Goal: Transaction & Acquisition: Book appointment/travel/reservation

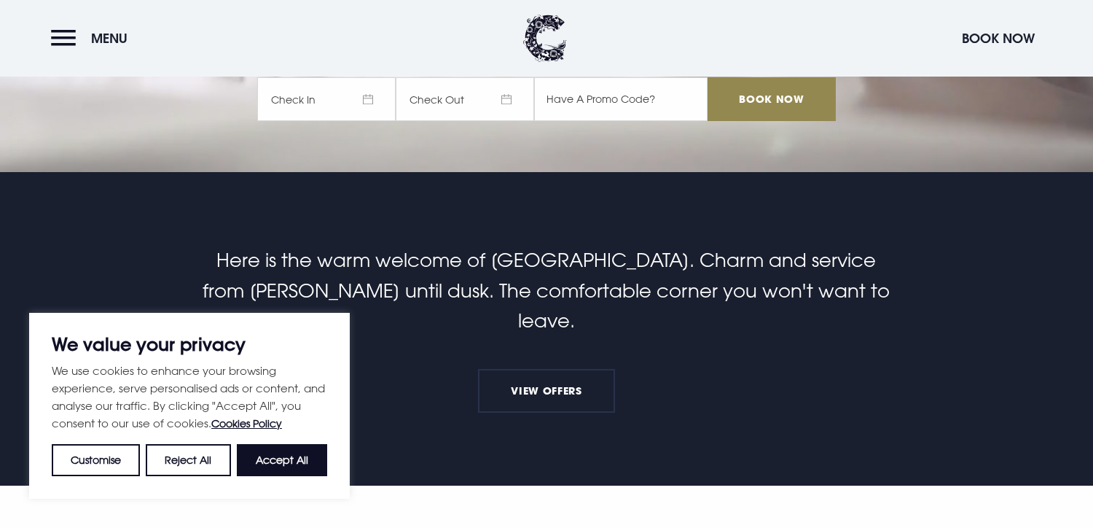
scroll to position [362, 0]
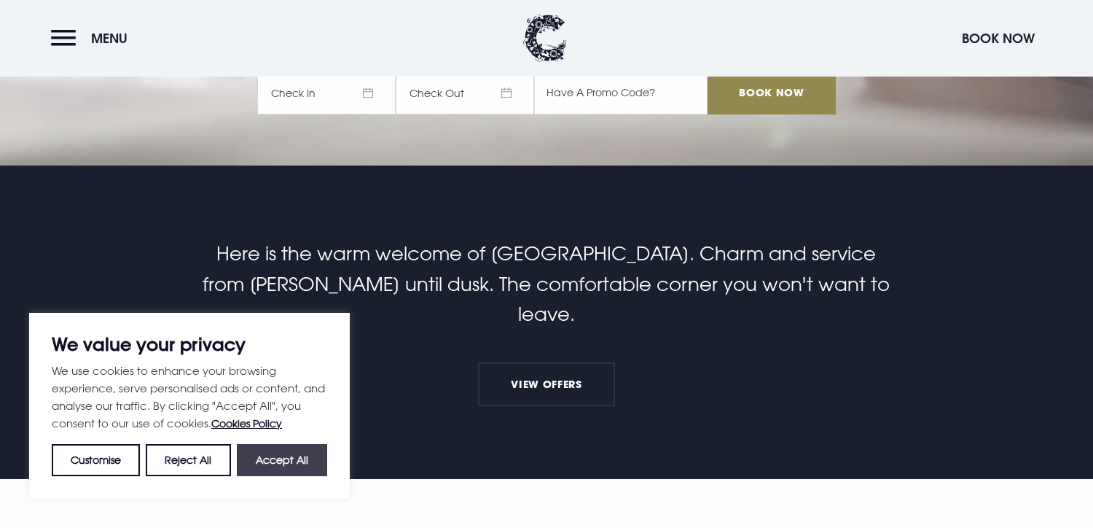
click at [297, 463] on button "Accept All" at bounding box center [282, 460] width 90 height 32
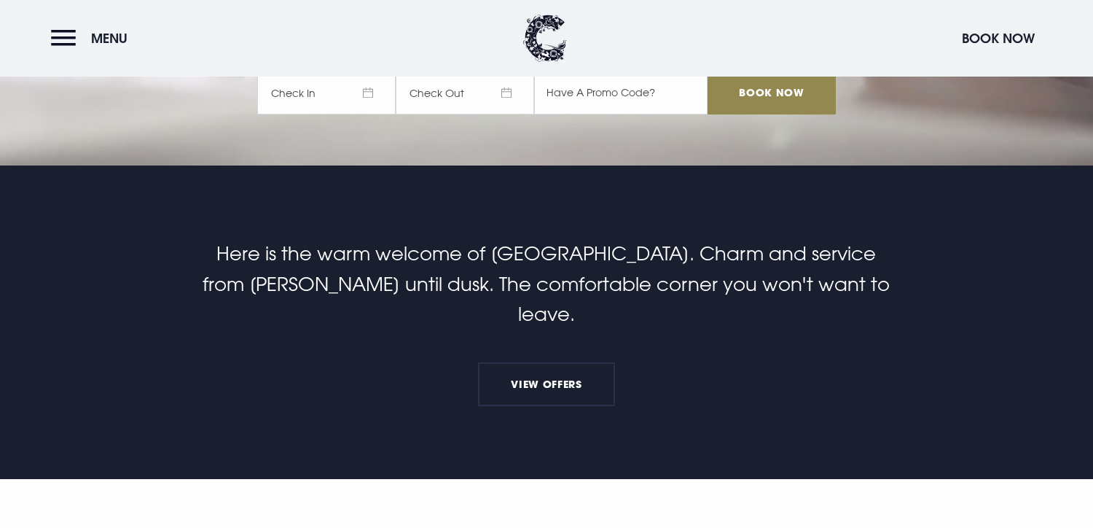
checkbox input "true"
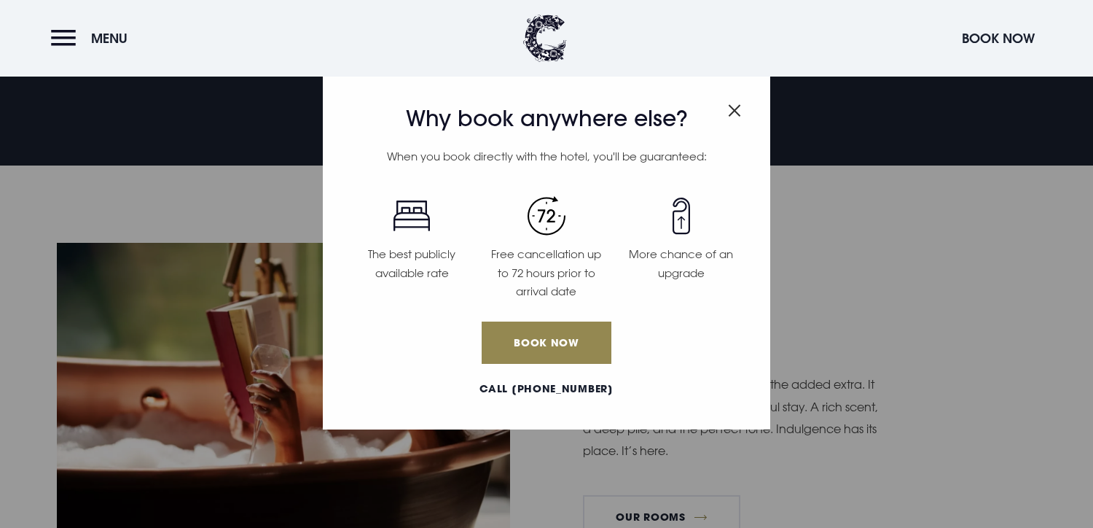
scroll to position [690, 0]
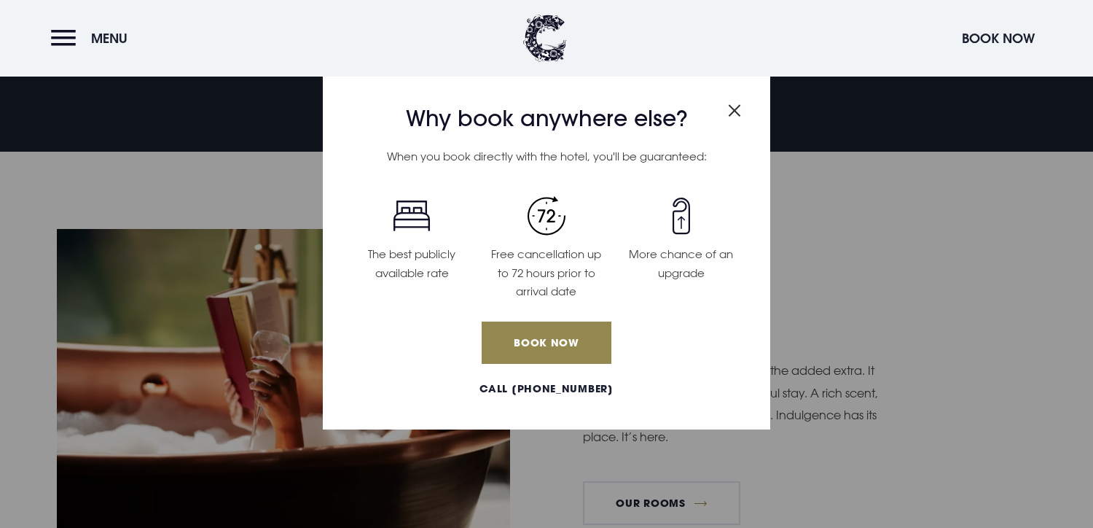
click at [728, 114] on img "Close modal" at bounding box center [734, 110] width 13 height 12
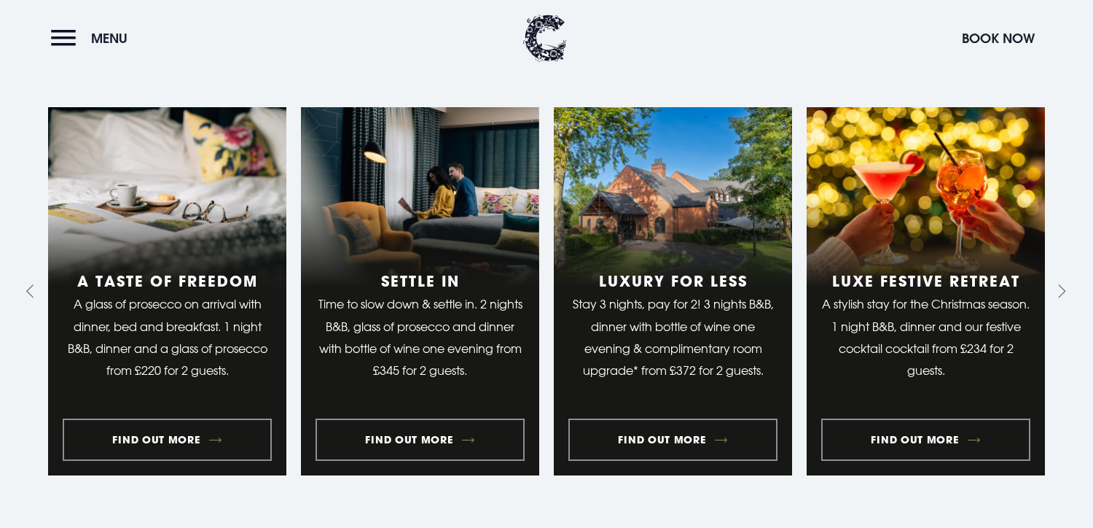
scroll to position [1477, 0]
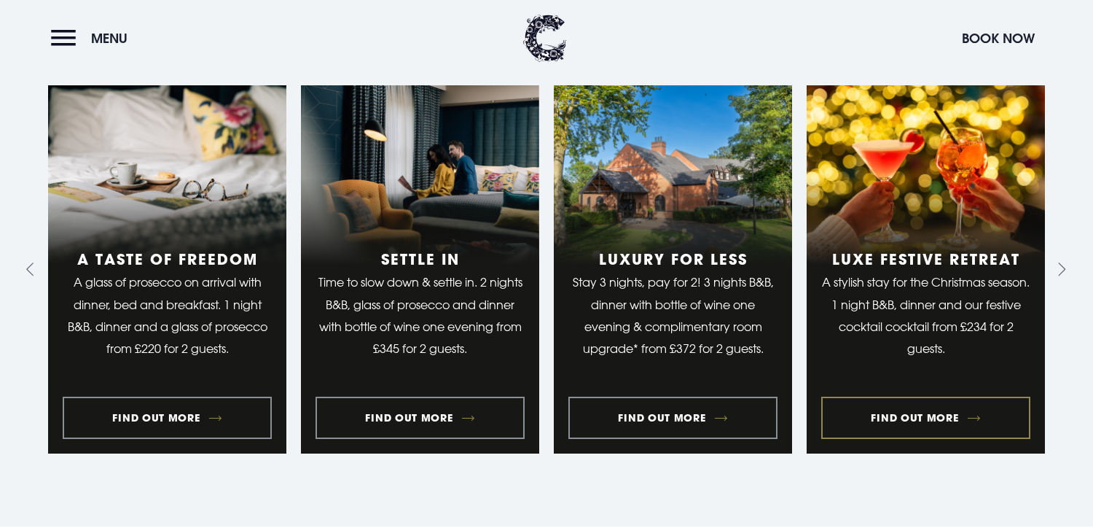
click at [930, 378] on link "4 of 10" at bounding box center [926, 269] width 238 height 368
click at [173, 378] on link "1 of 10" at bounding box center [167, 269] width 238 height 368
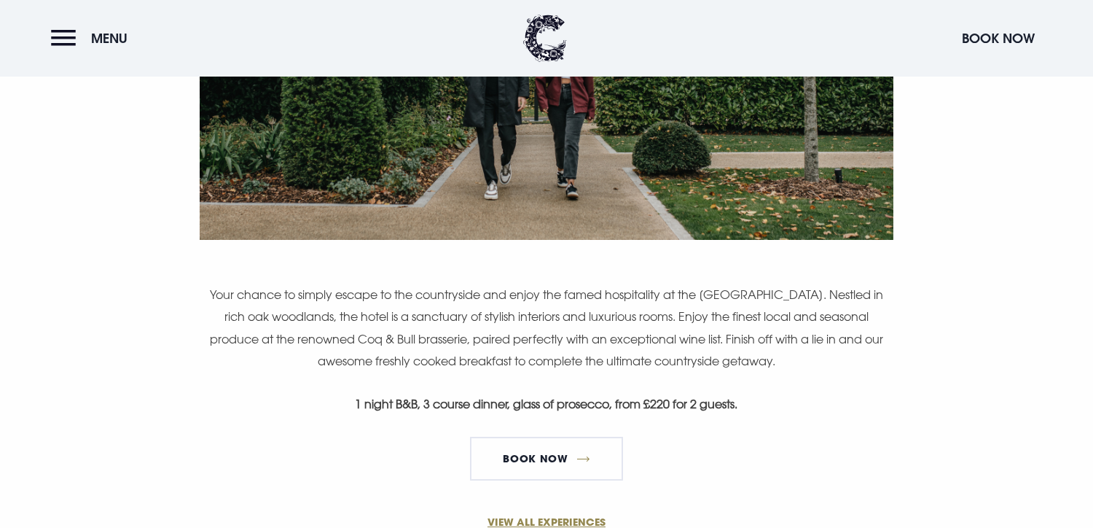
scroll to position [845, 0]
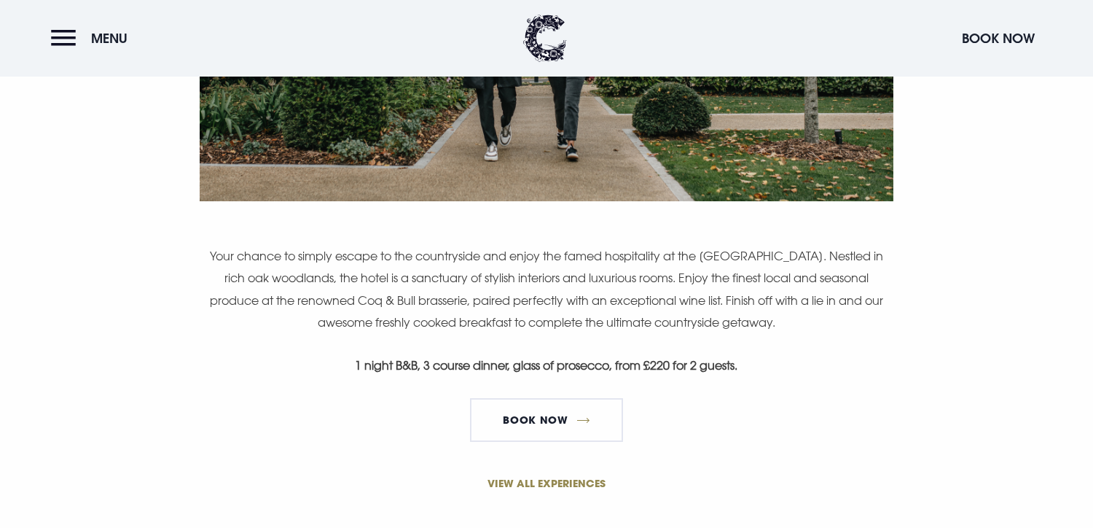
click at [566, 480] on link "VIEW ALL EXPERIENCES" at bounding box center [547, 482] width 694 height 15
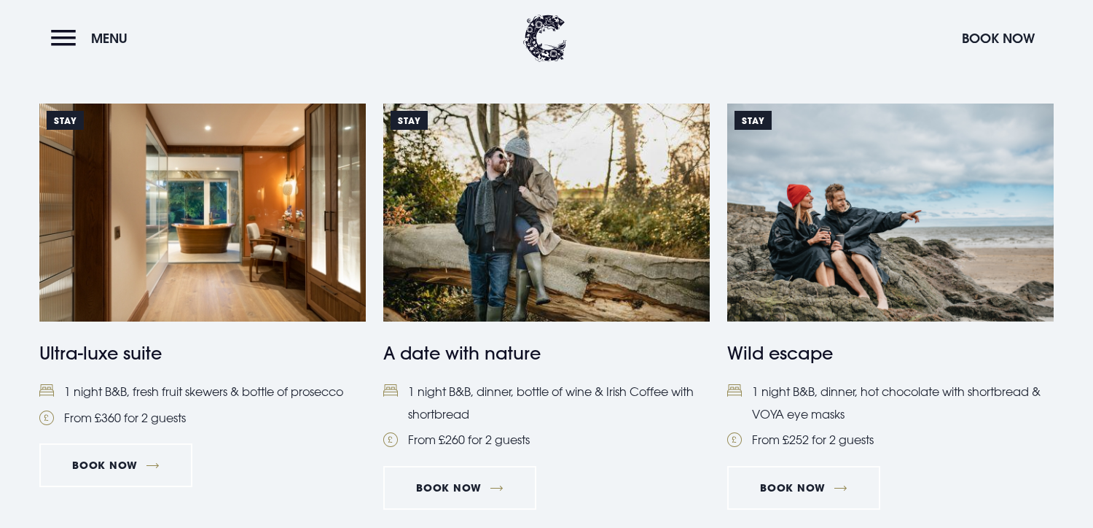
scroll to position [1496, 0]
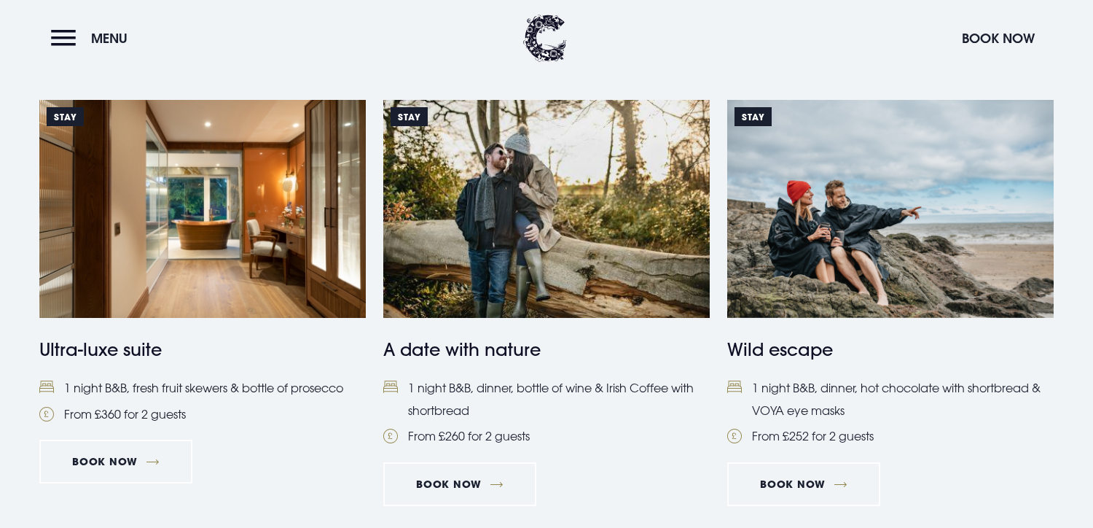
click at [152, 343] on h4 "Ultra-luxe suite" at bounding box center [202, 349] width 327 height 26
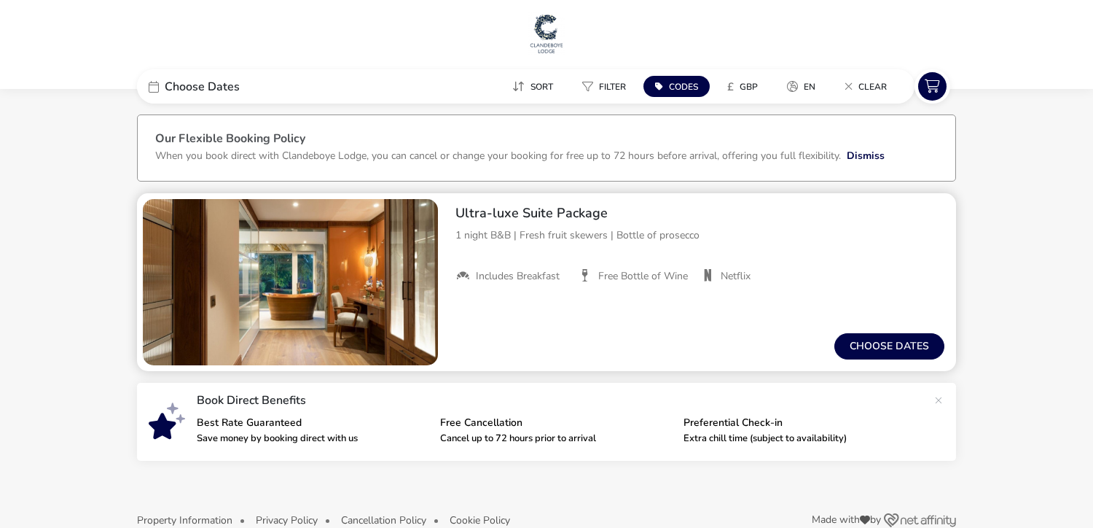
click at [337, 343] on img "1 / 1" at bounding box center [290, 282] width 295 height 166
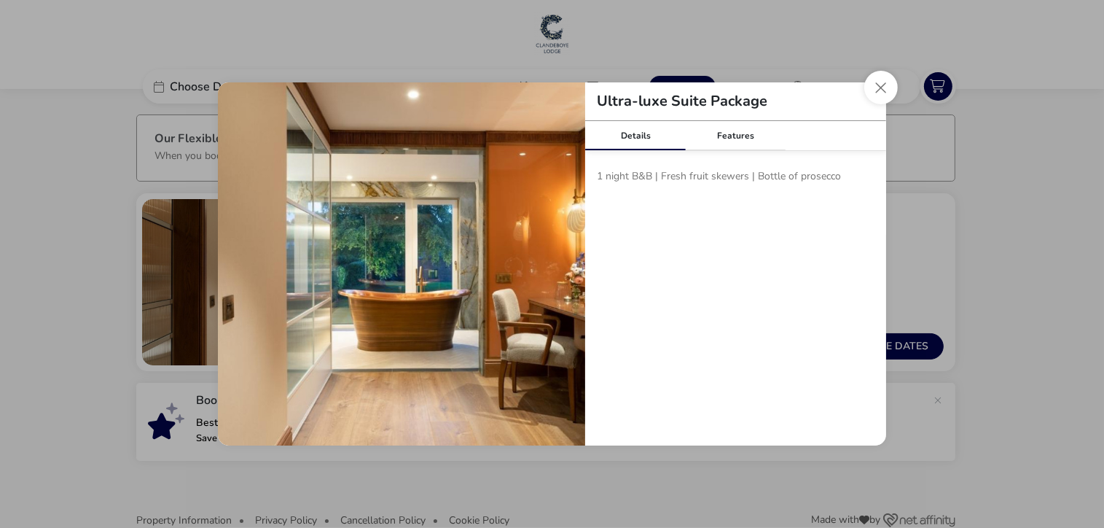
click at [496, 324] on img "tariffDetails" at bounding box center [401, 265] width 367 height 367
click at [717, 146] on link "Features" at bounding box center [736, 135] width 101 height 29
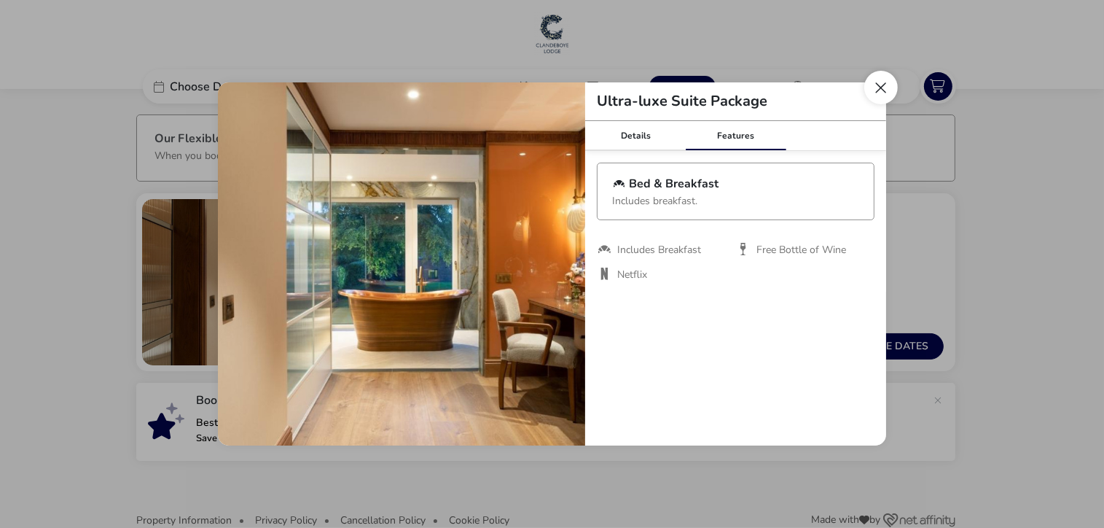
click at [891, 81] on button "Close modal" at bounding box center [881, 88] width 34 height 34
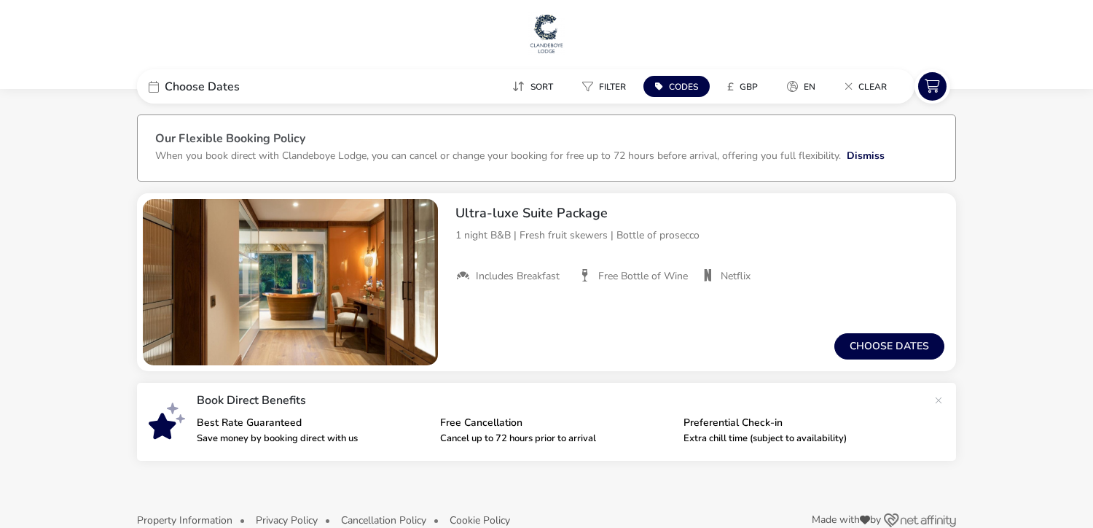
click at [160, 79] on div "Choose Dates" at bounding box center [246, 86] width 219 height 34
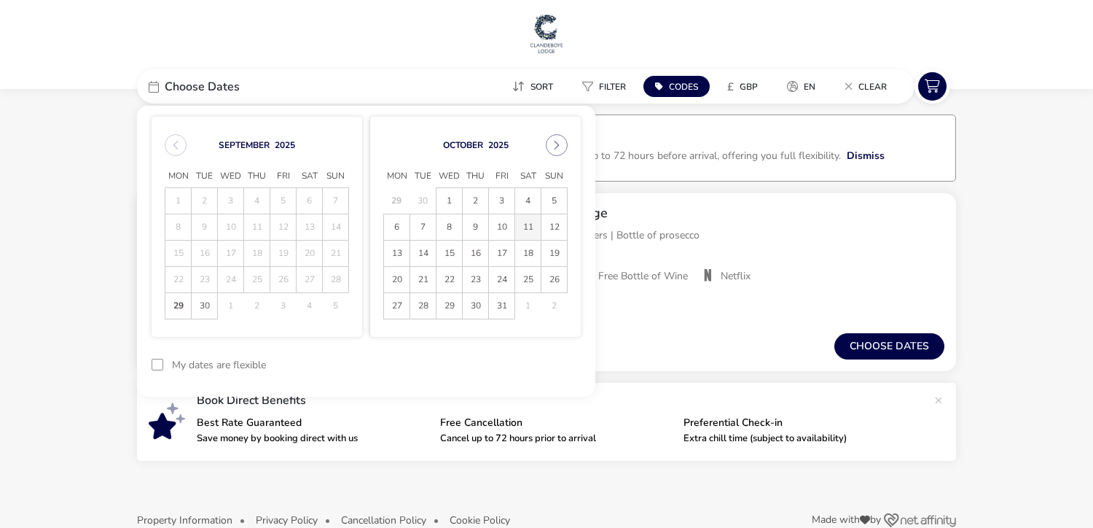
click at [523, 230] on span "11" at bounding box center [528, 227] width 26 height 26
click at [554, 225] on span "12" at bounding box center [555, 227] width 26 height 26
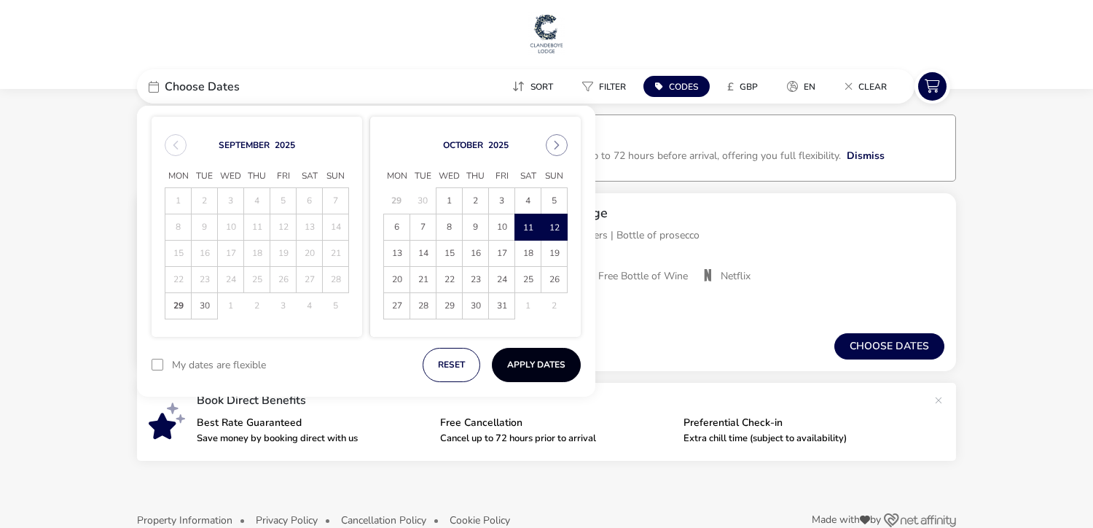
click at [533, 364] on button "Apply Dates" at bounding box center [536, 365] width 89 height 34
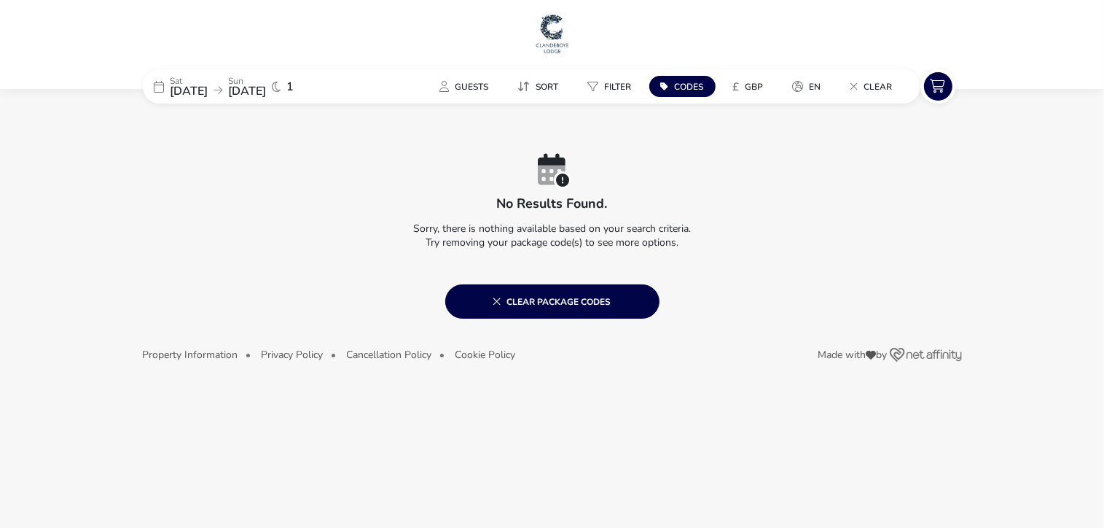
click at [563, 34] on img at bounding box center [552, 34] width 36 height 44
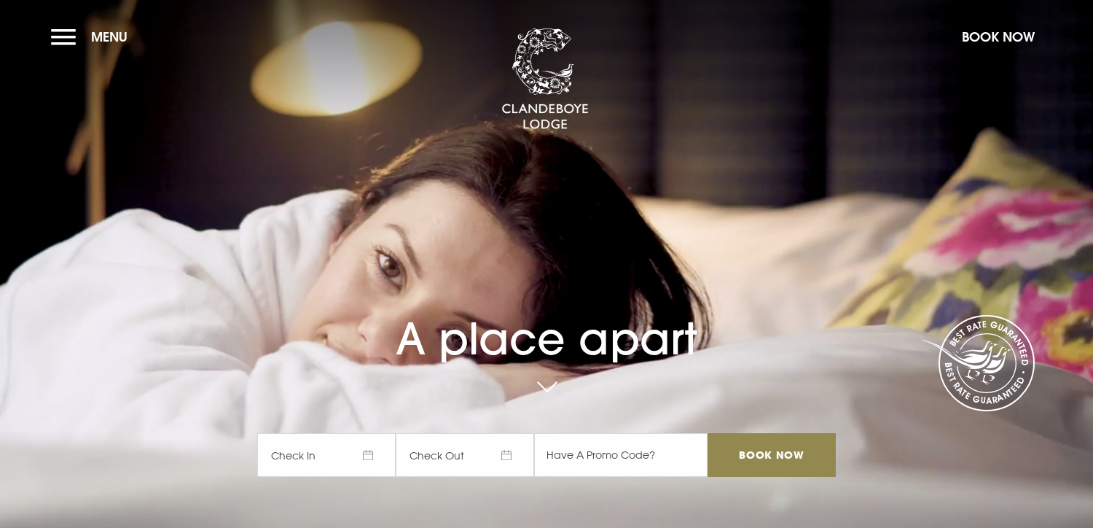
click at [341, 466] on span "Check In" at bounding box center [326, 455] width 138 height 44
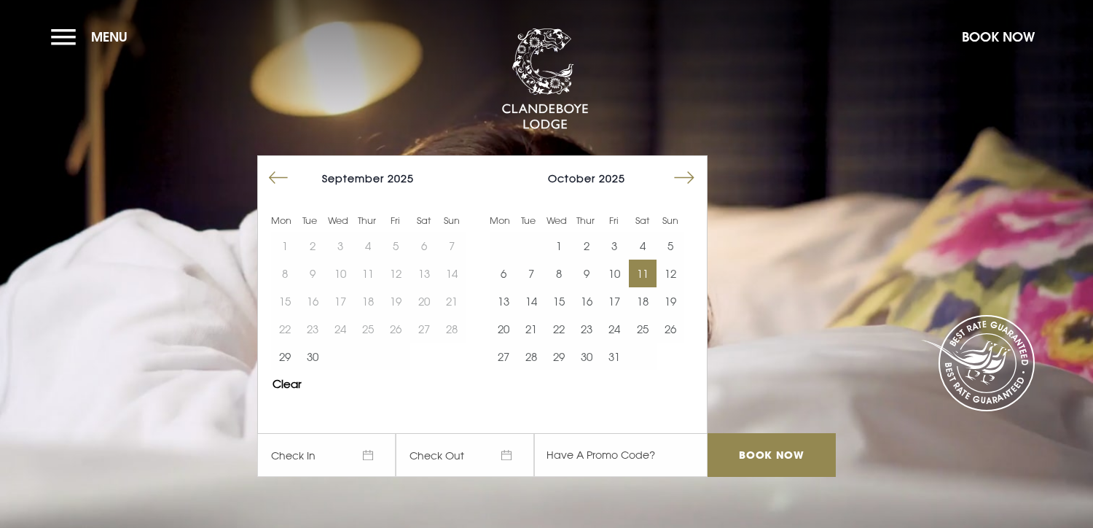
click at [641, 283] on button "11" at bounding box center [643, 273] width 28 height 28
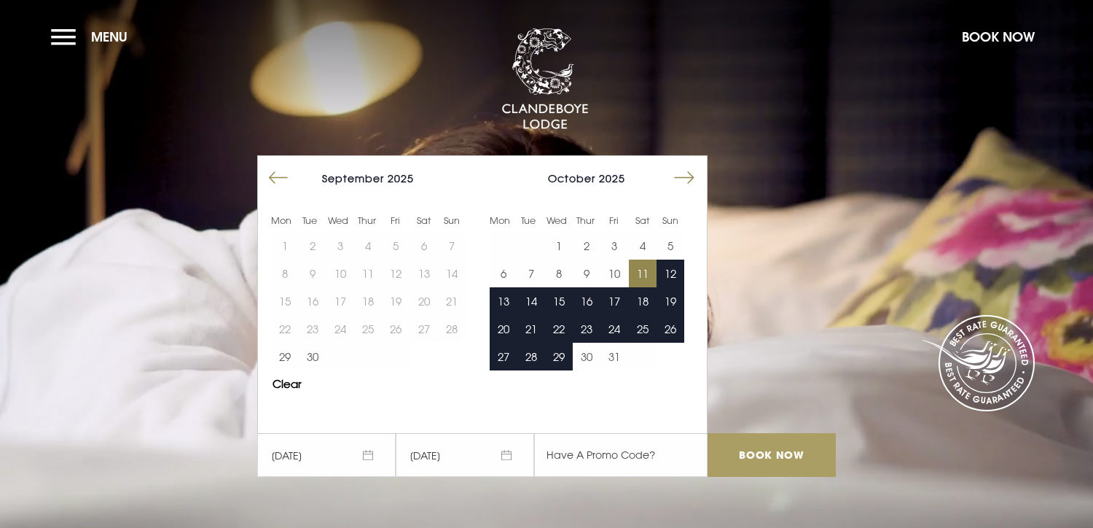
click at [773, 457] on input "Book Now" at bounding box center [772, 455] width 128 height 44
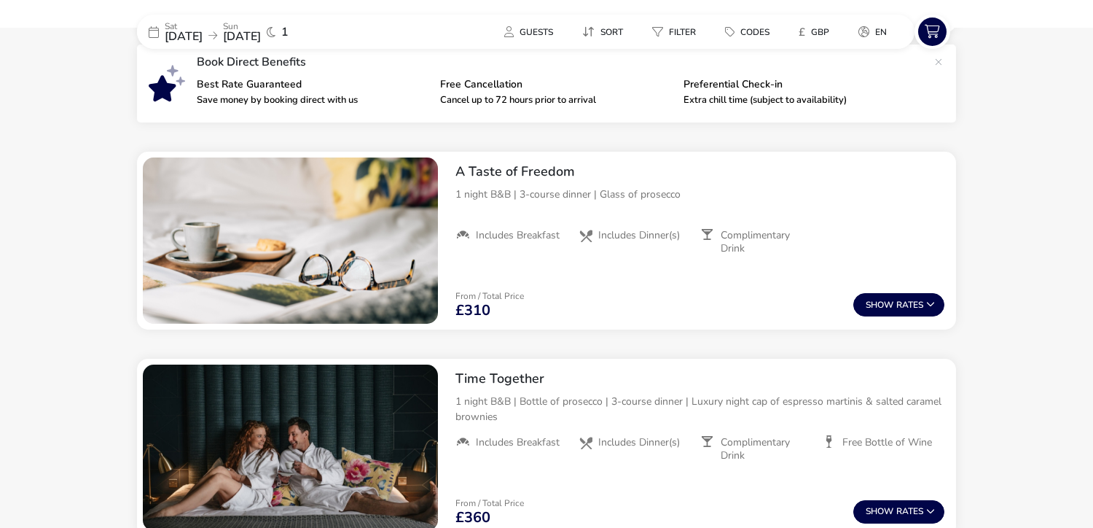
scroll to position [557, 0]
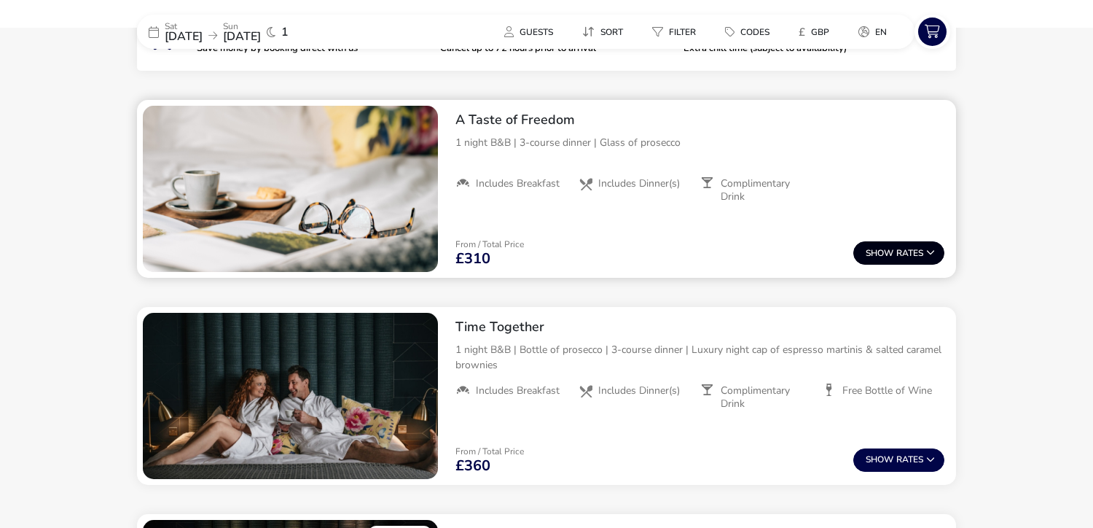
click at [933, 252] on icon at bounding box center [930, 252] width 9 height 9
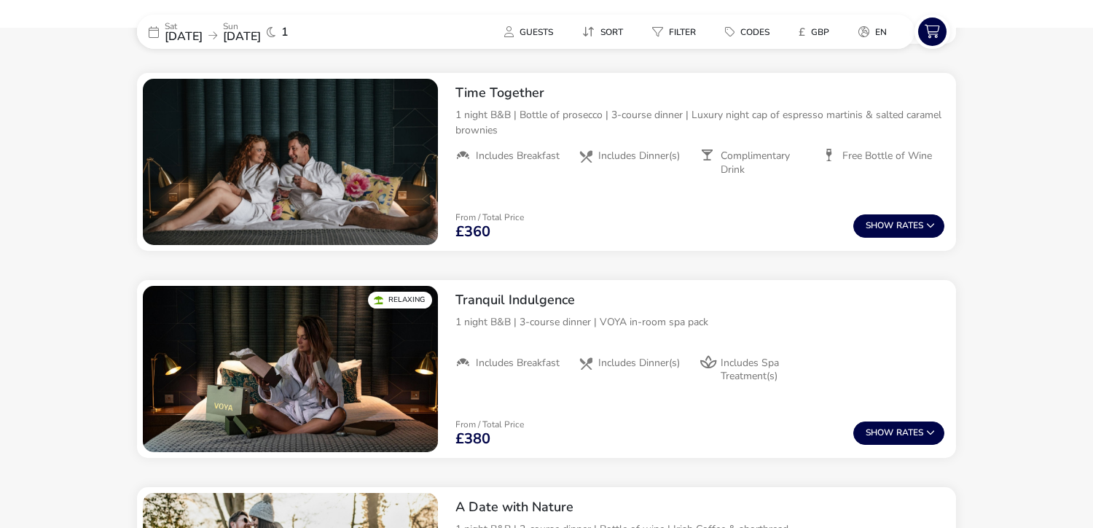
scroll to position [867, 0]
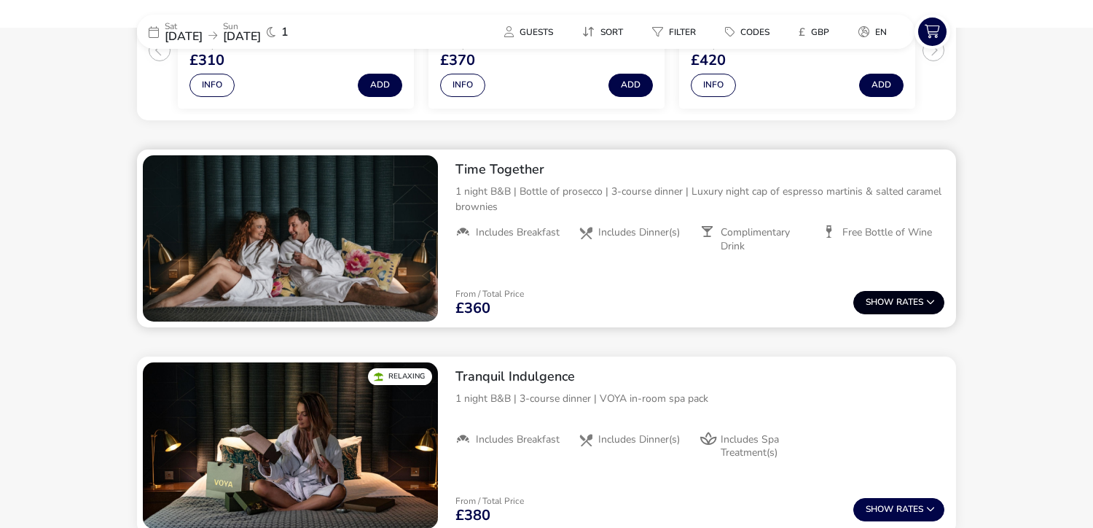
click at [924, 294] on button "Show Rates" at bounding box center [899, 302] width 91 height 23
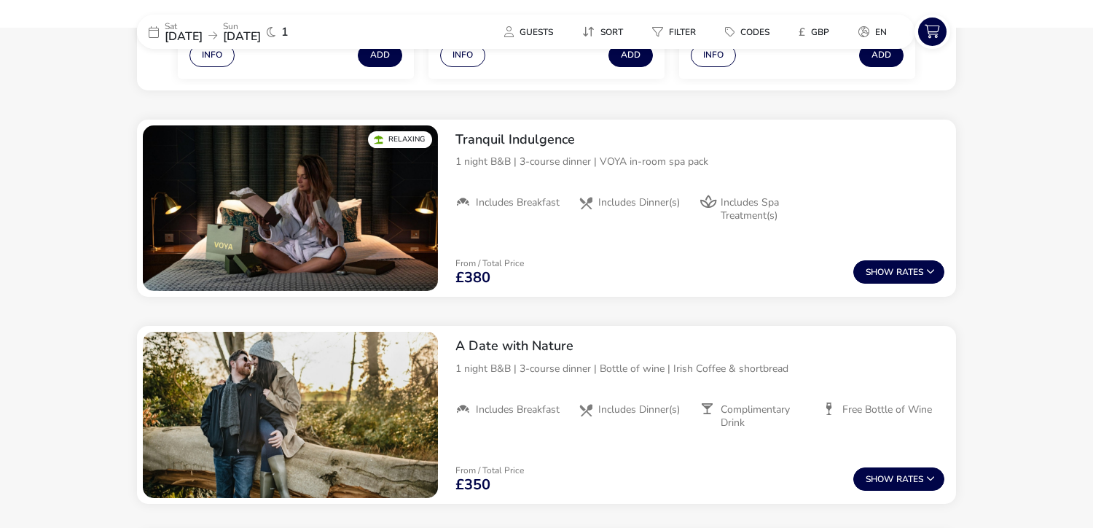
scroll to position [1259, 0]
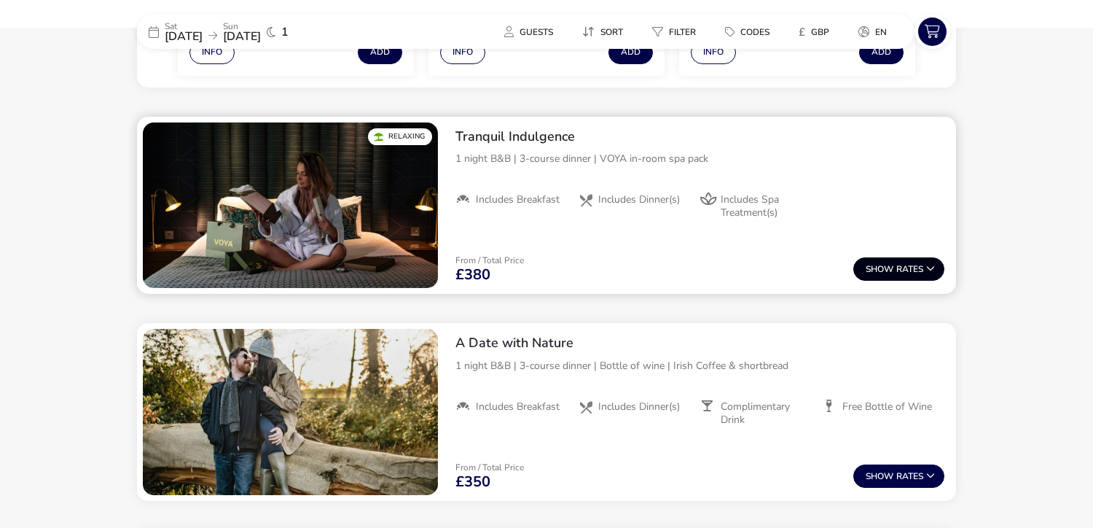
click at [918, 274] on button "Show Rates" at bounding box center [899, 268] width 91 height 23
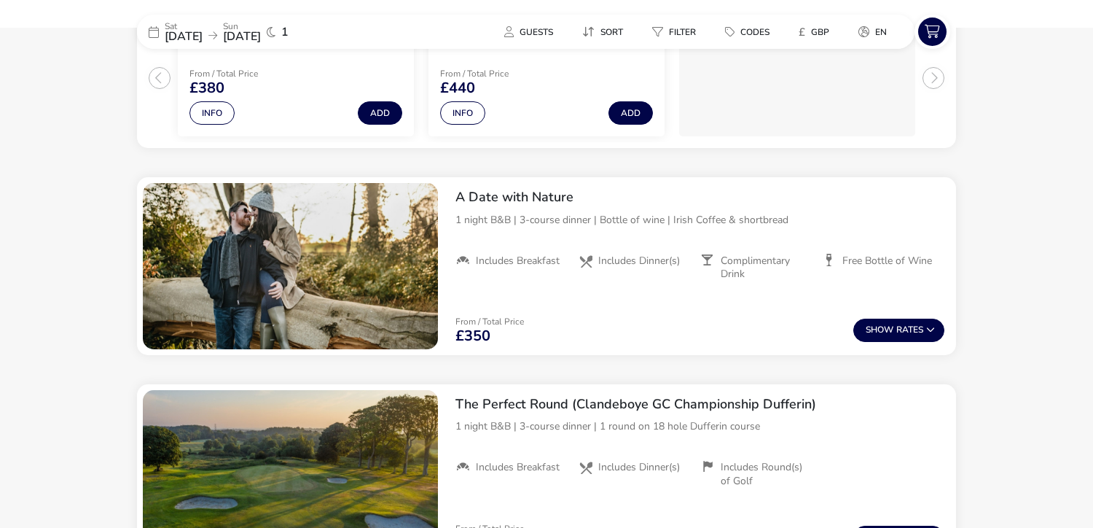
scroll to position [1563, 0]
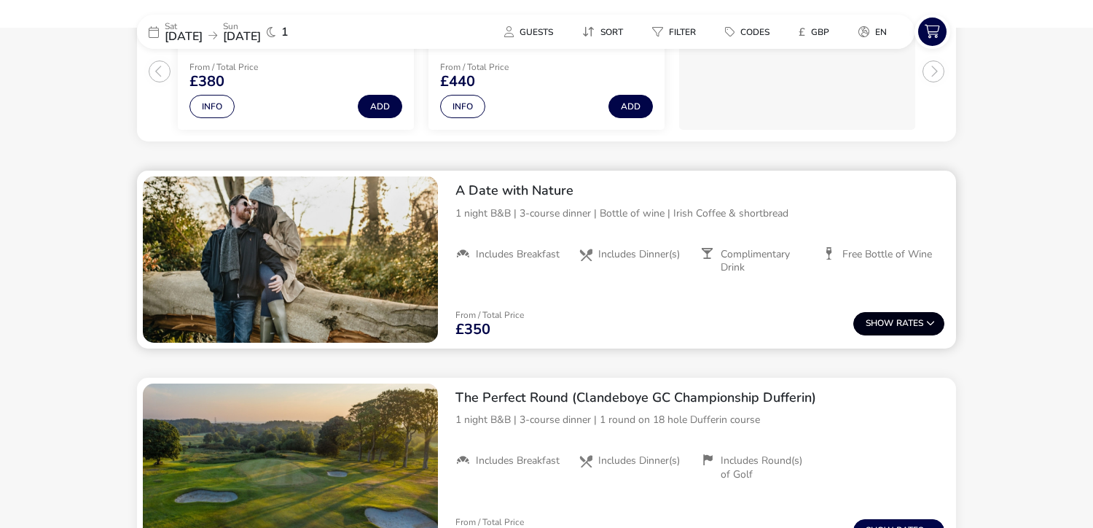
click at [927, 327] on button "Show Rates" at bounding box center [899, 323] width 91 height 23
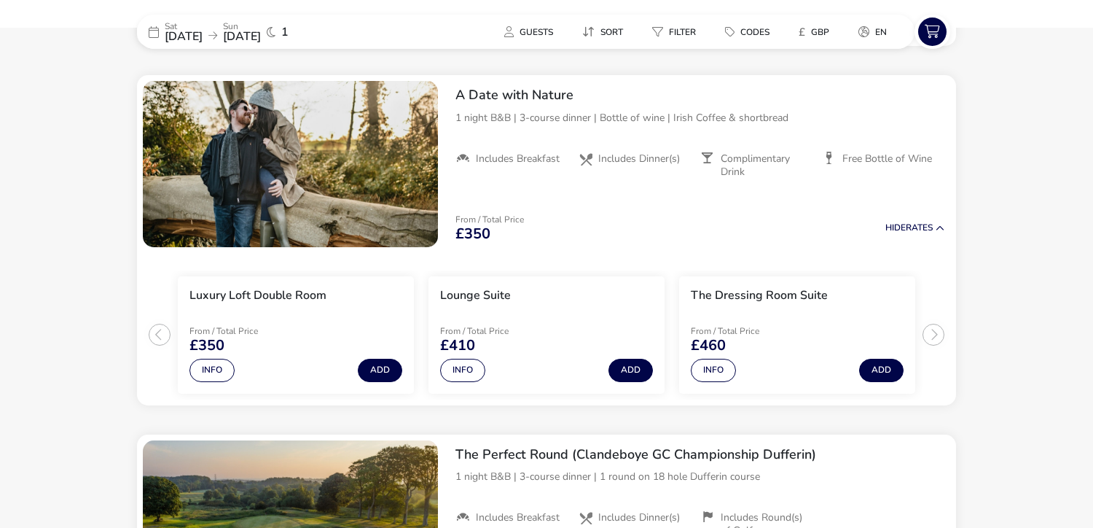
scroll to position [1661, 0]
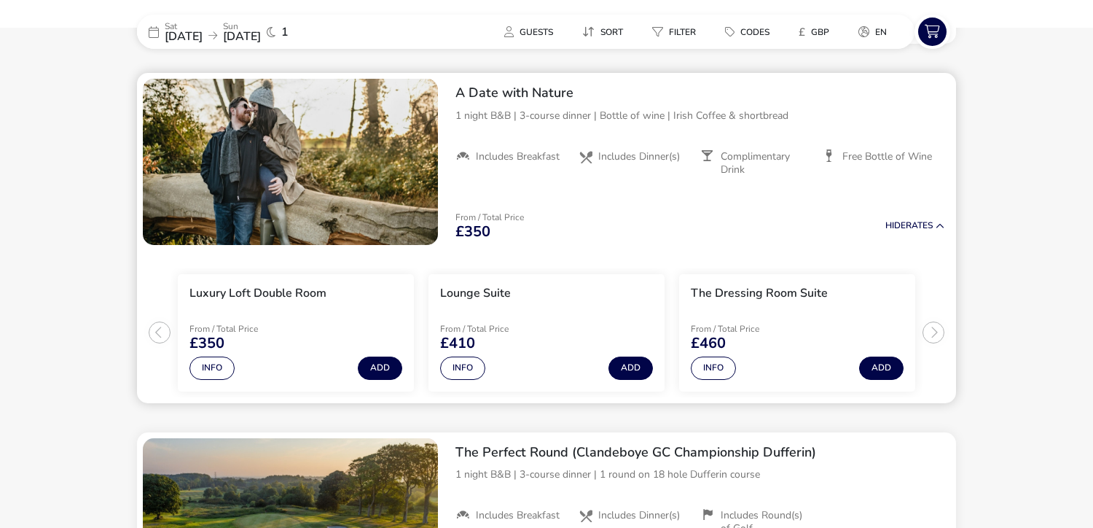
click at [933, 332] on ul "Luxury Loft Double Room From / Total Price £350 Info Add Lounge Suite From / To…" at bounding box center [546, 327] width 819 height 152
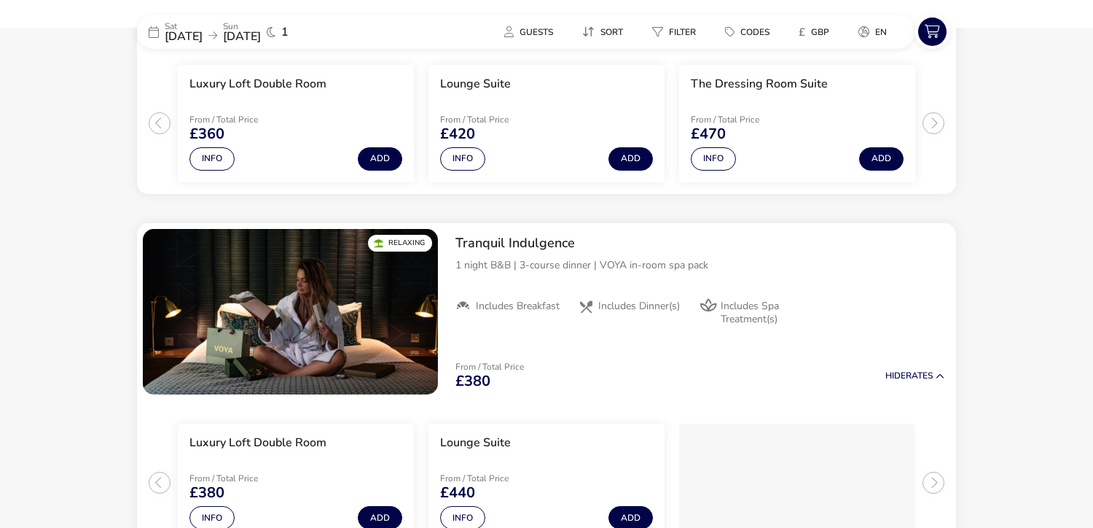
scroll to position [0, 0]
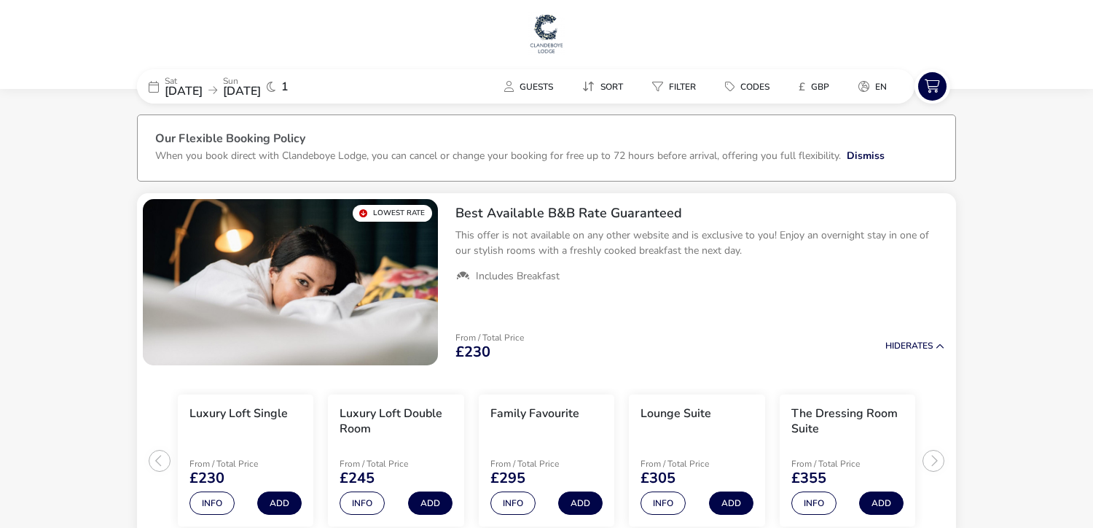
click at [536, 32] on img at bounding box center [546, 34] width 36 height 44
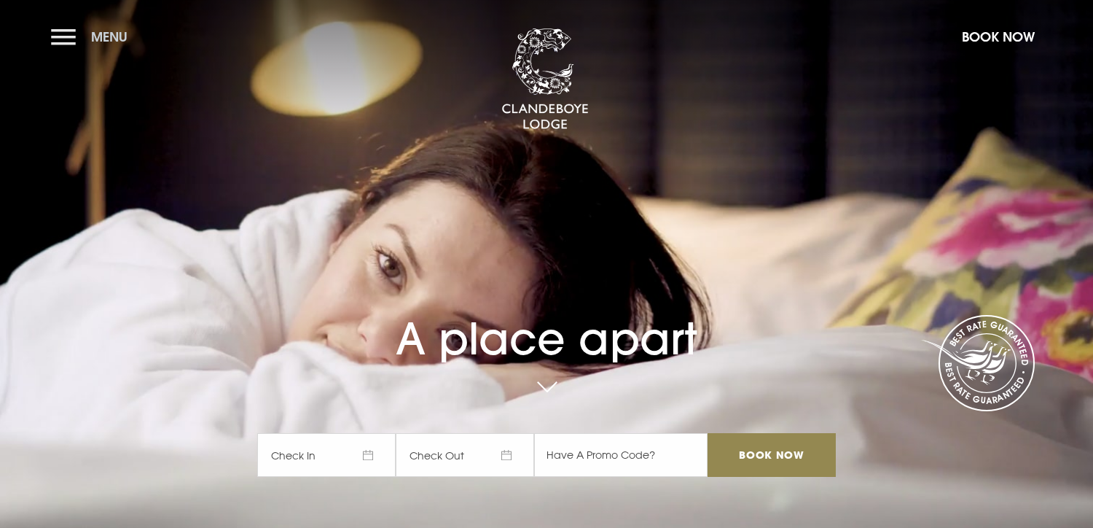
click at [68, 38] on button "Menu" at bounding box center [93, 36] width 84 height 31
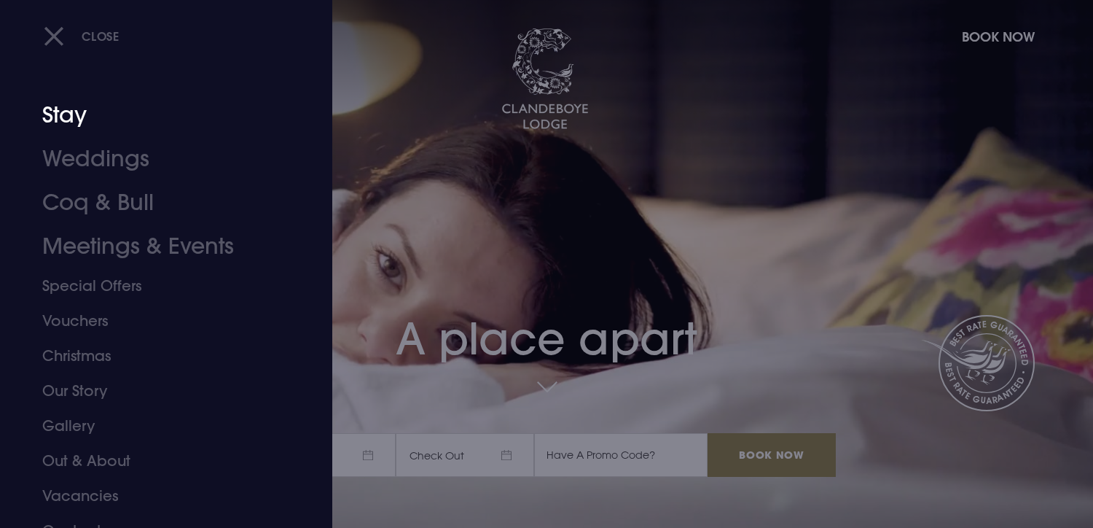
click at [74, 119] on link "Stay" at bounding box center [157, 115] width 230 height 44
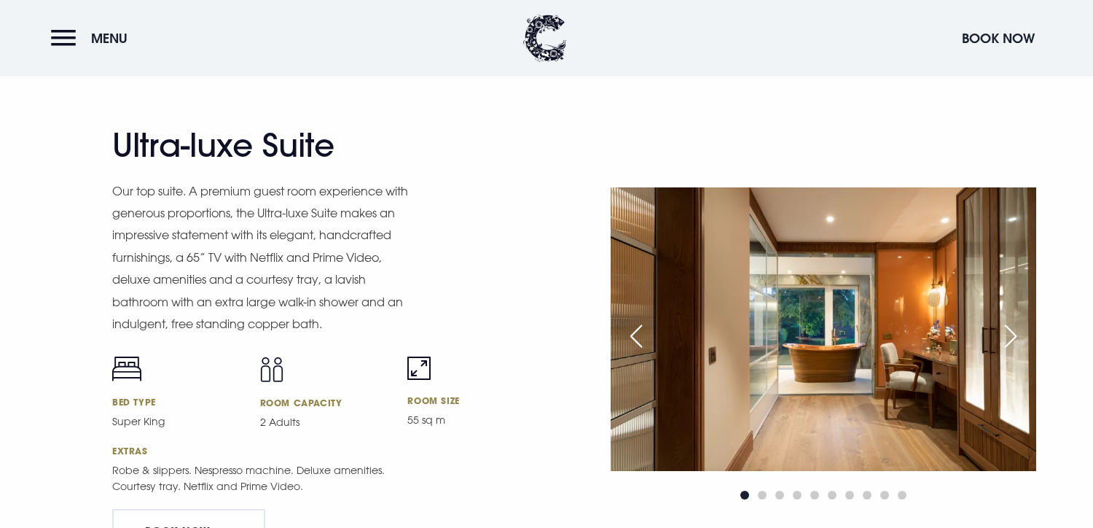
scroll to position [1647, 0]
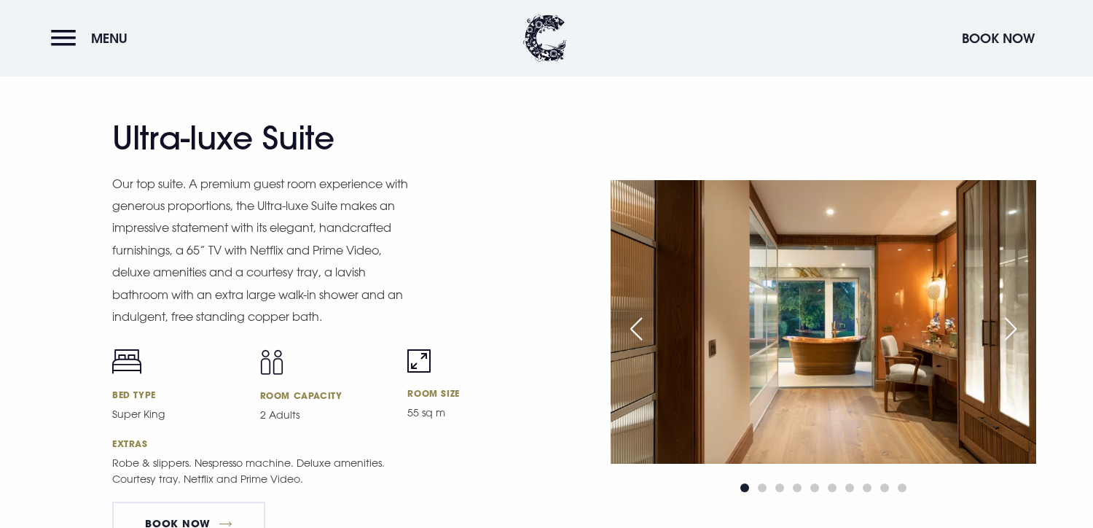
click at [1015, 326] on div "Next slide" at bounding box center [1011, 329] width 36 height 32
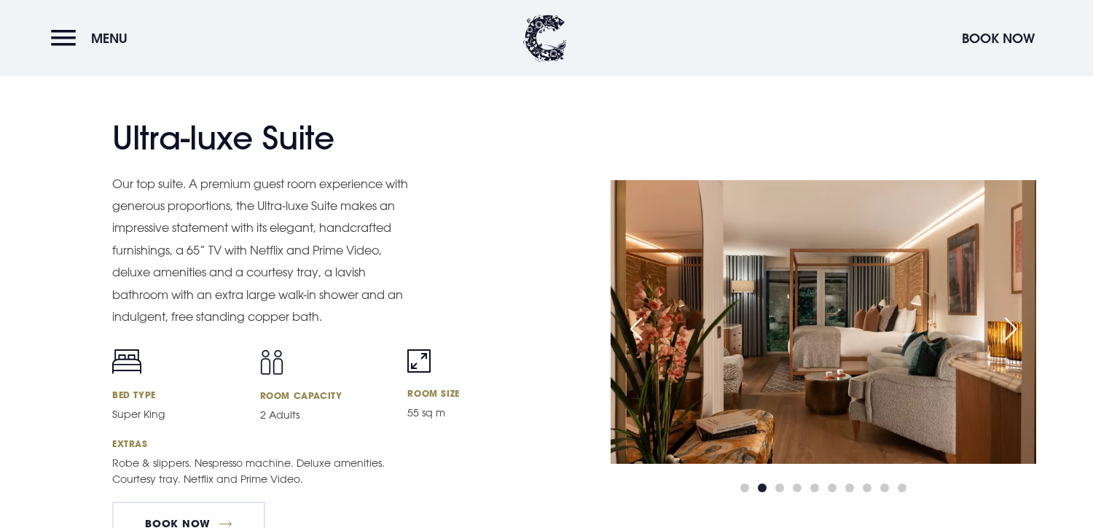
click at [1015, 326] on div "Next slide" at bounding box center [1011, 329] width 36 height 32
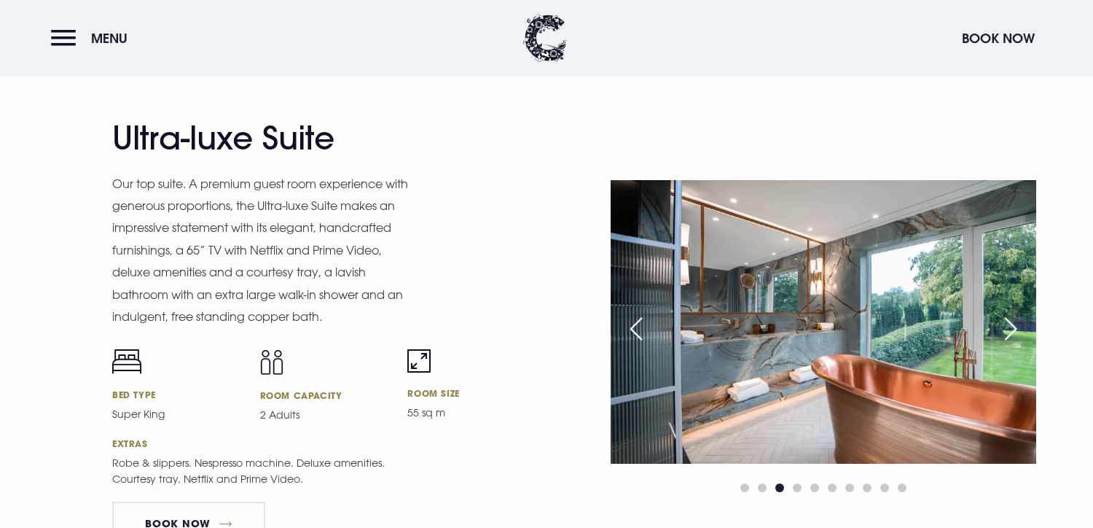
click at [1015, 326] on div "Next slide" at bounding box center [1011, 329] width 36 height 32
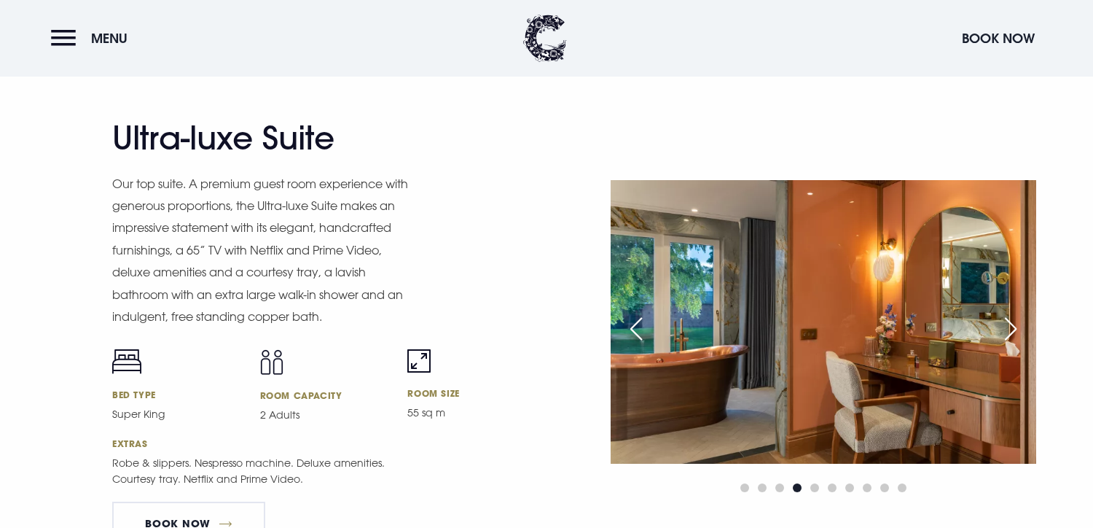
click at [1015, 326] on div "Next slide" at bounding box center [1011, 329] width 36 height 32
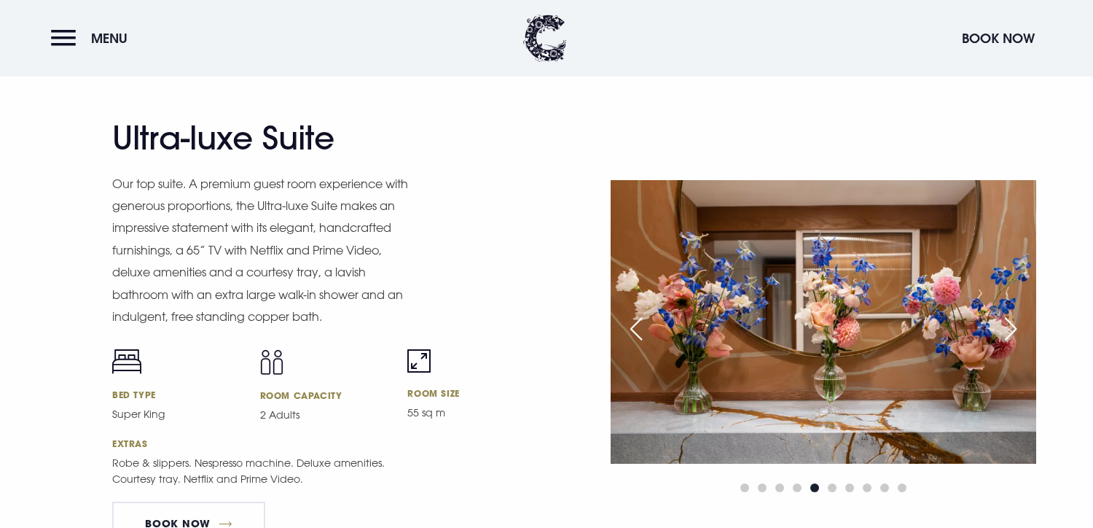
click at [1015, 326] on div "Next slide" at bounding box center [1011, 329] width 36 height 32
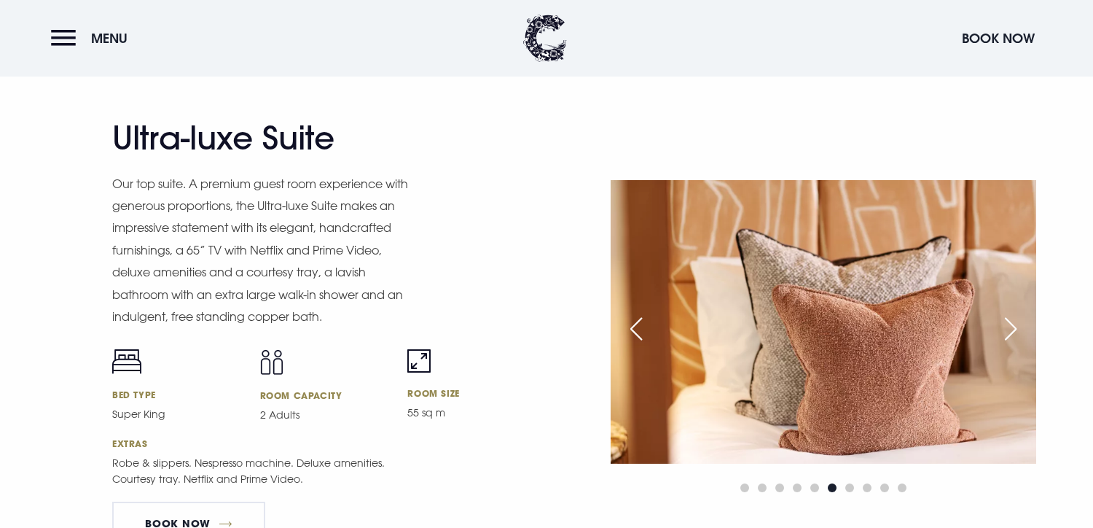
click at [1015, 326] on div "Next slide" at bounding box center [1011, 329] width 36 height 32
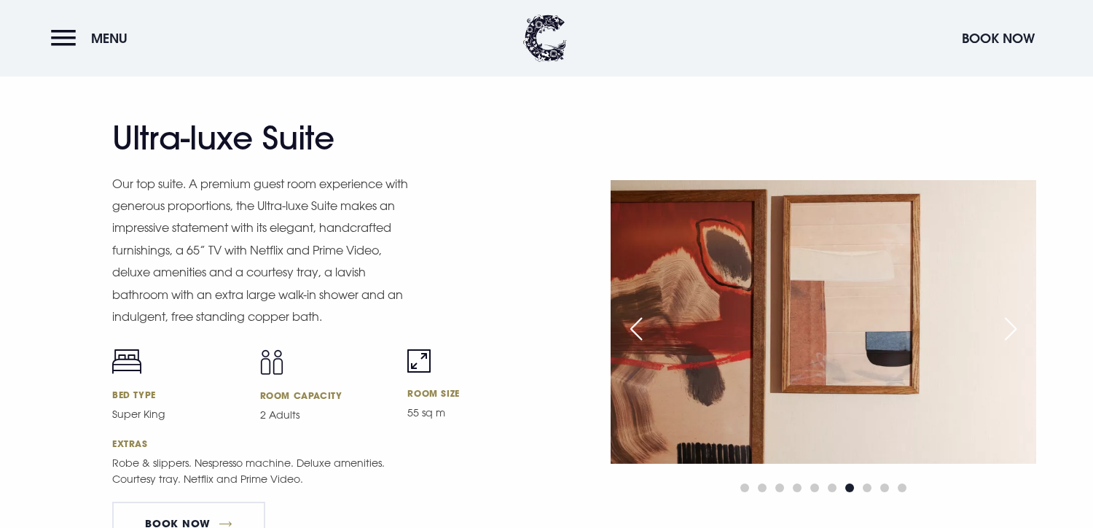
click at [1015, 326] on div "Next slide" at bounding box center [1011, 329] width 36 height 32
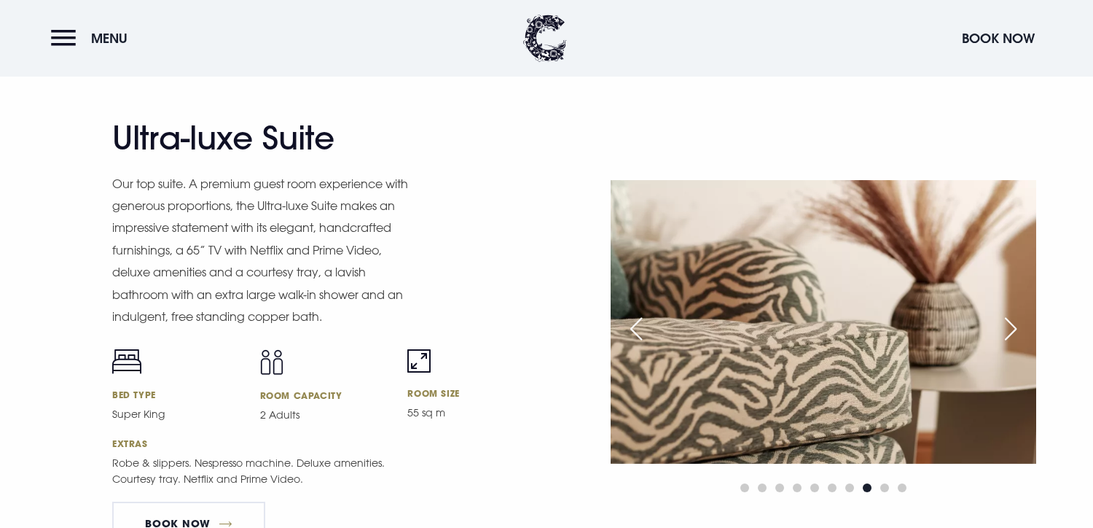
click at [1015, 326] on div "Next slide" at bounding box center [1011, 329] width 36 height 32
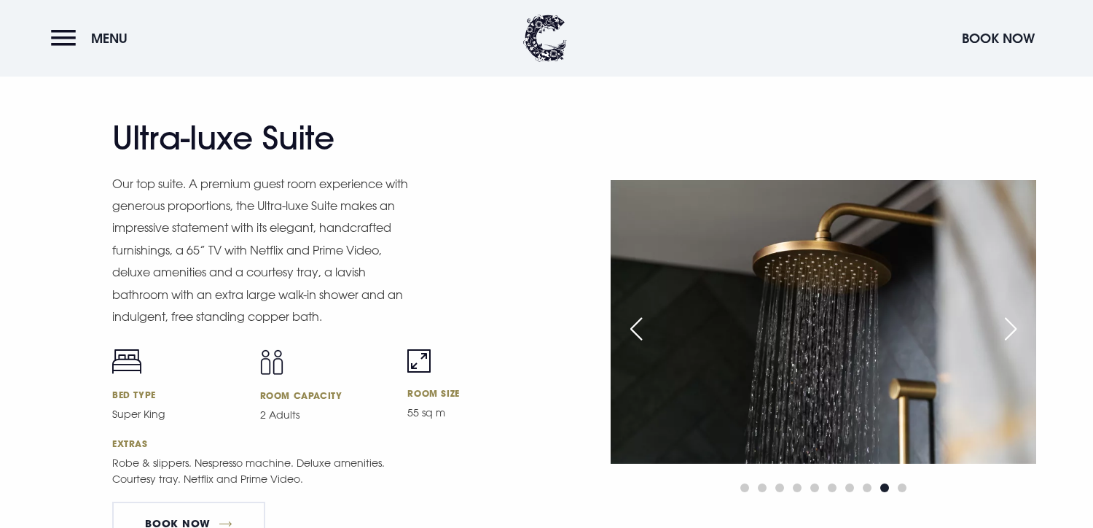
click at [1015, 326] on div "Next slide" at bounding box center [1011, 329] width 36 height 32
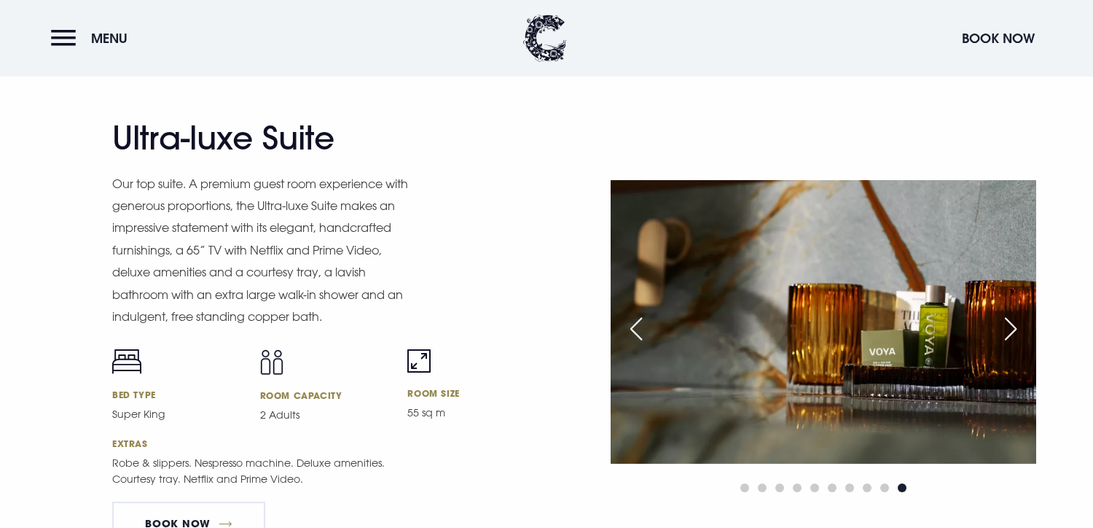
click at [1015, 326] on div "Next slide" at bounding box center [1011, 329] width 36 height 32
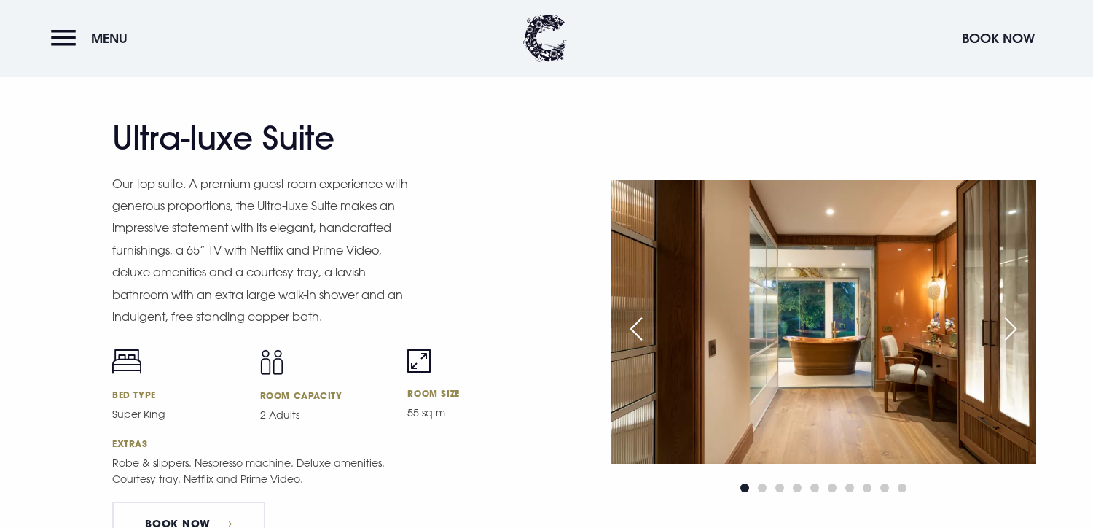
click at [1015, 326] on div "Next slide" at bounding box center [1011, 329] width 36 height 32
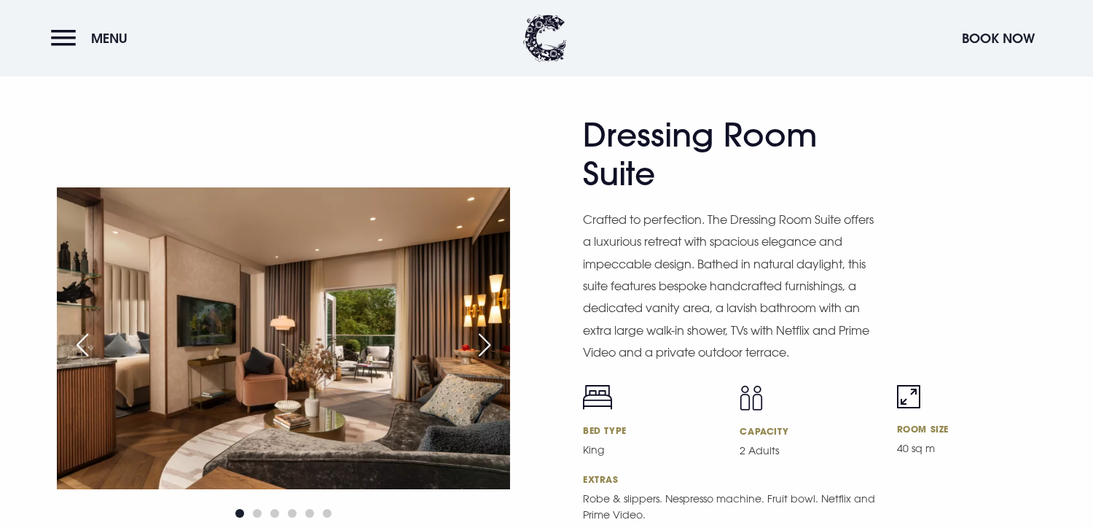
scroll to position [2185, 0]
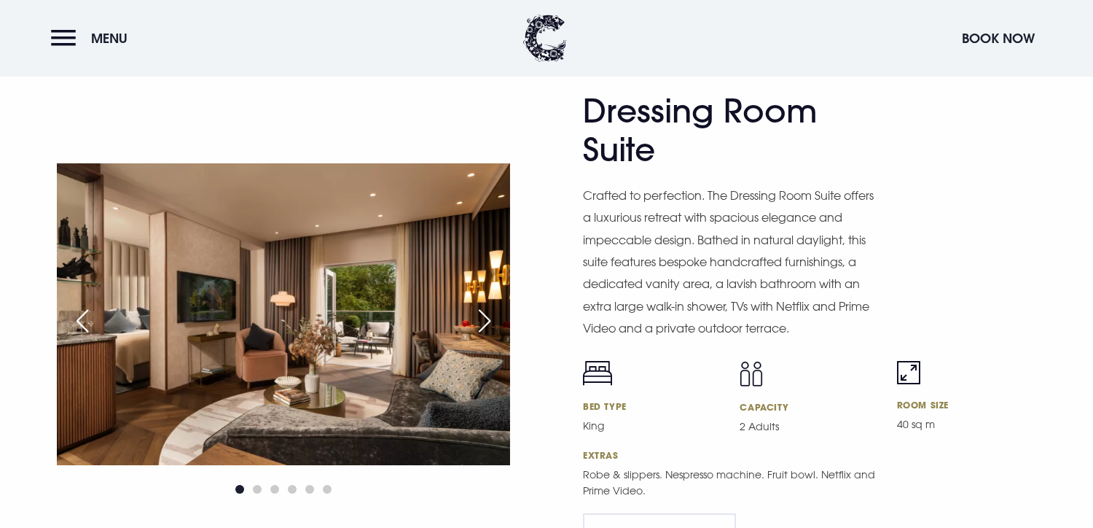
click at [487, 313] on div "Next slide" at bounding box center [484, 321] width 36 height 32
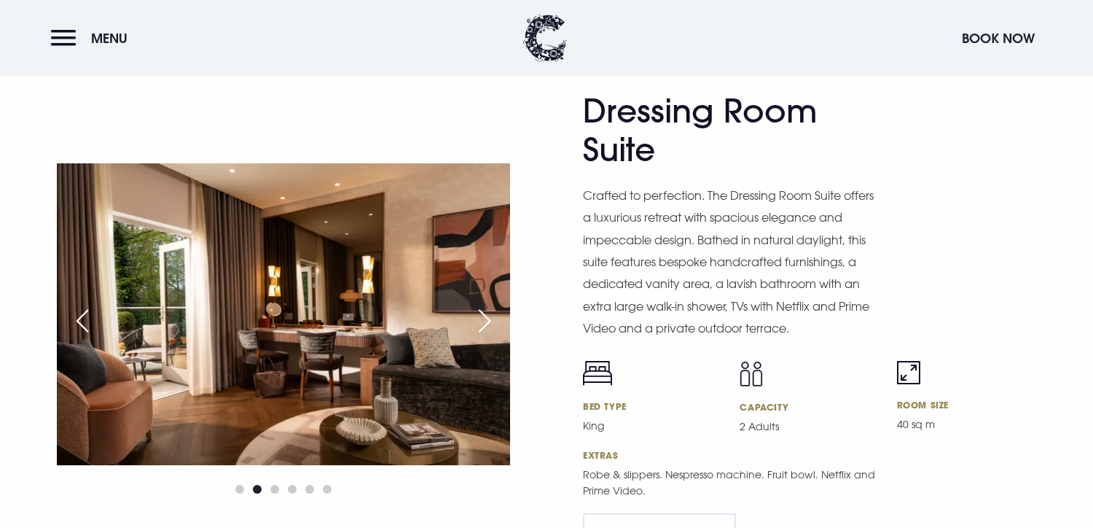
click at [487, 313] on div "Next slide" at bounding box center [484, 321] width 36 height 32
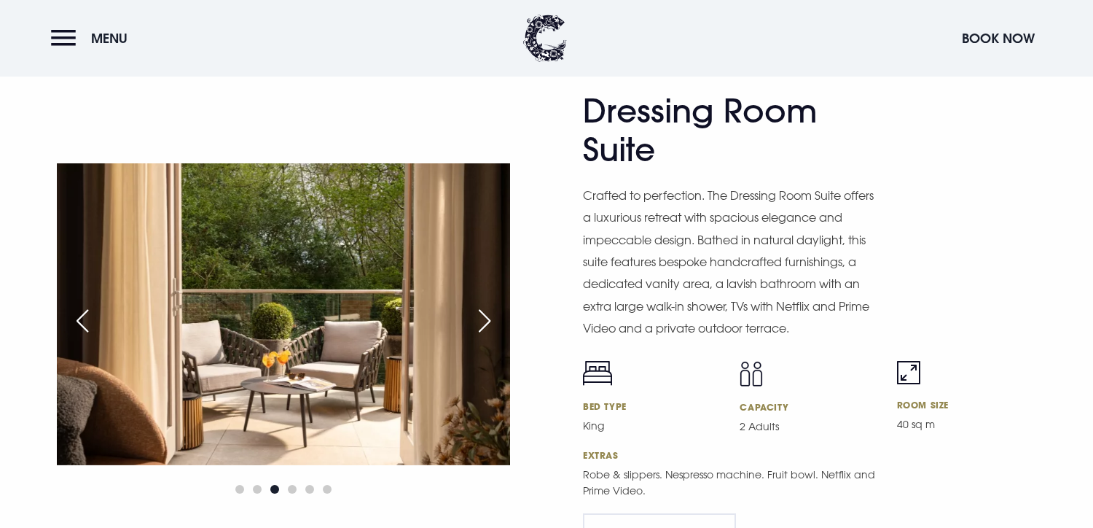
click at [487, 313] on div "Next slide" at bounding box center [484, 321] width 36 height 32
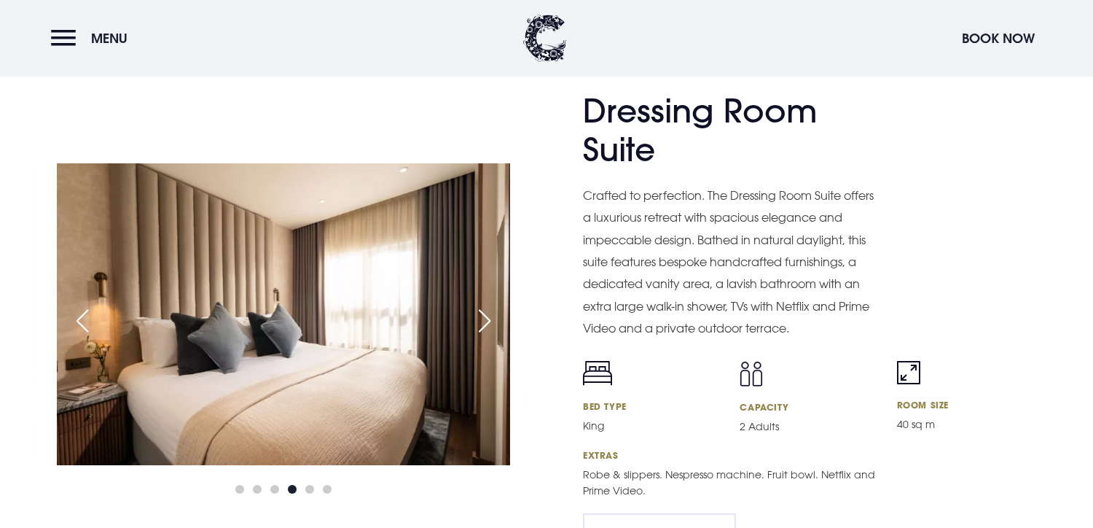
click at [487, 313] on div "Next slide" at bounding box center [484, 321] width 36 height 32
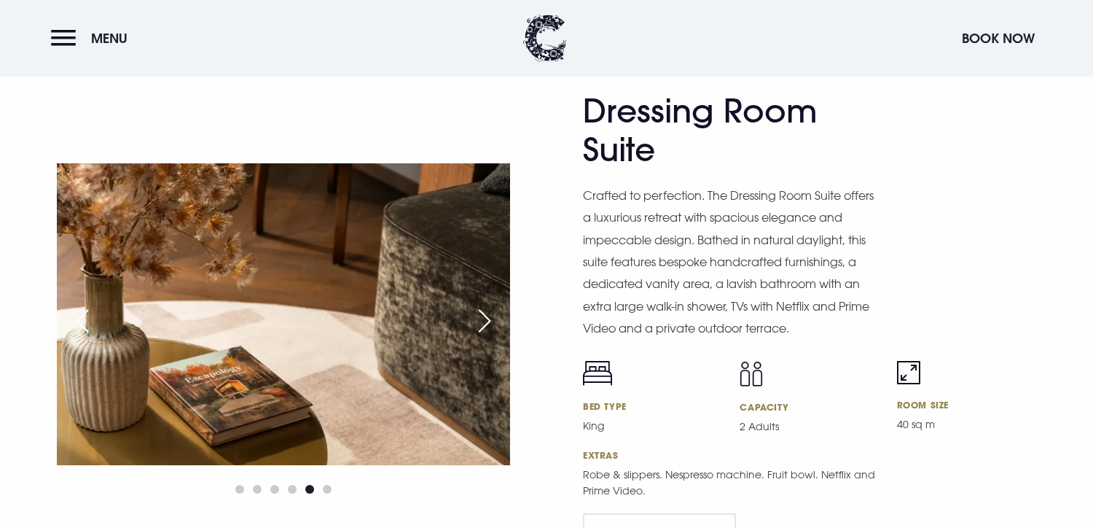
click at [487, 313] on div "Next slide" at bounding box center [484, 321] width 36 height 32
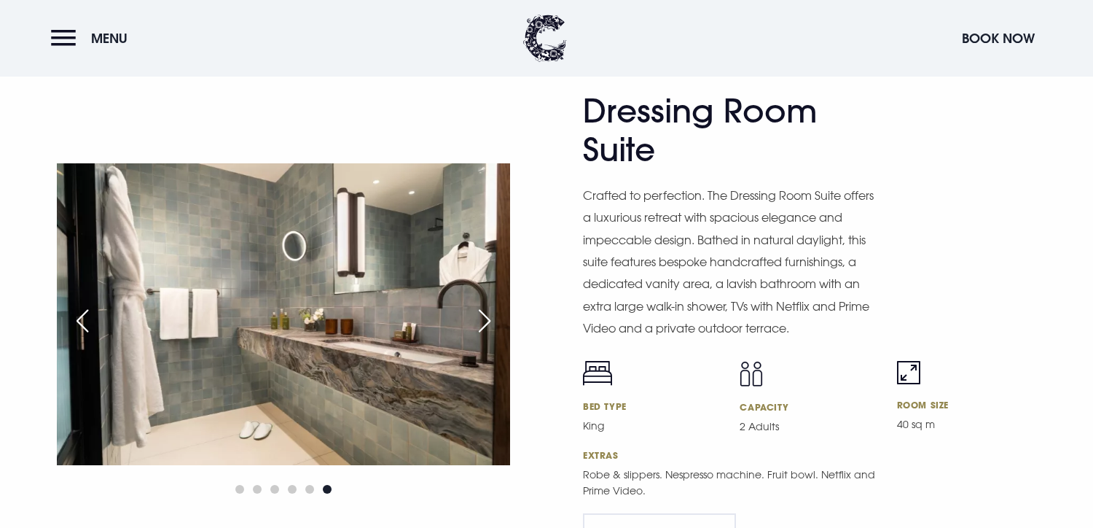
click at [487, 313] on div "Next slide" at bounding box center [484, 321] width 36 height 32
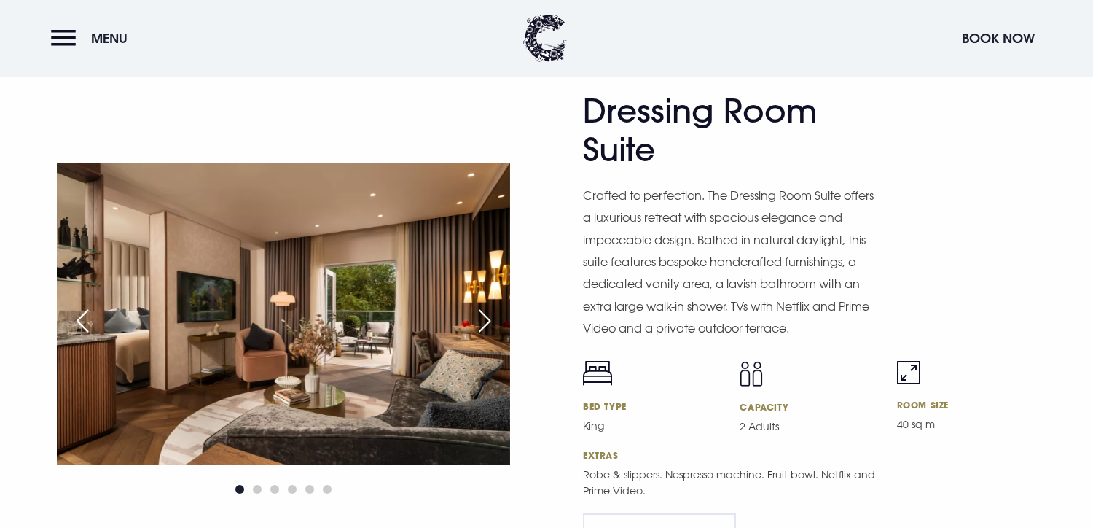
click at [487, 313] on div "Next slide" at bounding box center [484, 321] width 36 height 32
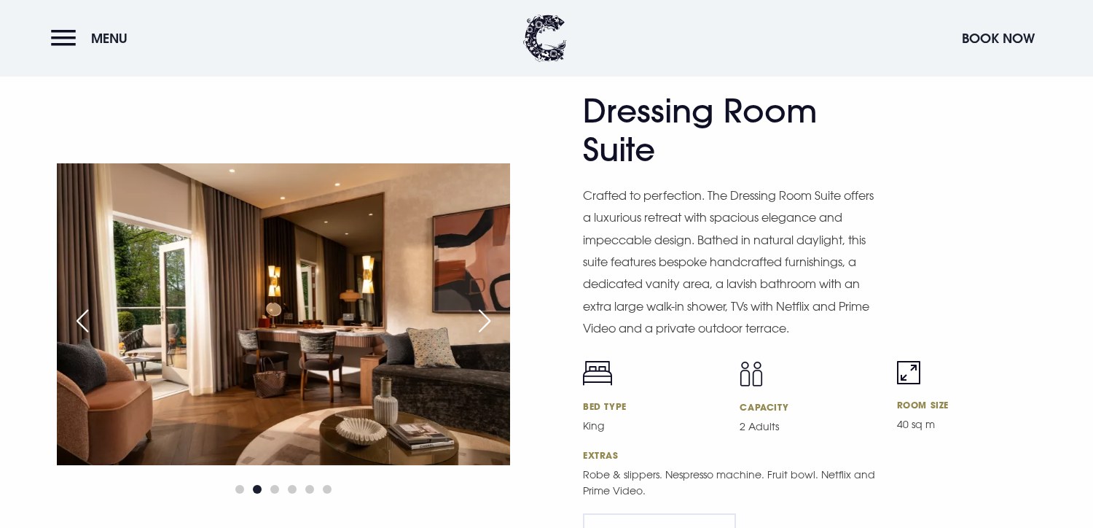
click at [487, 313] on div "Next slide" at bounding box center [484, 321] width 36 height 32
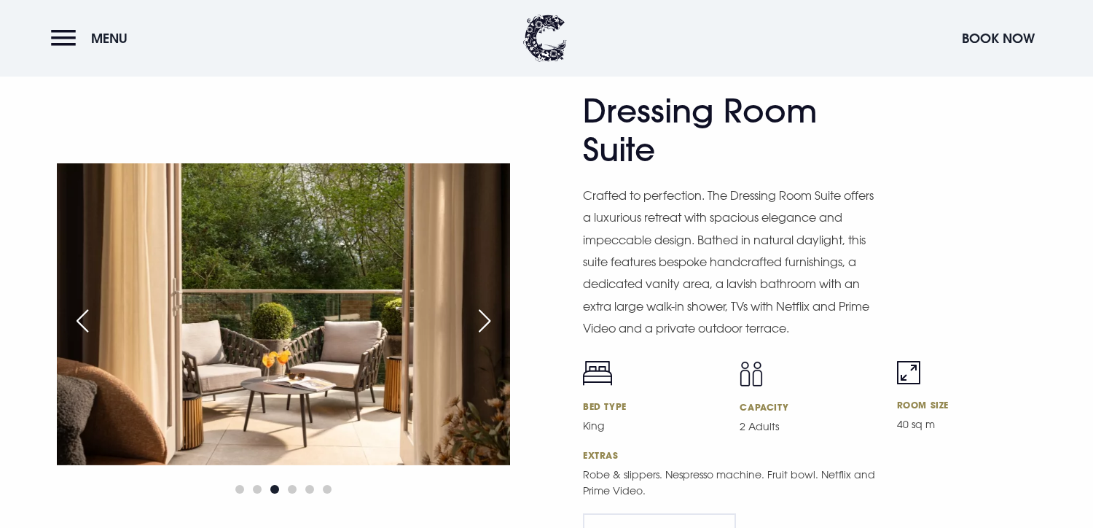
click at [487, 313] on div "Next slide" at bounding box center [484, 321] width 36 height 32
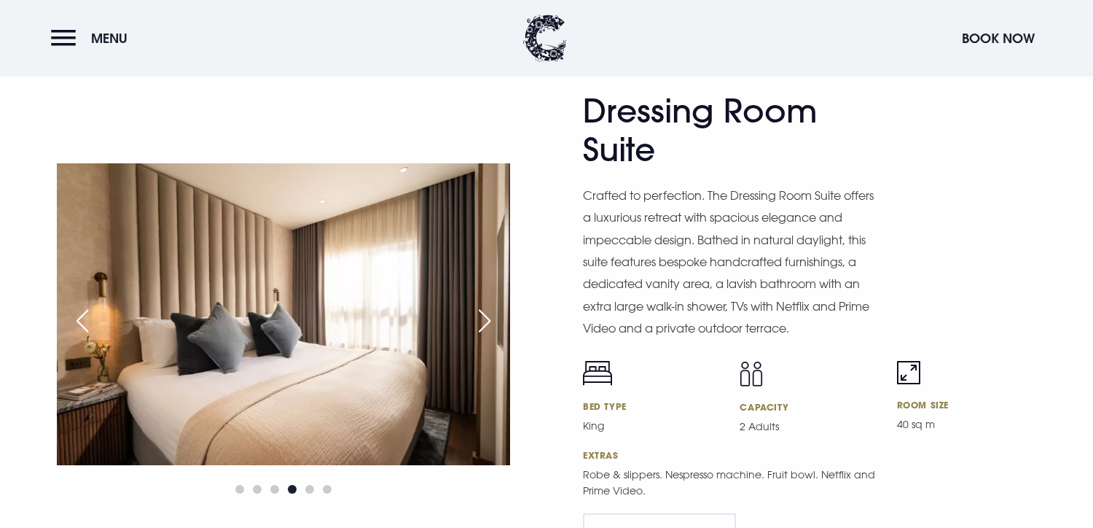
click at [487, 313] on div "Next slide" at bounding box center [484, 321] width 36 height 32
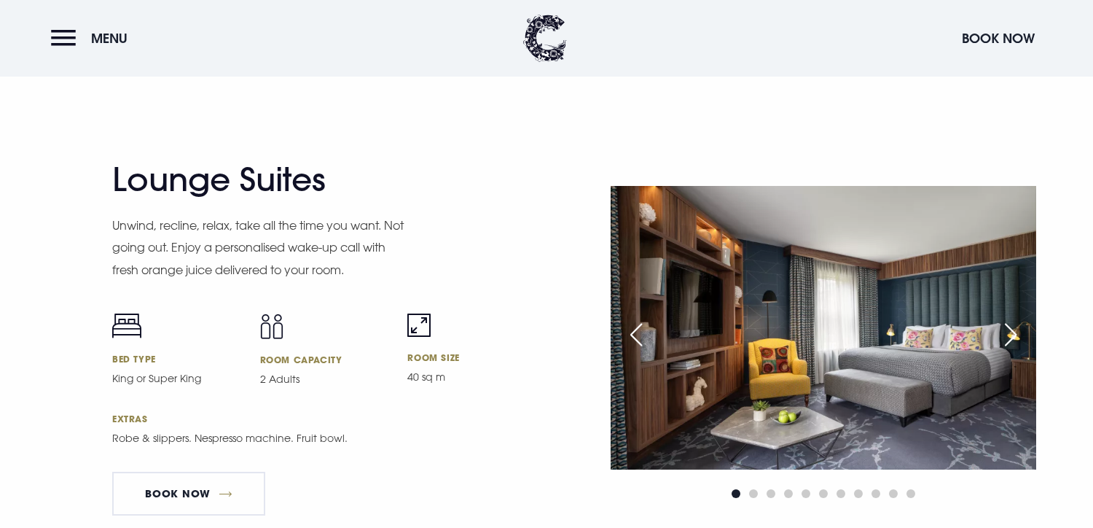
scroll to position [2682, 0]
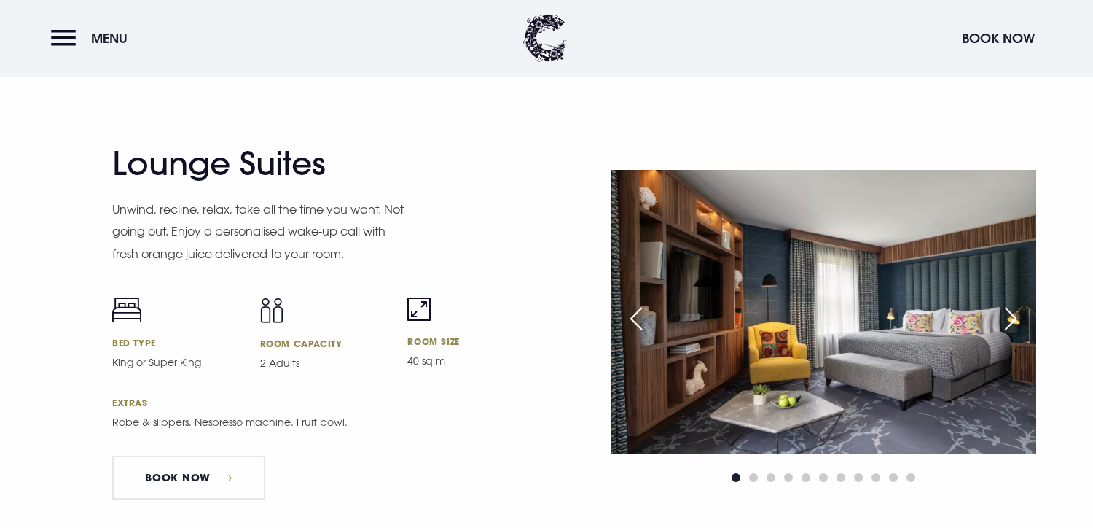
click at [1020, 319] on div "Next slide" at bounding box center [1011, 318] width 36 height 32
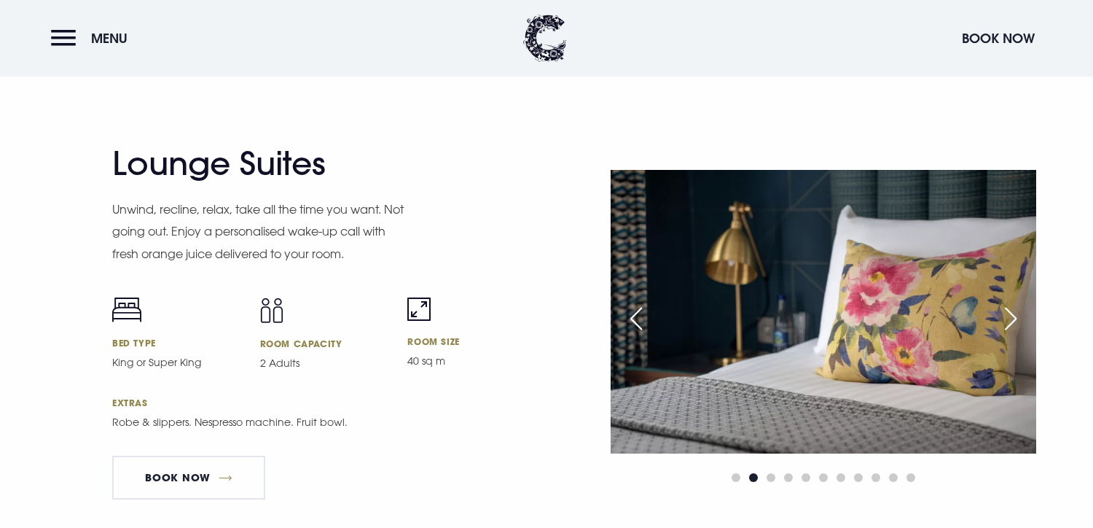
click at [1020, 319] on div "Next slide" at bounding box center [1011, 318] width 36 height 32
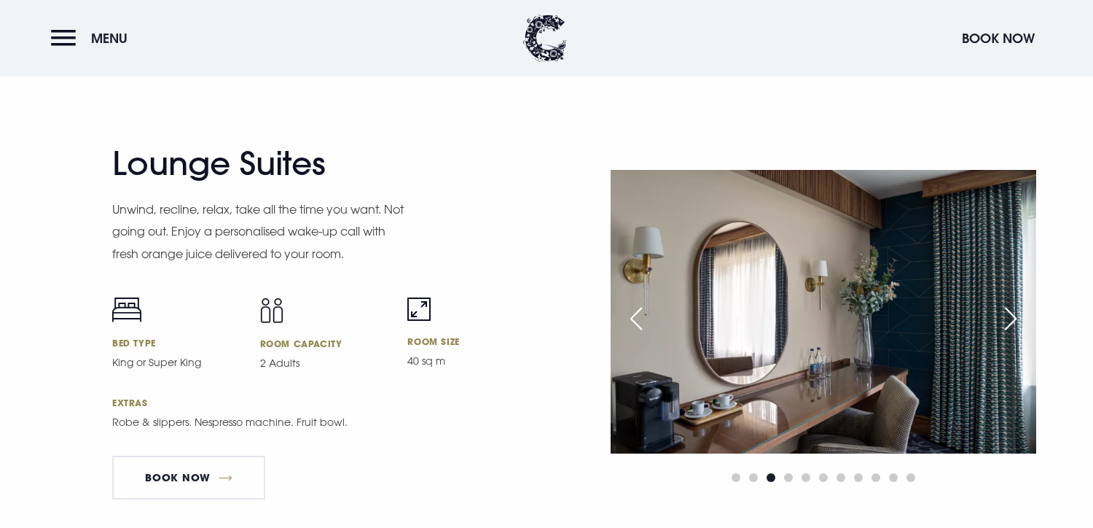
click at [1020, 319] on div "Next slide" at bounding box center [1011, 318] width 36 height 32
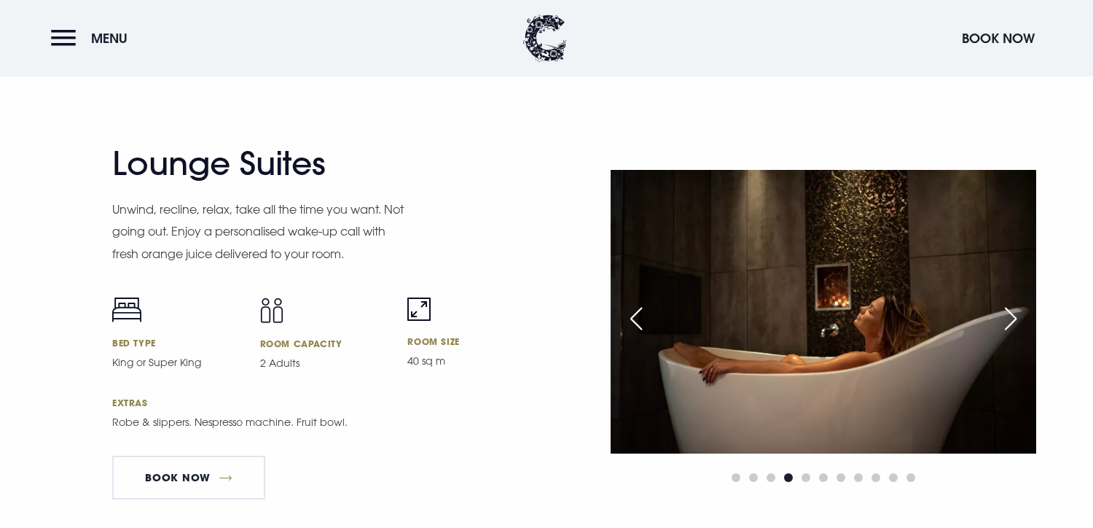
click at [1020, 319] on div "Next slide" at bounding box center [1011, 318] width 36 height 32
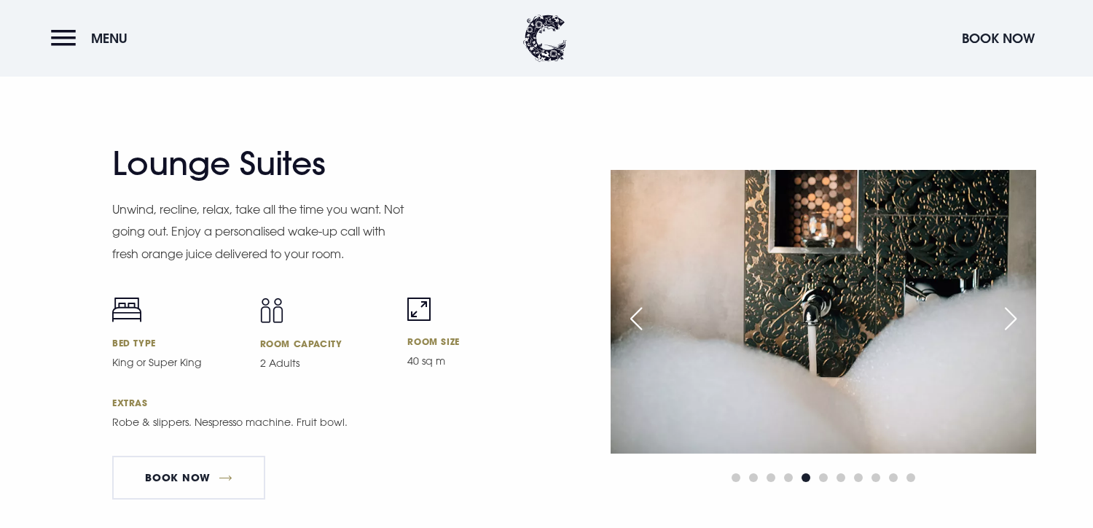
click at [1020, 319] on div "Next slide" at bounding box center [1011, 318] width 36 height 32
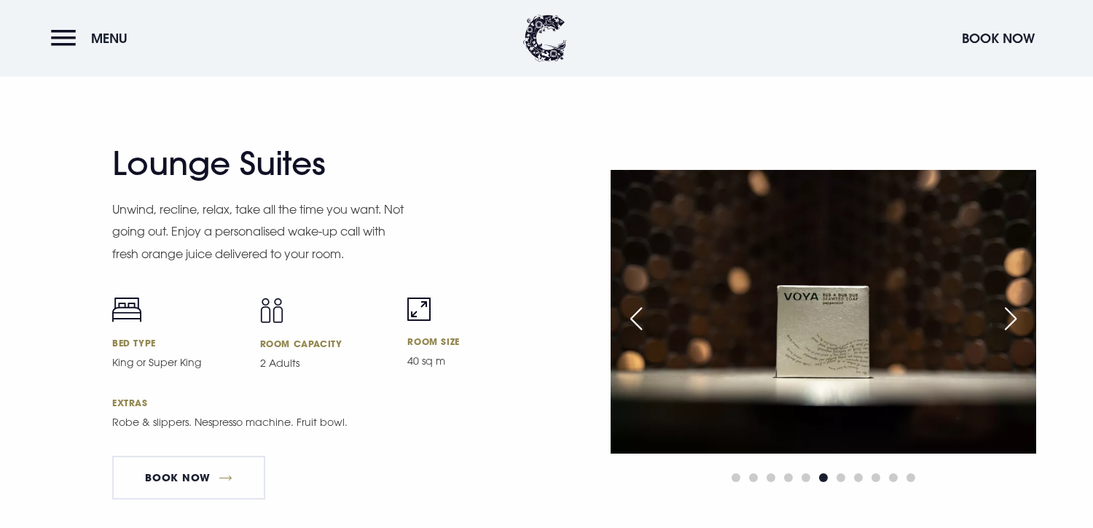
click at [1020, 319] on div "Next slide" at bounding box center [1011, 318] width 36 height 32
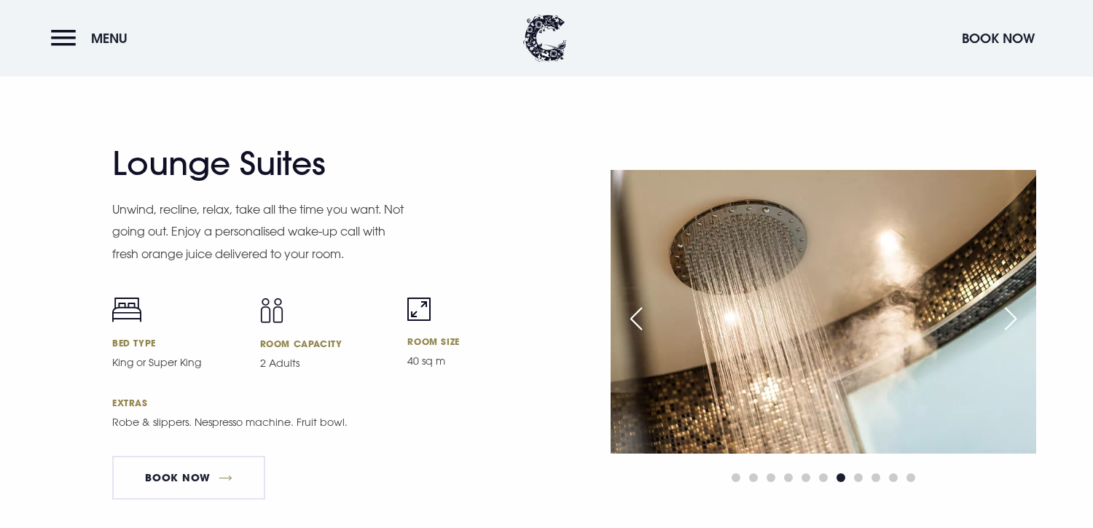
click at [1020, 319] on div "Next slide" at bounding box center [1011, 318] width 36 height 32
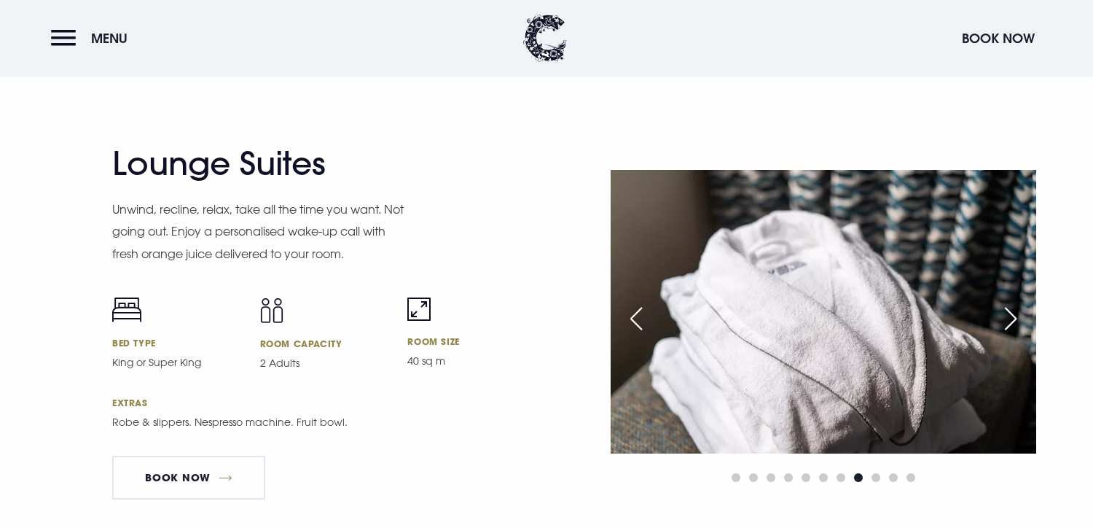
click at [1020, 319] on div "Next slide" at bounding box center [1011, 318] width 36 height 32
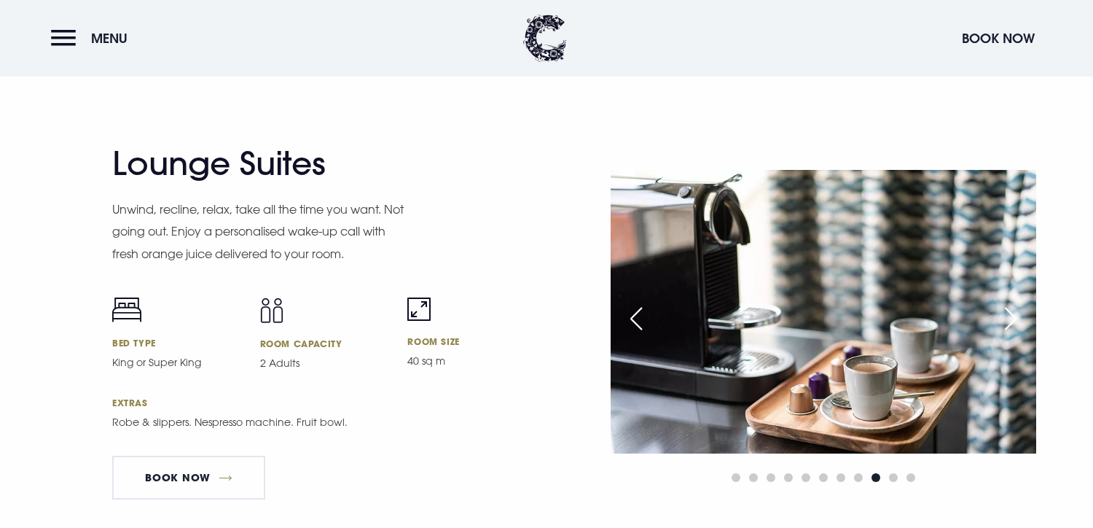
click at [1020, 319] on div "Next slide" at bounding box center [1011, 318] width 36 height 32
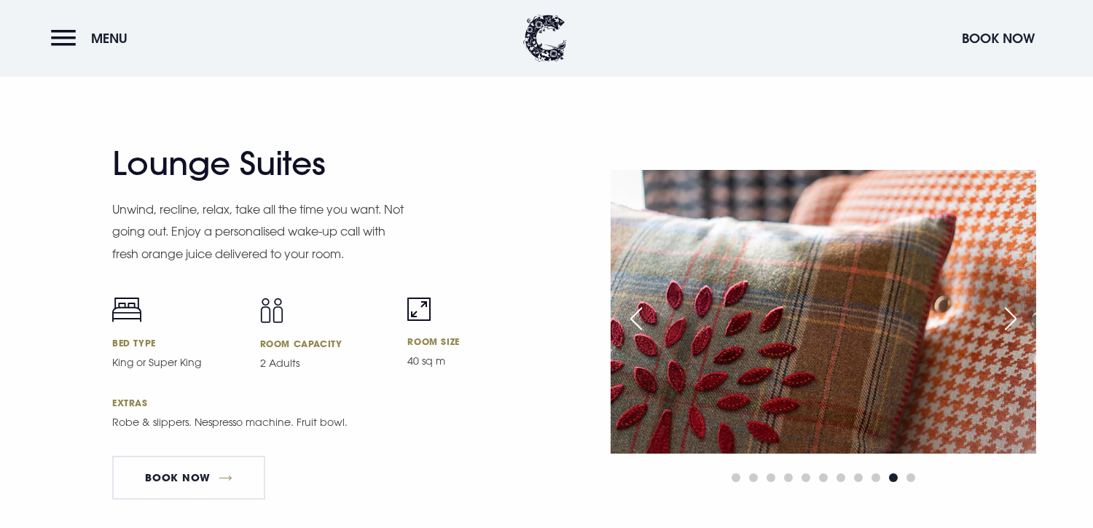
click at [1020, 319] on div "Next slide" at bounding box center [1011, 318] width 36 height 32
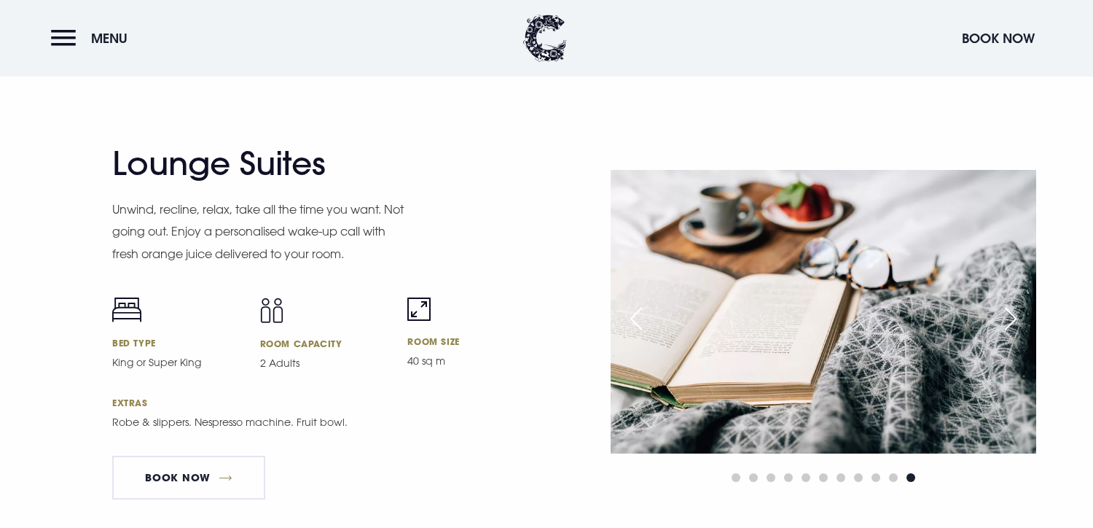
click at [1020, 319] on div "Next slide" at bounding box center [1011, 318] width 36 height 32
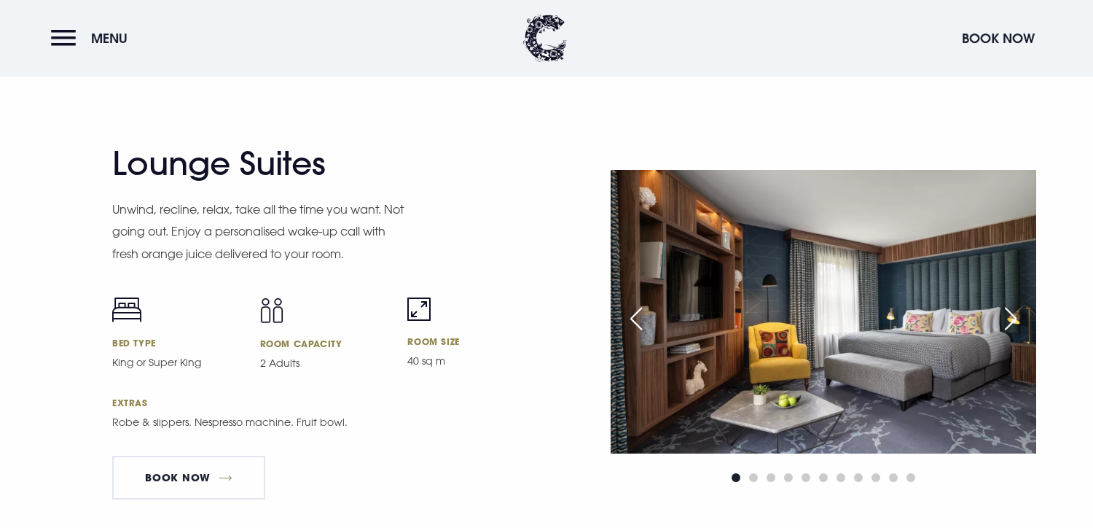
click at [1020, 319] on div "Next slide" at bounding box center [1011, 318] width 36 height 32
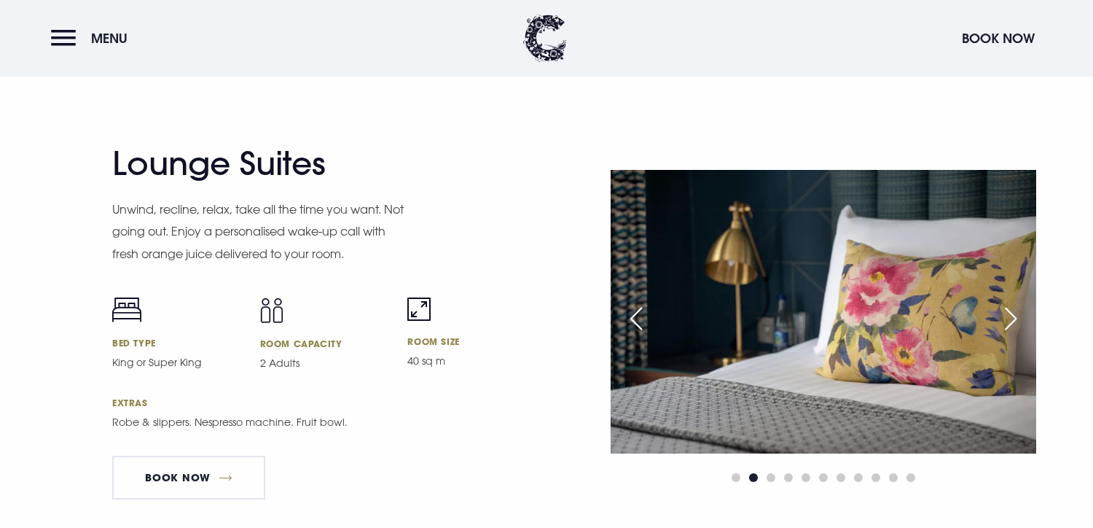
click at [1020, 319] on div "Next slide" at bounding box center [1011, 318] width 36 height 32
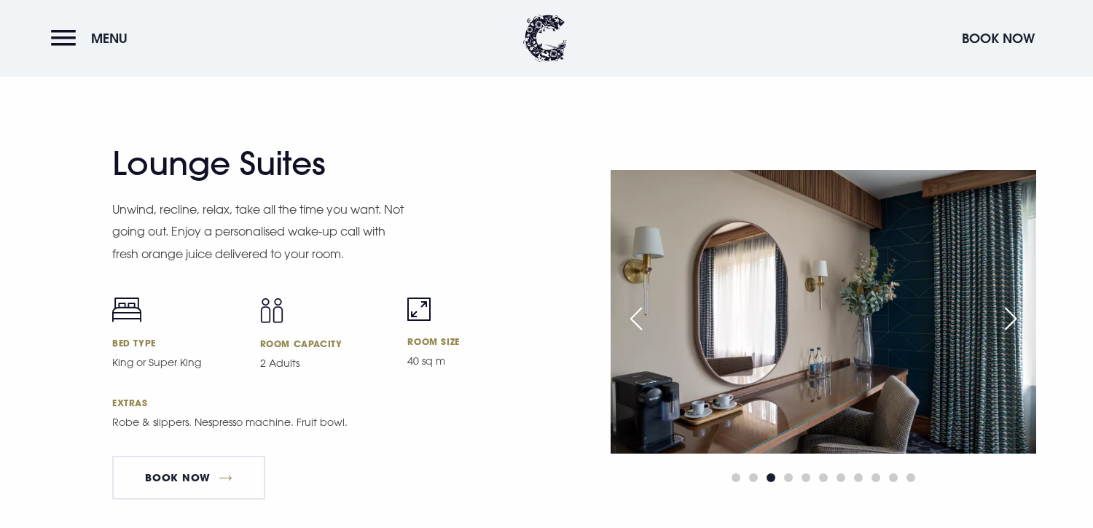
click at [1020, 319] on div "Next slide" at bounding box center [1011, 318] width 36 height 32
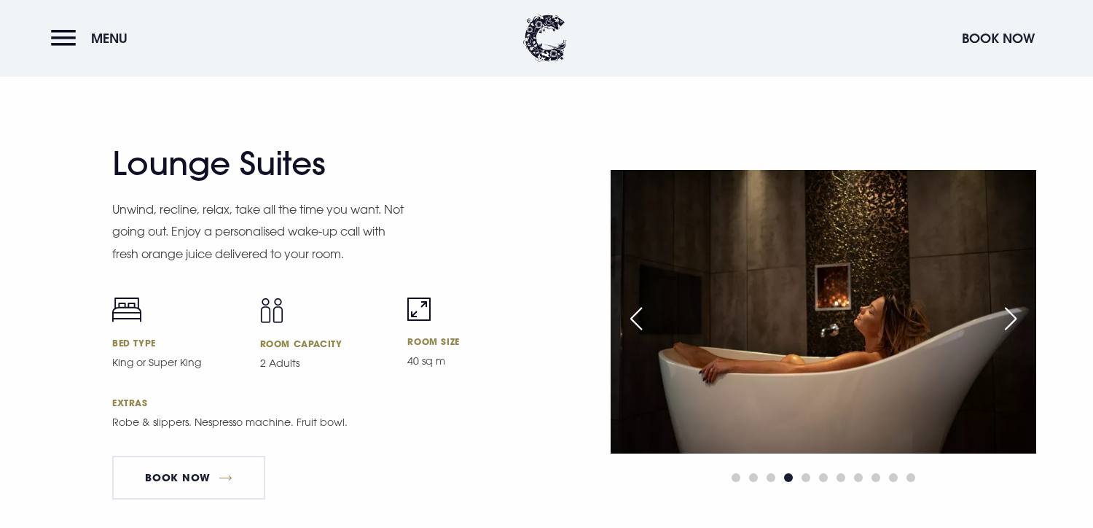
click at [1015, 316] on div "Next slide" at bounding box center [1011, 318] width 36 height 32
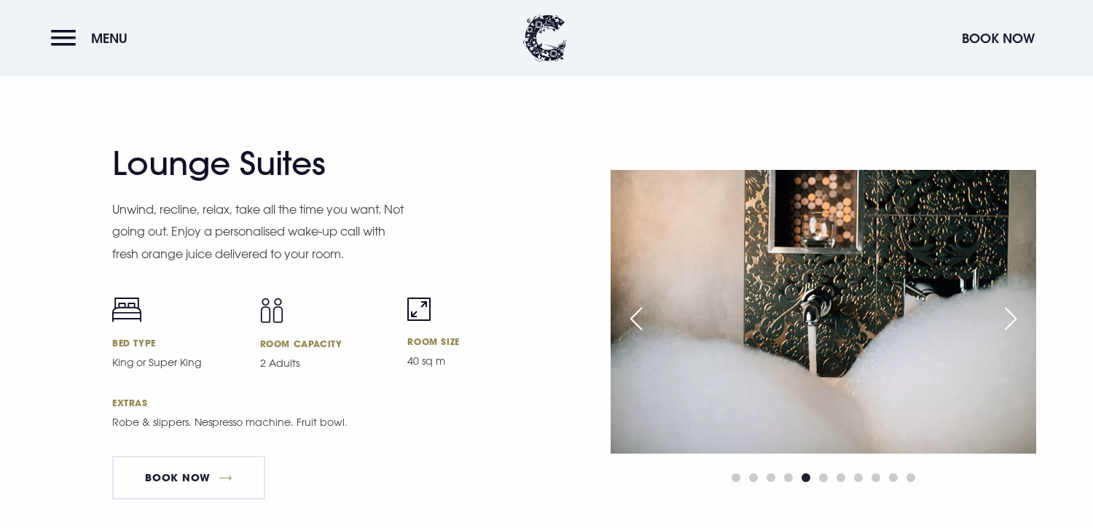
click at [1015, 316] on div "Next slide" at bounding box center [1011, 318] width 36 height 32
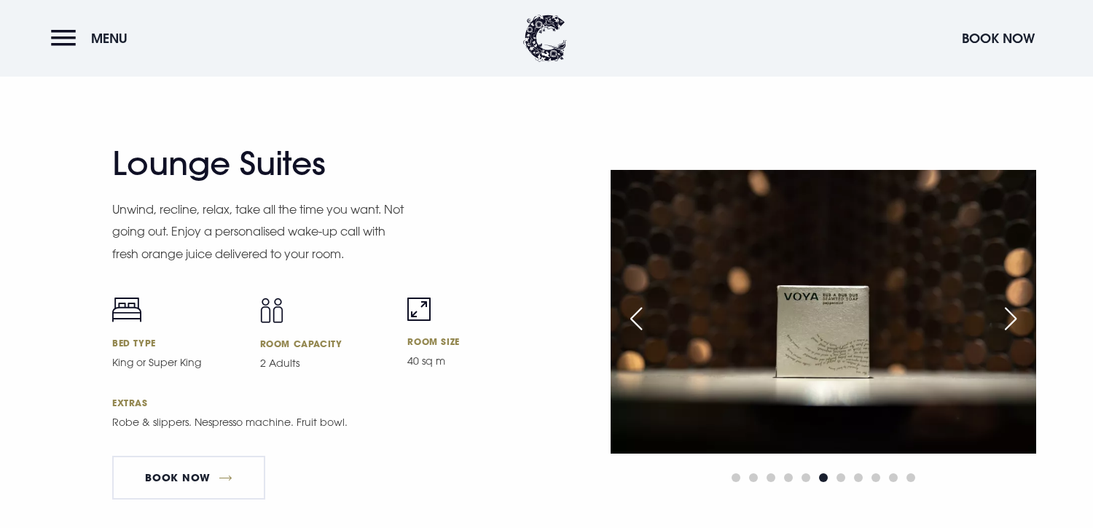
click at [1015, 316] on div "Next slide" at bounding box center [1011, 318] width 36 height 32
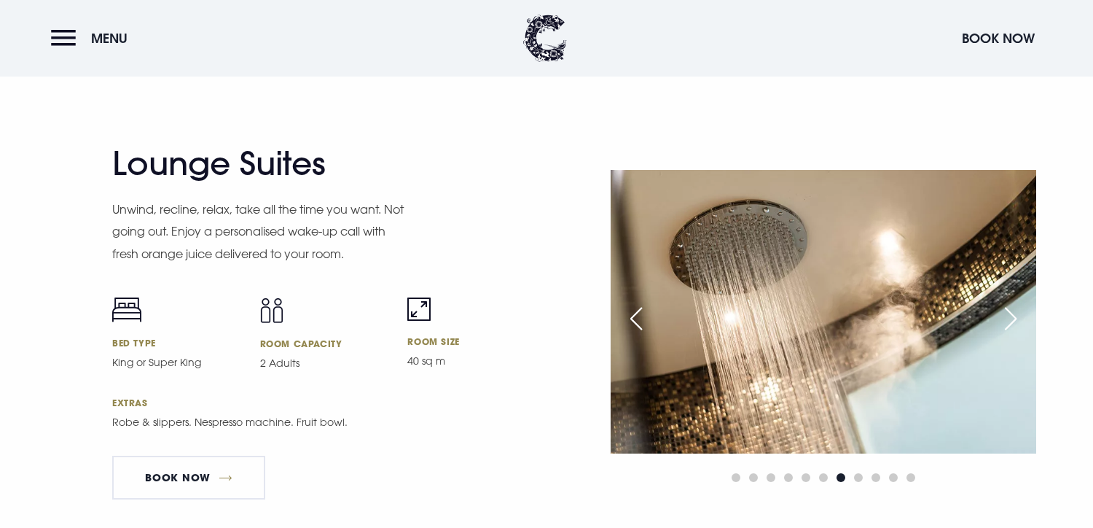
click at [1015, 316] on div "Next slide" at bounding box center [1011, 318] width 36 height 32
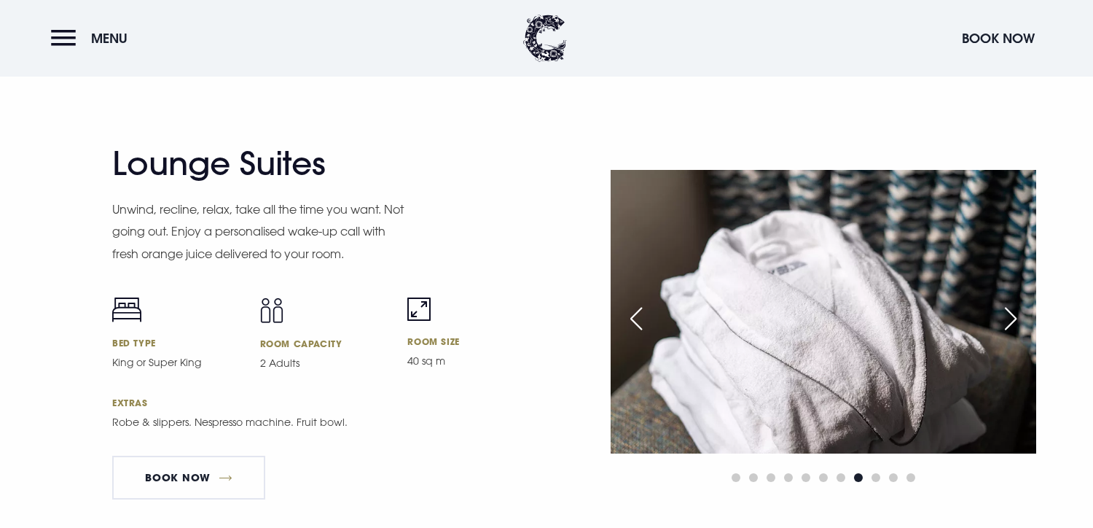
click at [1015, 316] on div "Next slide" at bounding box center [1011, 318] width 36 height 32
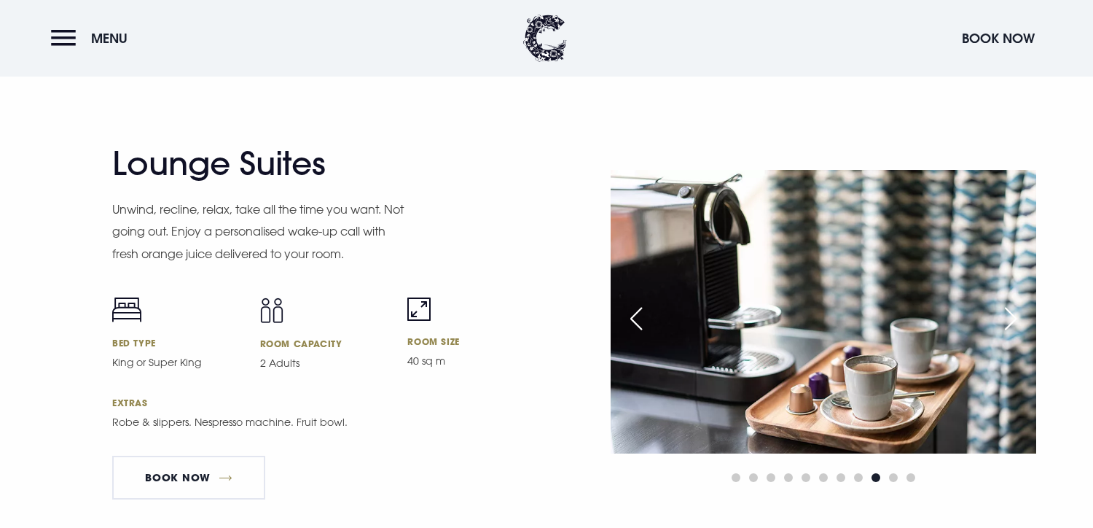
click at [1015, 316] on div "Next slide" at bounding box center [1011, 318] width 36 height 32
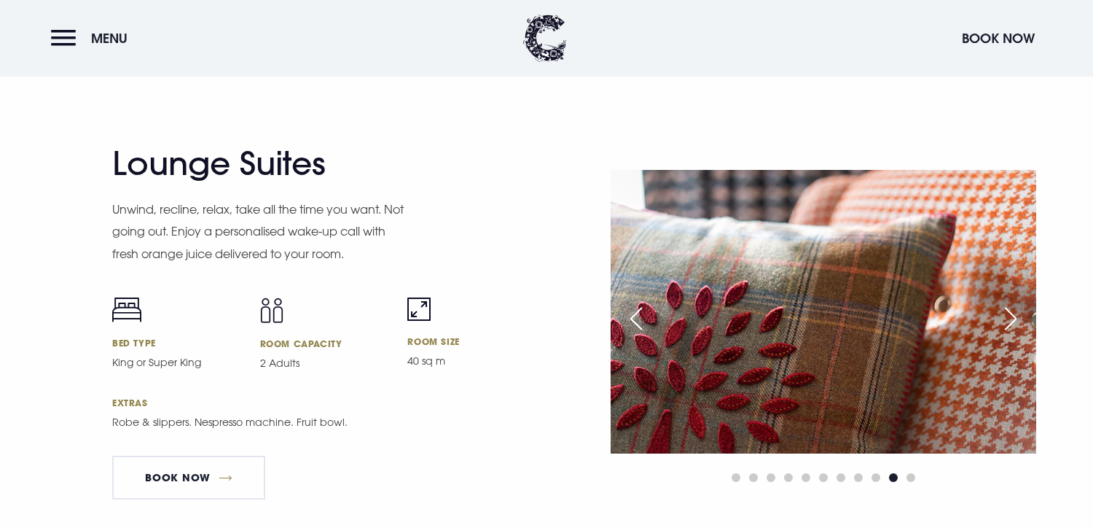
click at [1015, 316] on div "Next slide" at bounding box center [1011, 318] width 36 height 32
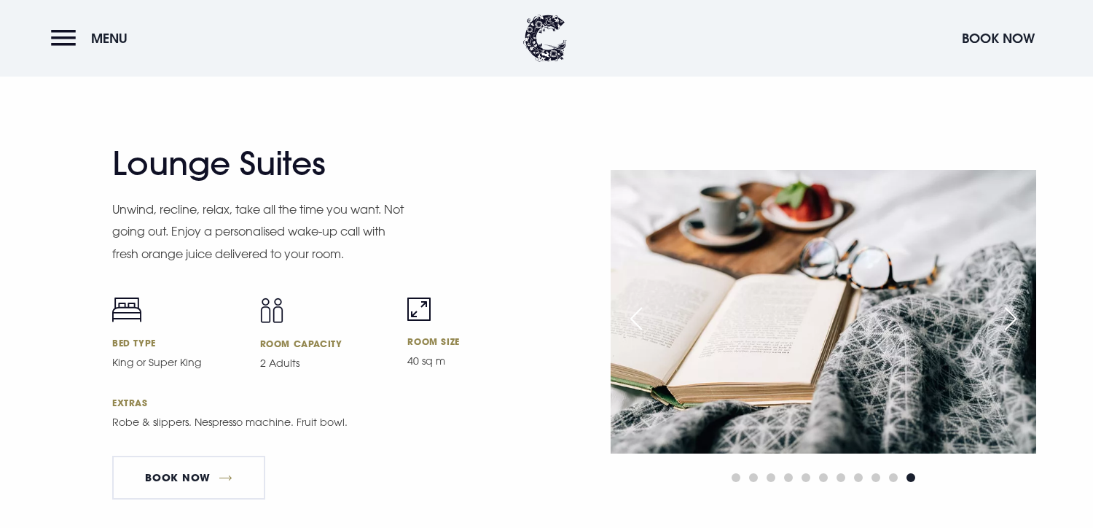
click at [1015, 316] on div "Next slide" at bounding box center [1011, 318] width 36 height 32
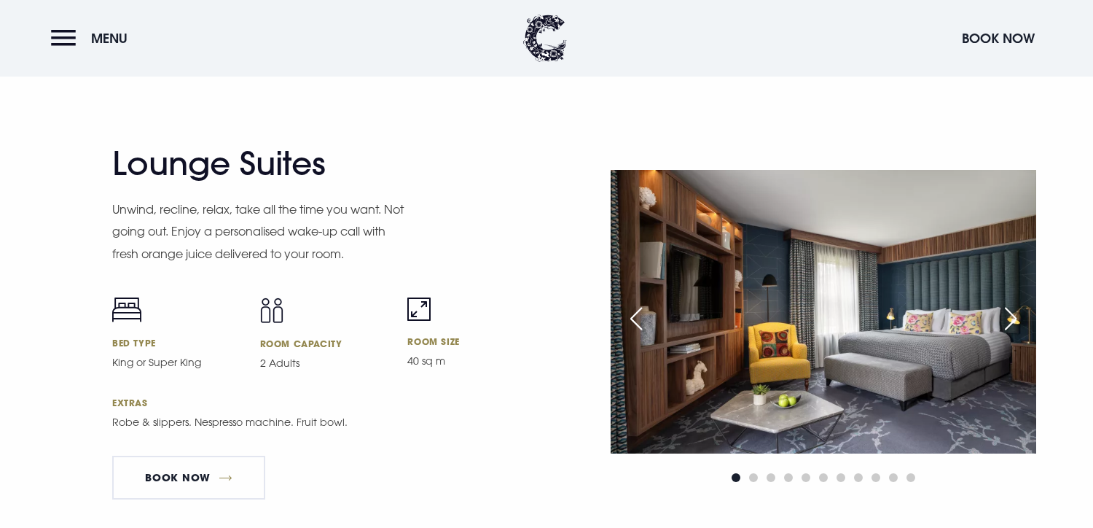
click at [1015, 316] on div "Next slide" at bounding box center [1011, 318] width 36 height 32
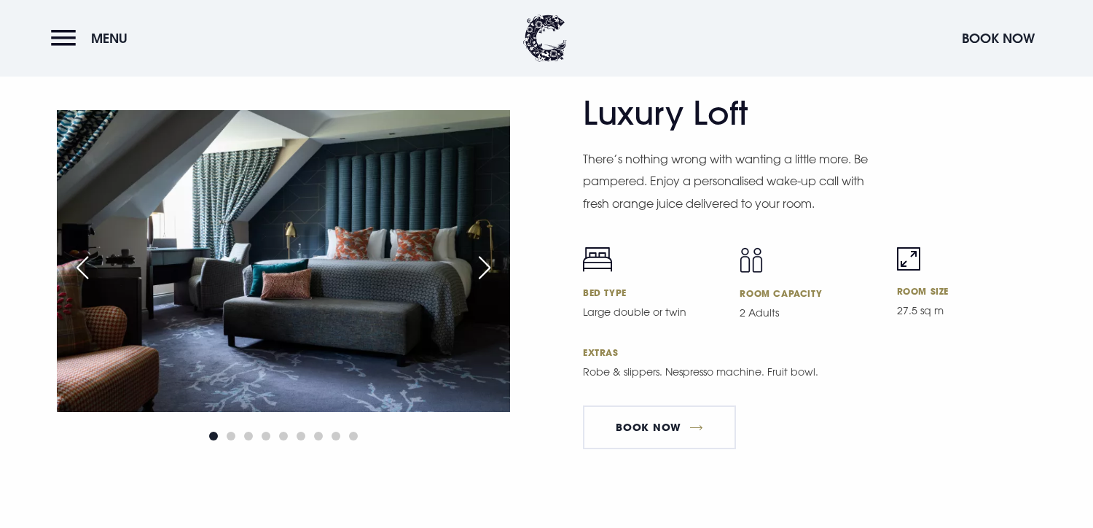
scroll to position [3124, 0]
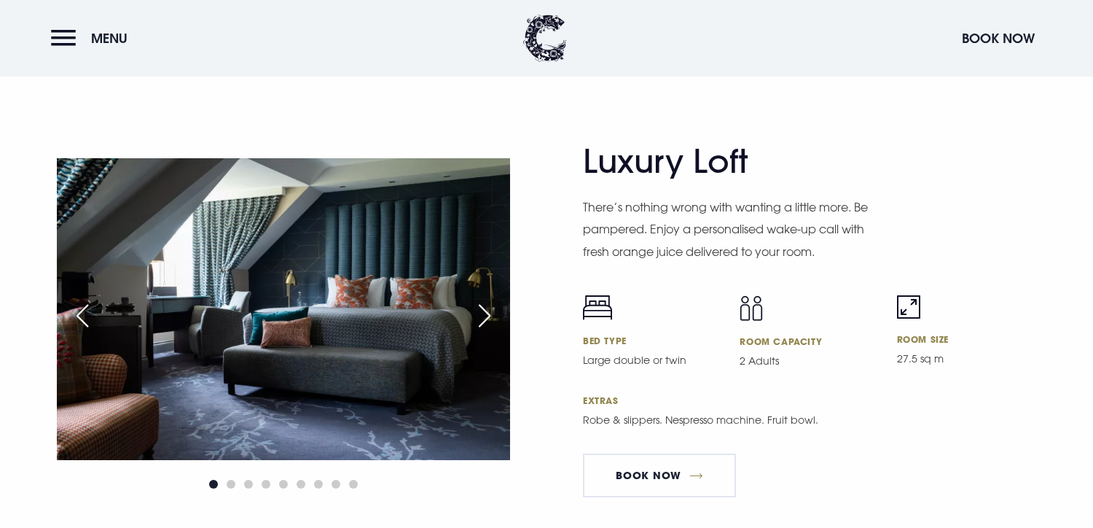
click at [492, 320] on div "Next slide" at bounding box center [484, 316] width 36 height 32
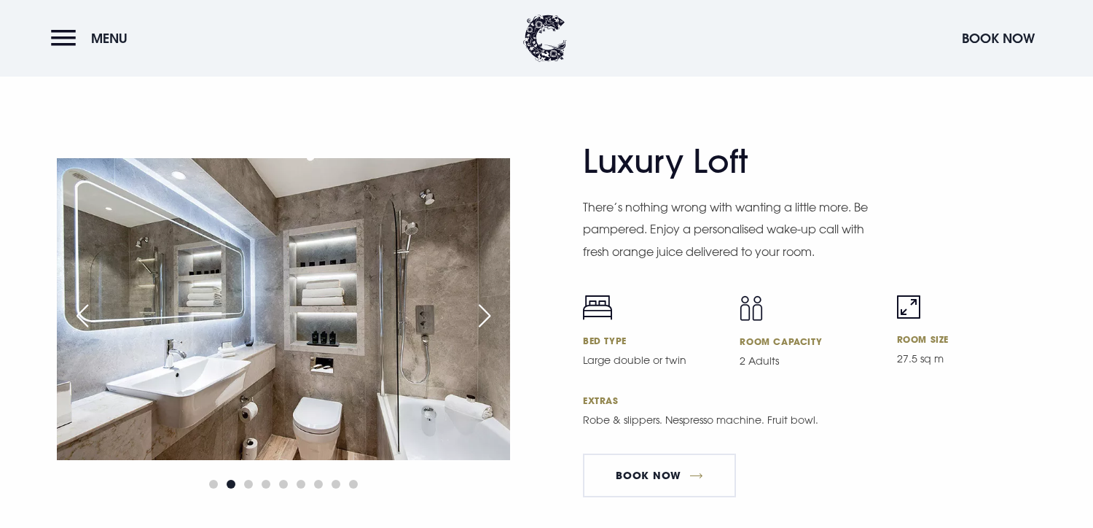
click at [492, 320] on div "Next slide" at bounding box center [484, 316] width 36 height 32
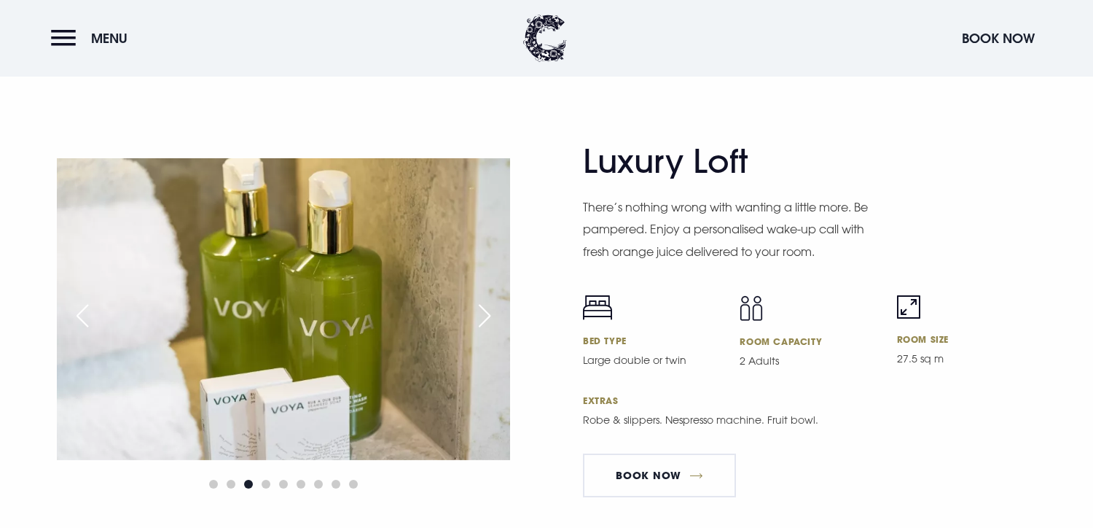
click at [492, 320] on div "Next slide" at bounding box center [484, 316] width 36 height 32
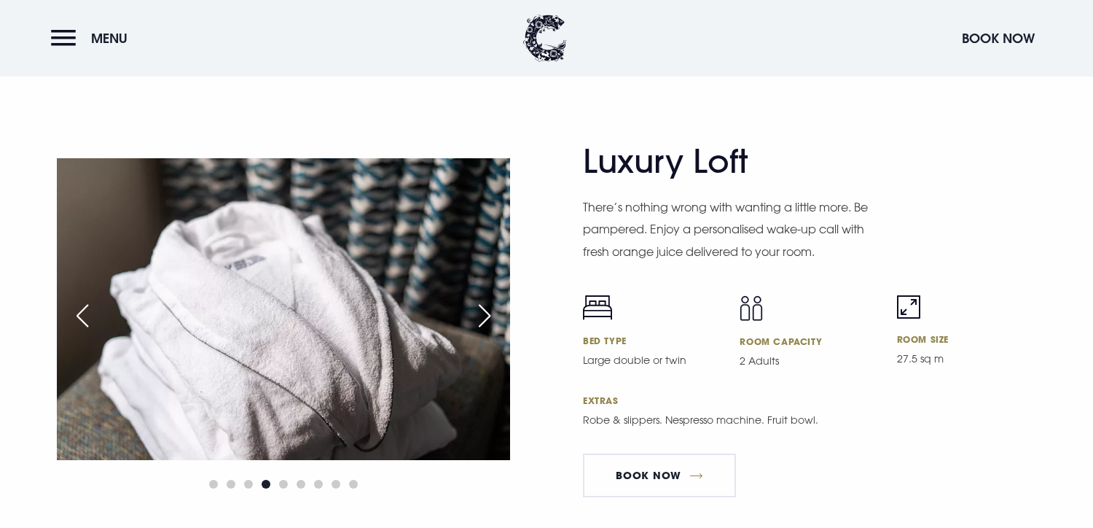
click at [492, 320] on div "Next slide" at bounding box center [484, 316] width 36 height 32
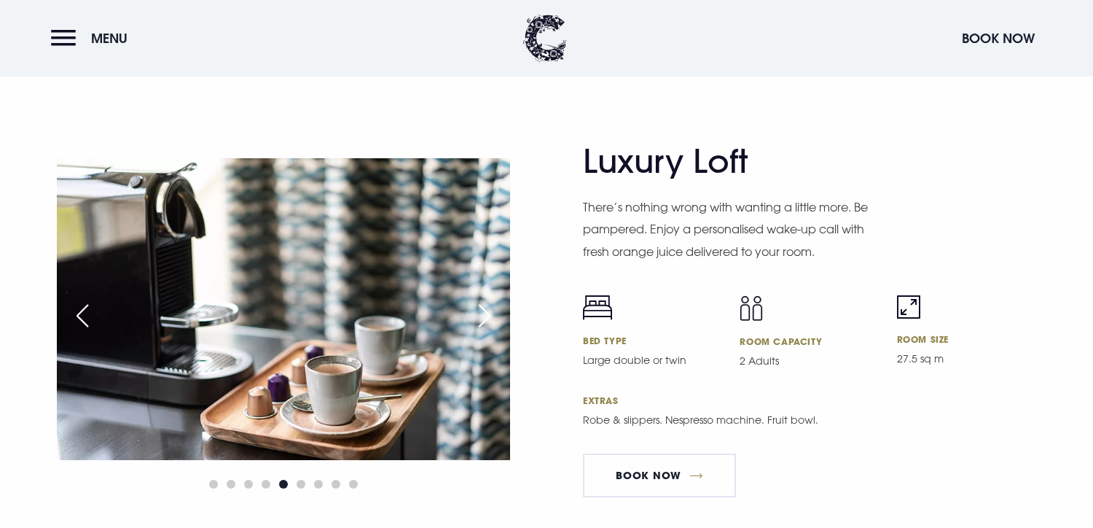
click at [492, 320] on div "Next slide" at bounding box center [484, 316] width 36 height 32
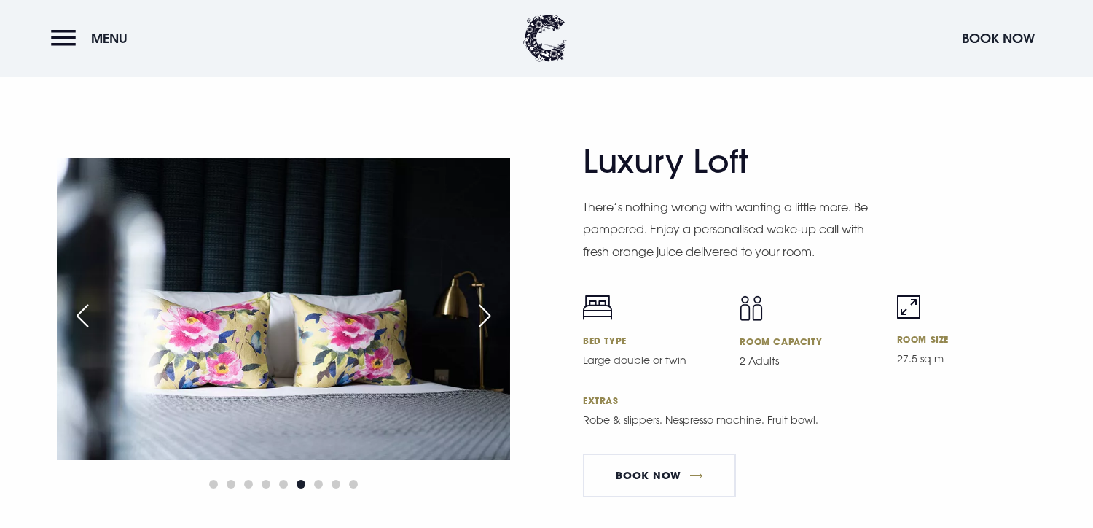
click at [492, 320] on div "Next slide" at bounding box center [484, 316] width 36 height 32
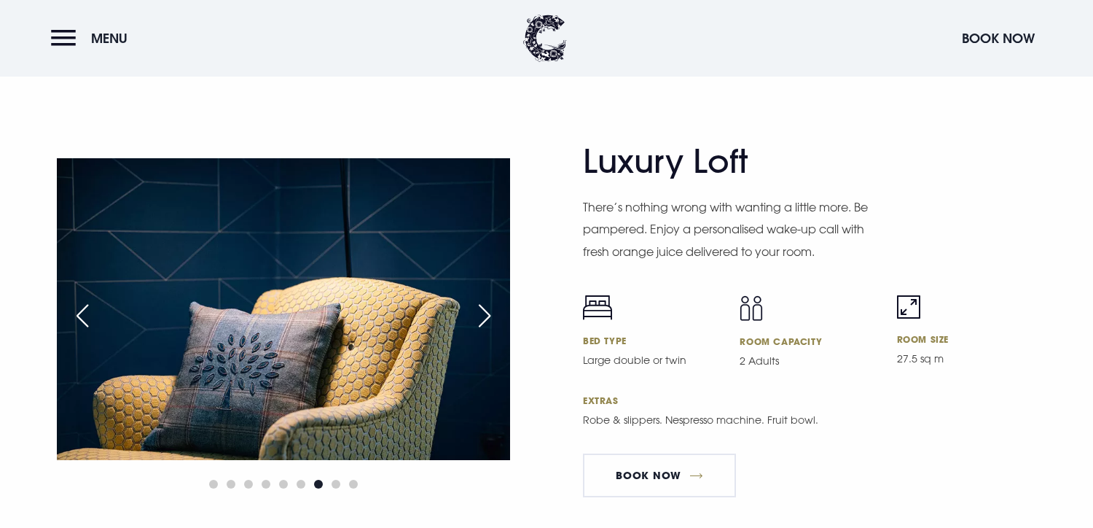
click at [492, 320] on div "Next slide" at bounding box center [484, 316] width 36 height 32
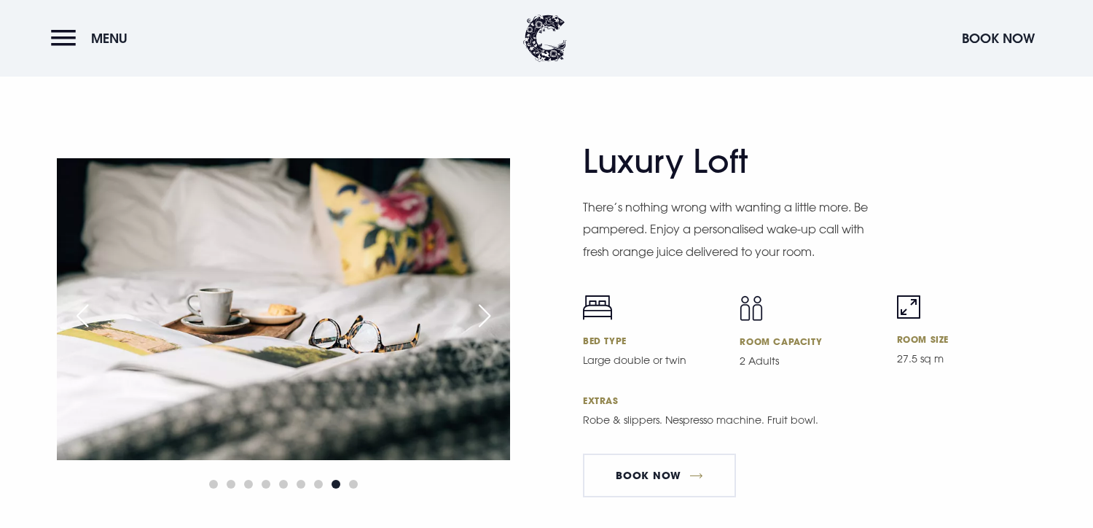
click at [492, 320] on div "Next slide" at bounding box center [484, 316] width 36 height 32
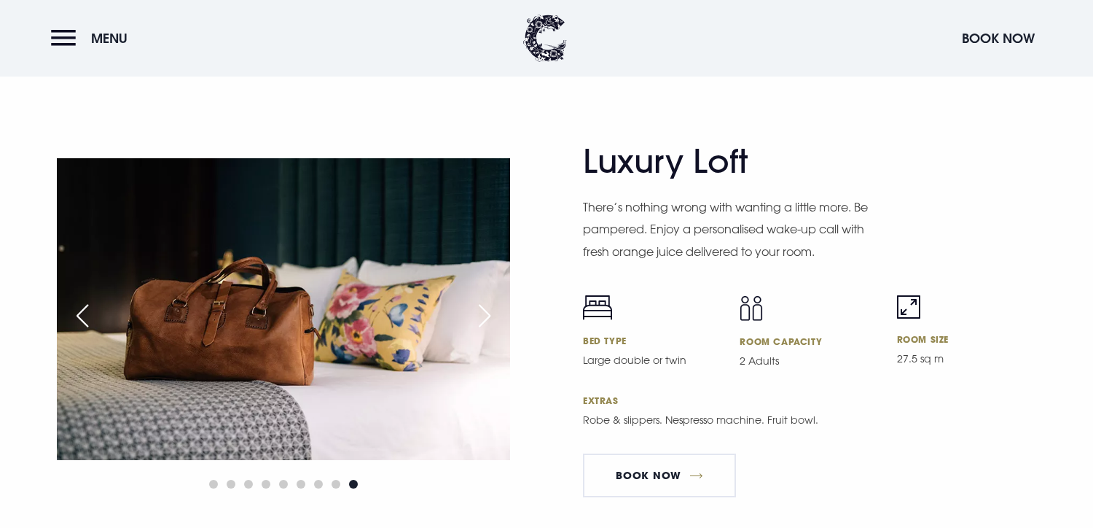
click at [492, 320] on div "Next slide" at bounding box center [484, 316] width 36 height 32
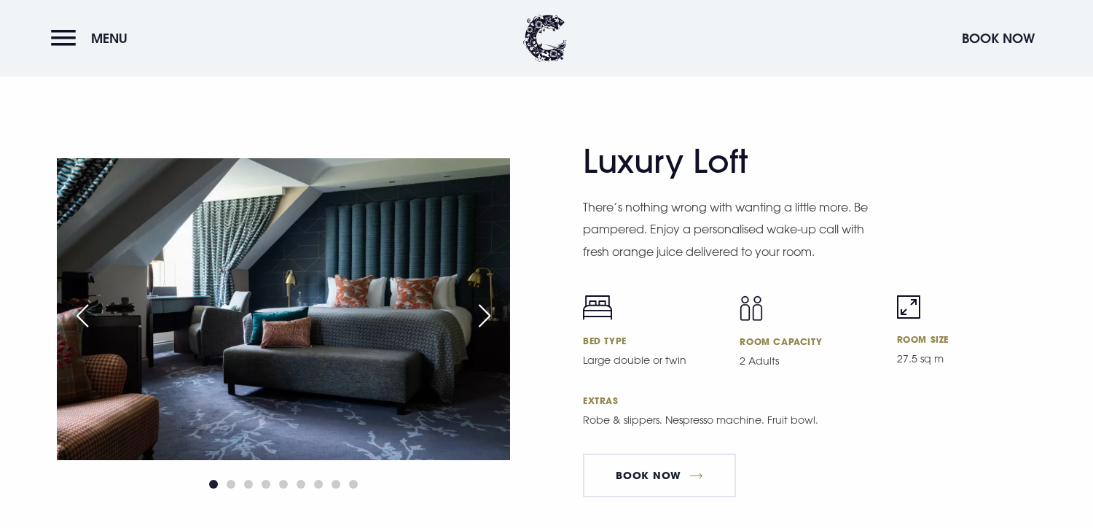
click at [492, 320] on div "Next slide" at bounding box center [484, 316] width 36 height 32
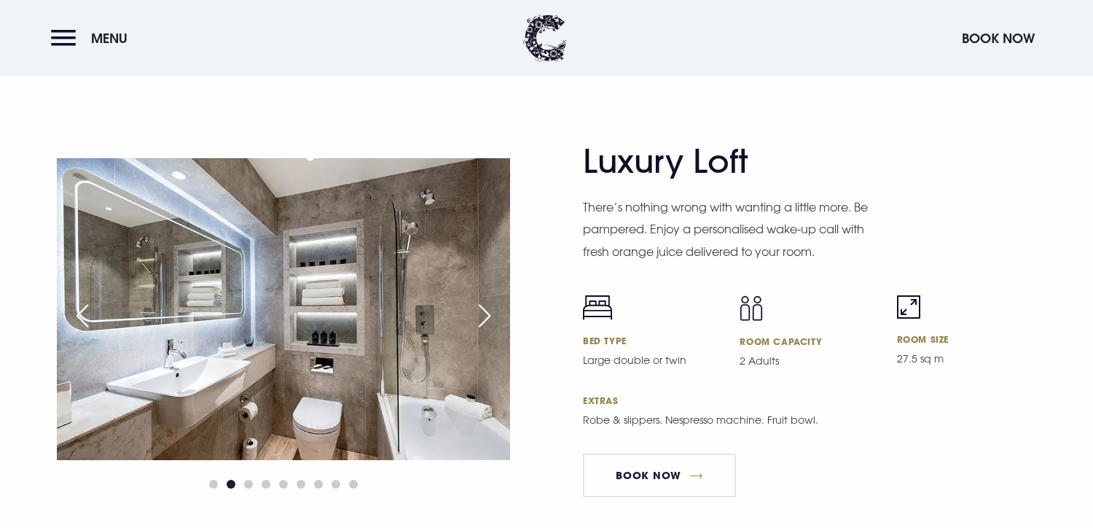
click at [492, 320] on div "Next slide" at bounding box center [484, 316] width 36 height 32
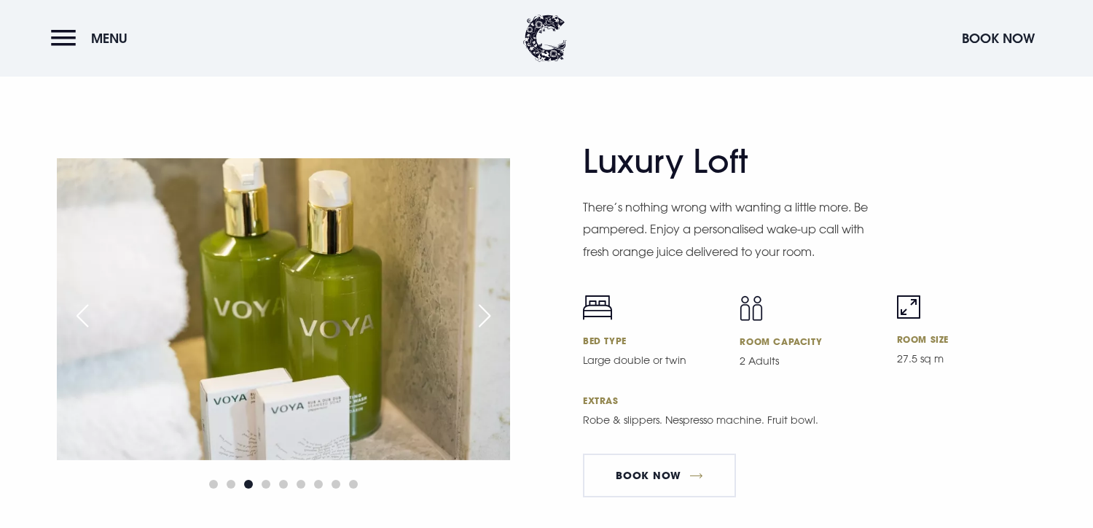
click at [492, 320] on div "Next slide" at bounding box center [484, 316] width 36 height 32
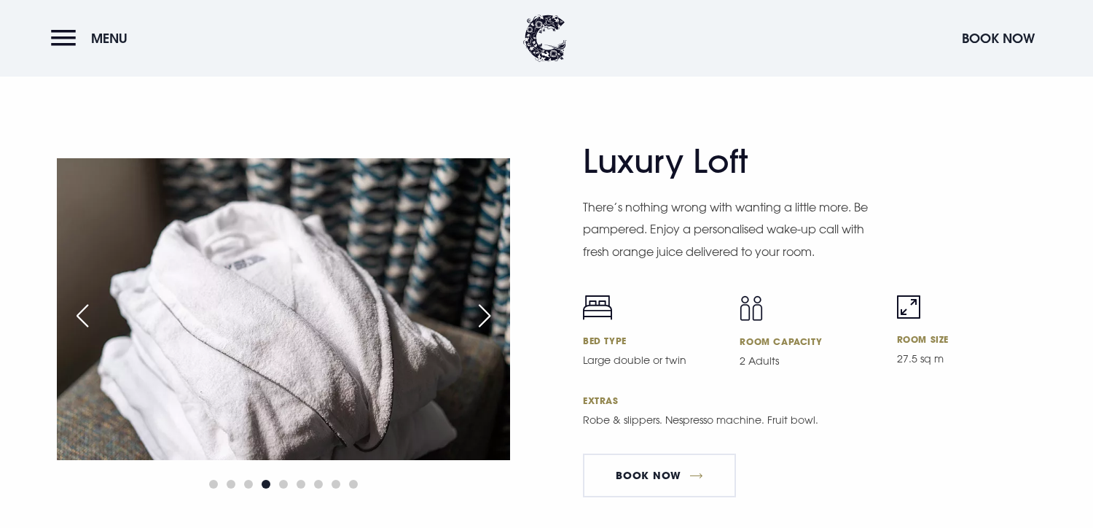
click at [492, 320] on div "Next slide" at bounding box center [484, 316] width 36 height 32
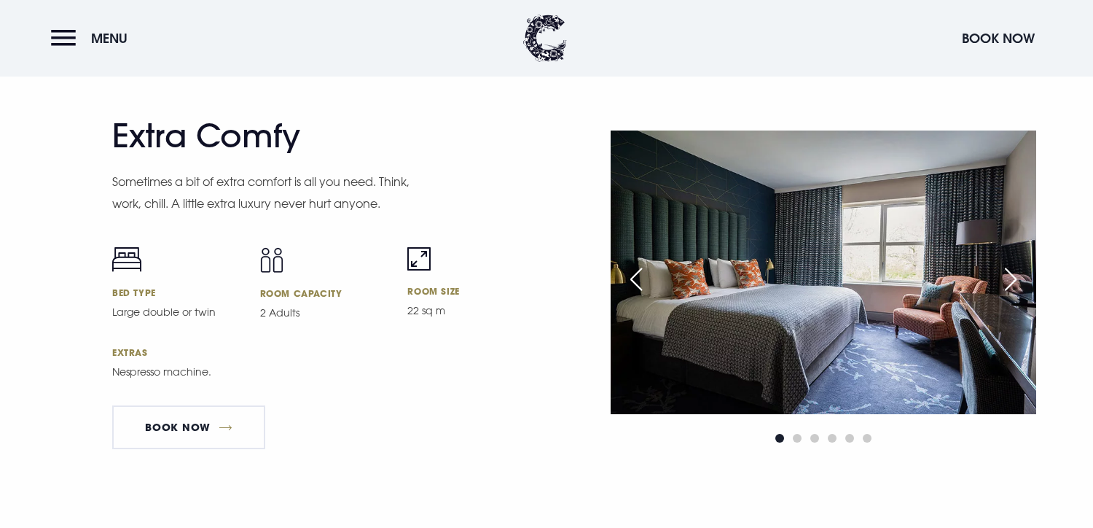
scroll to position [3598, 0]
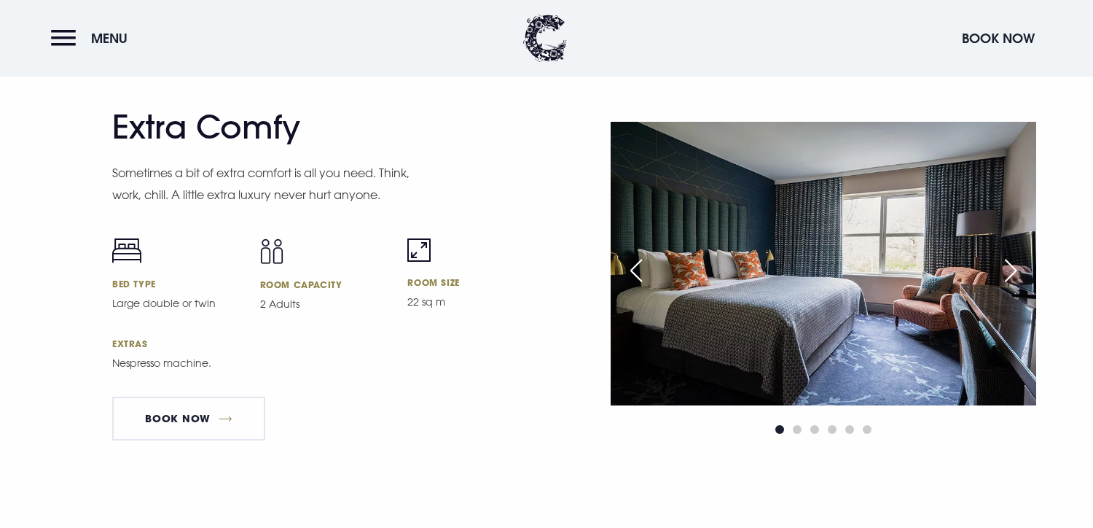
click at [1016, 283] on div "Next slide" at bounding box center [1011, 270] width 36 height 32
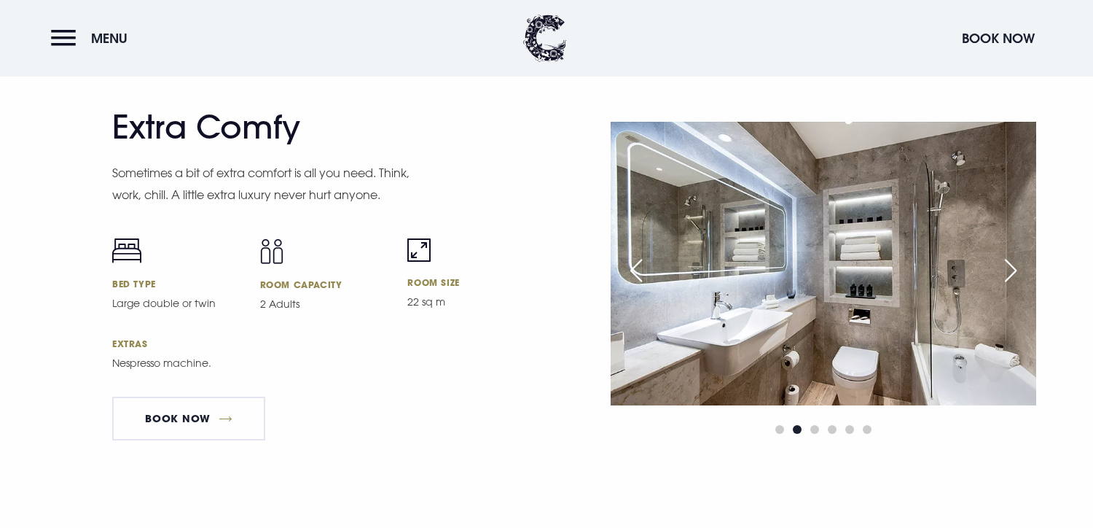
click at [1016, 283] on div "Next slide" at bounding box center [1011, 270] width 36 height 32
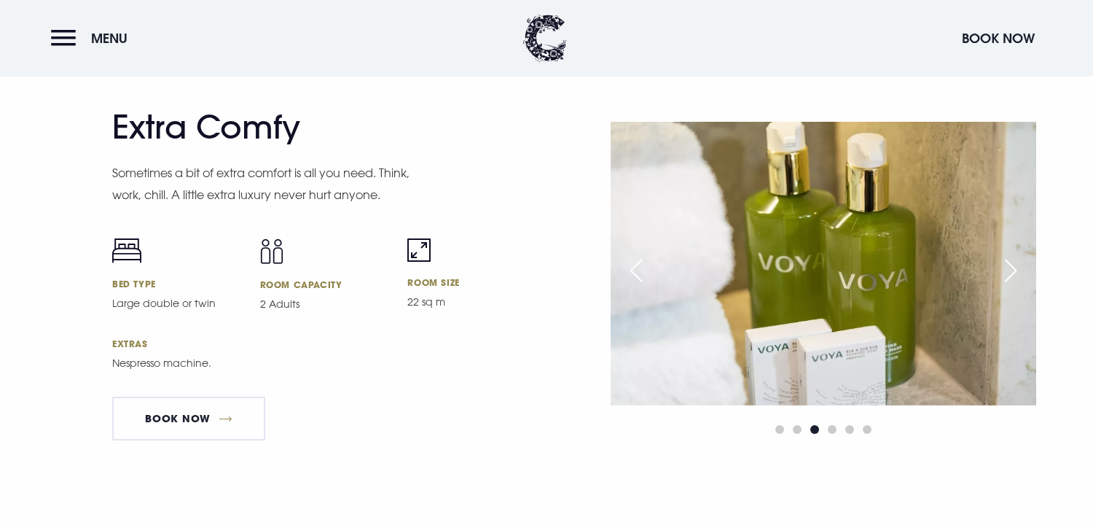
click at [1016, 283] on div "Next slide" at bounding box center [1011, 270] width 36 height 32
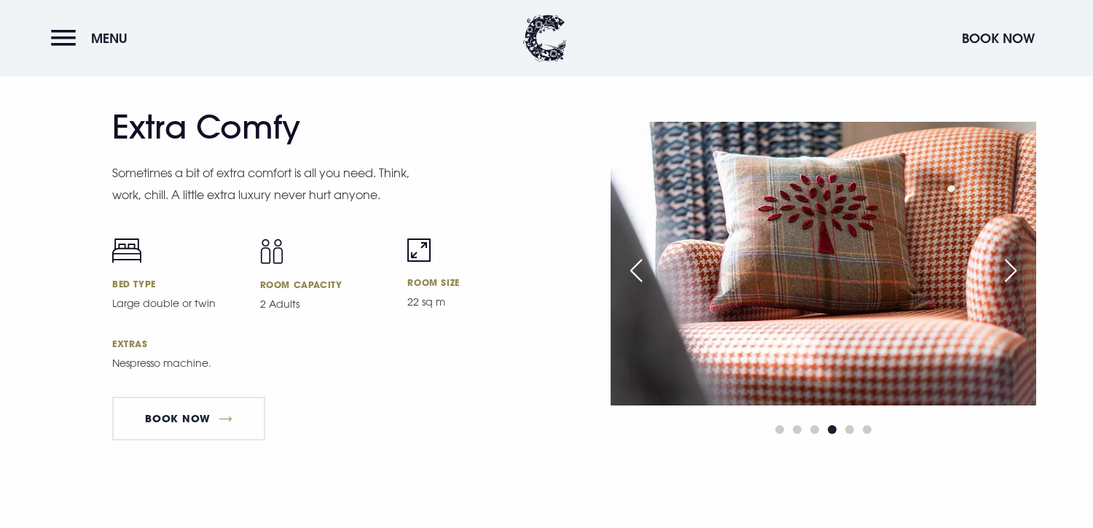
click at [1016, 283] on div "Next slide" at bounding box center [1011, 270] width 36 height 32
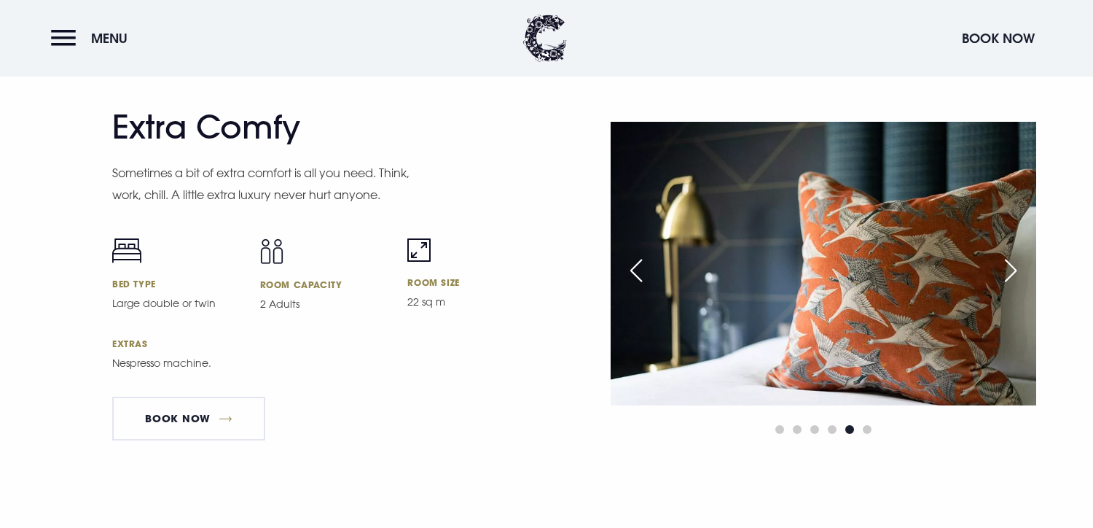
click at [1016, 283] on div "Next slide" at bounding box center [1011, 270] width 36 height 32
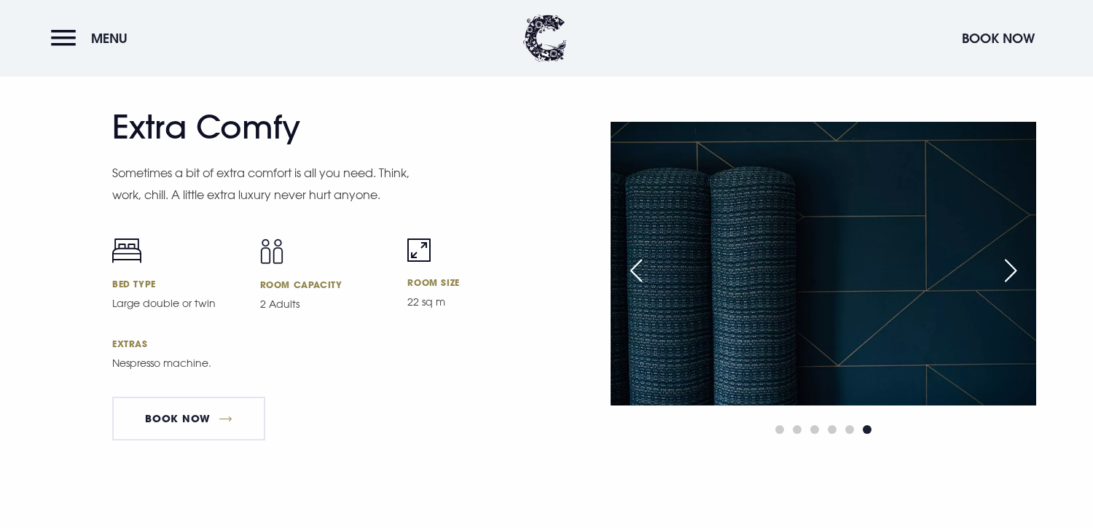
click at [1016, 283] on div "Next slide" at bounding box center [1011, 270] width 36 height 32
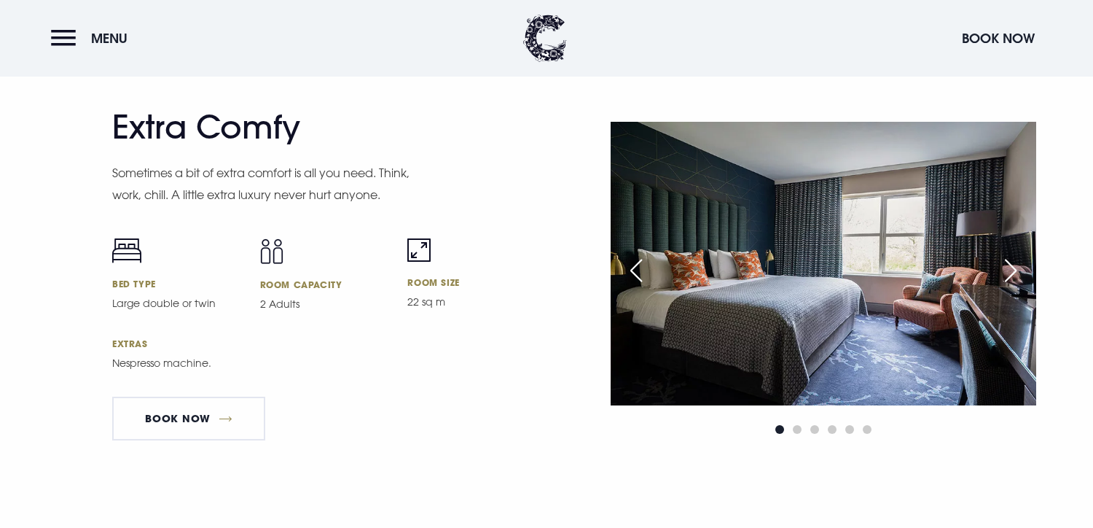
click at [1016, 283] on div "Next slide" at bounding box center [1011, 270] width 36 height 32
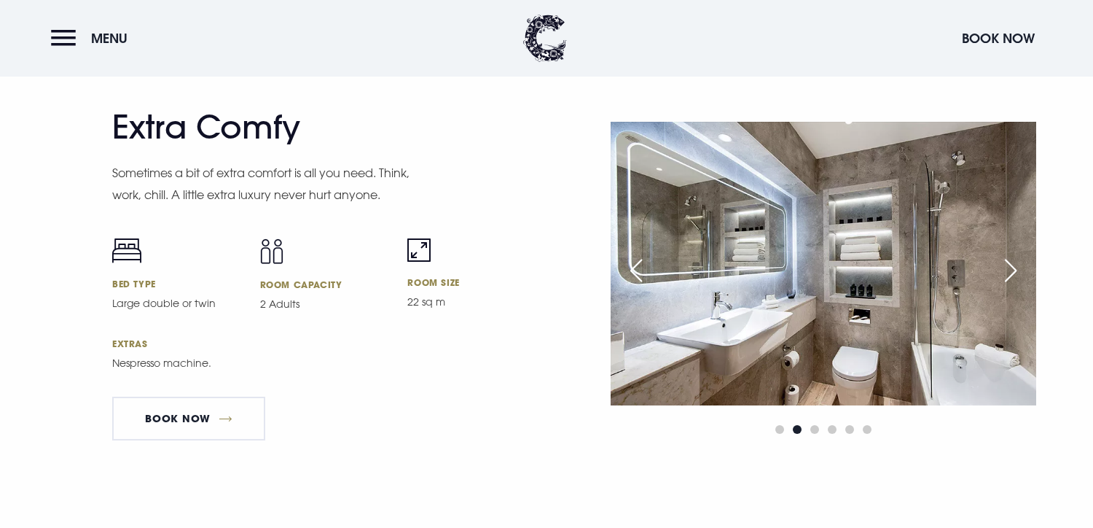
click at [1016, 283] on div "Next slide" at bounding box center [1011, 270] width 36 height 32
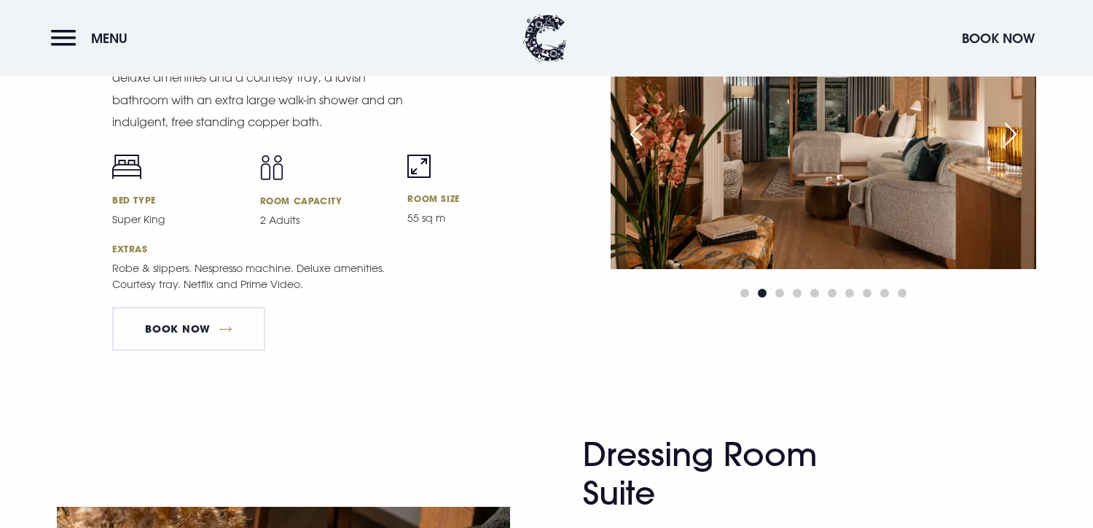
scroll to position [1674, 0]
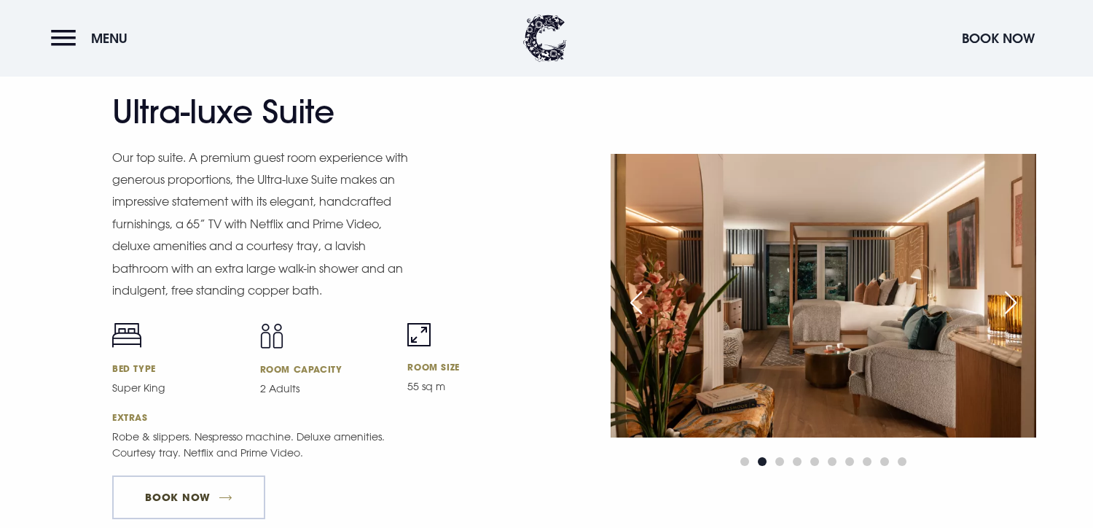
click at [199, 503] on link "Book Now" at bounding box center [188, 497] width 153 height 44
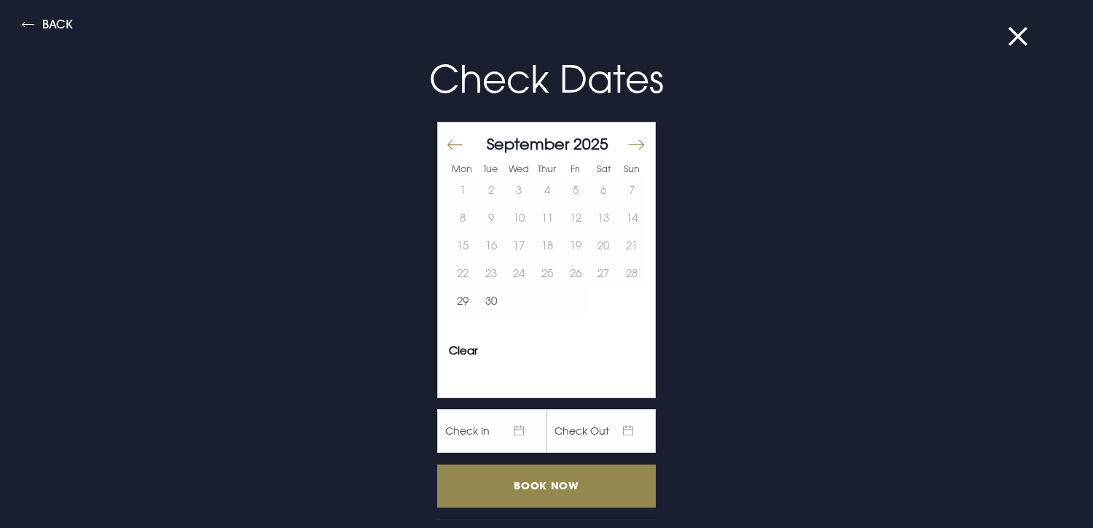
click at [627, 148] on button "Move forward to switch to the next month." at bounding box center [635, 144] width 17 height 31
click at [593, 216] on button "11" at bounding box center [604, 218] width 28 height 28
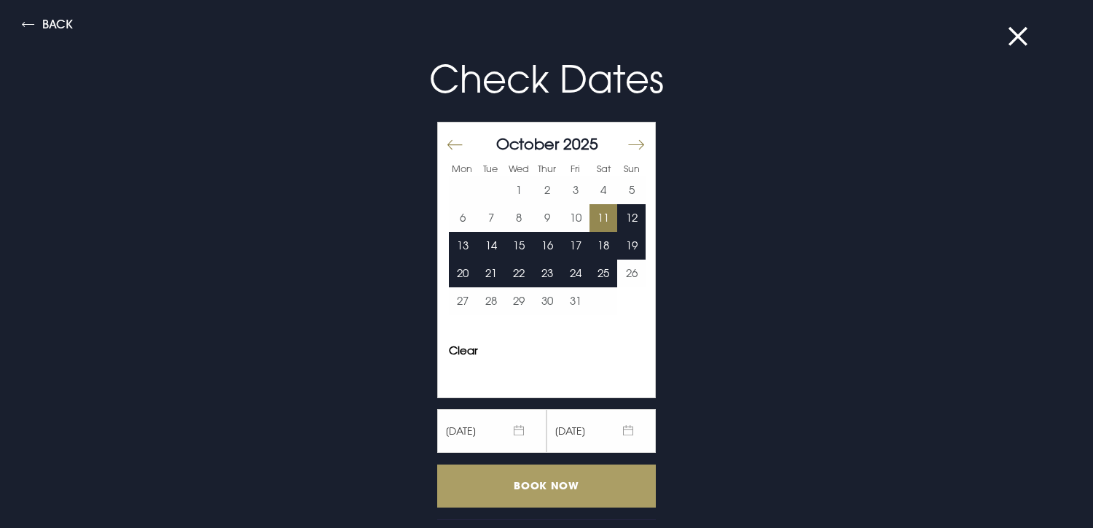
click at [518, 491] on input "Book Now" at bounding box center [546, 485] width 219 height 43
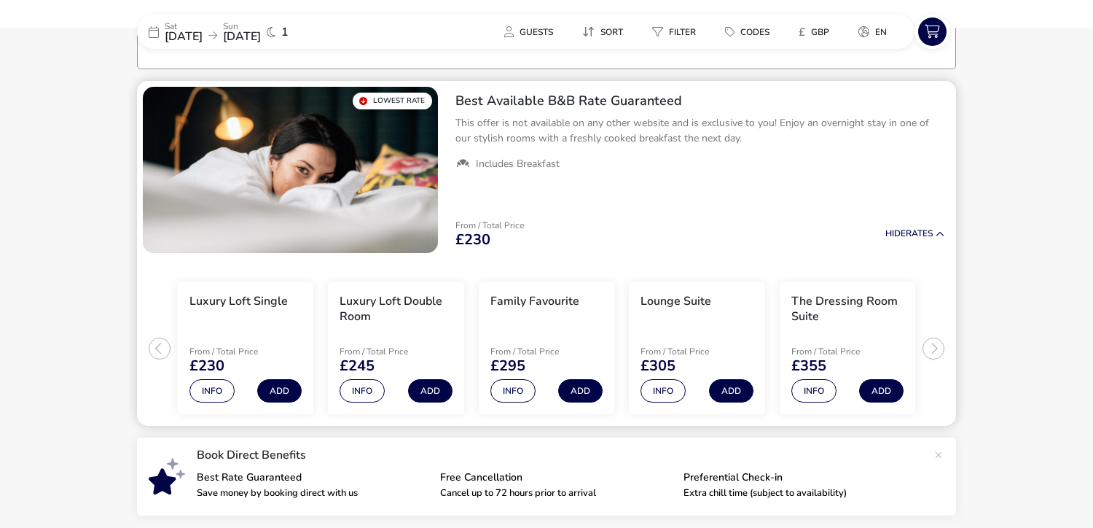
scroll to position [114, 0]
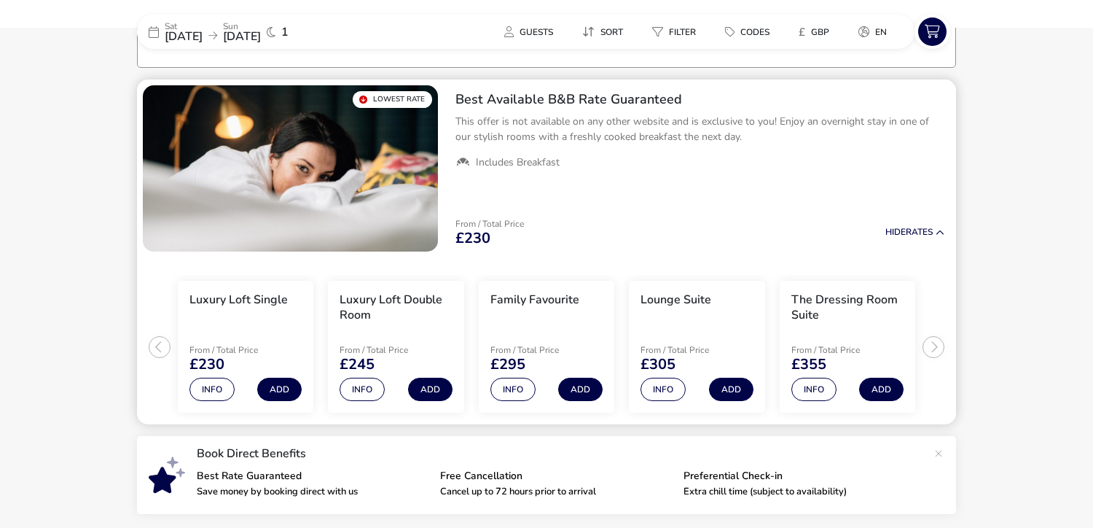
click at [934, 339] on ul "Luxury Loft Single From / Total Price £230 Info Add Luxury Loft Double Room Fro…" at bounding box center [546, 341] width 819 height 168
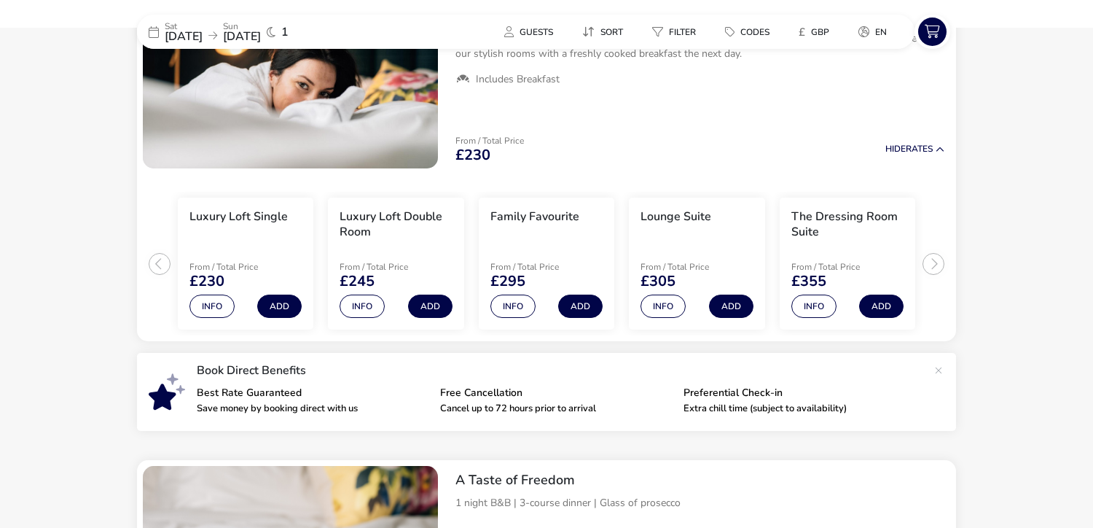
scroll to position [219, 0]
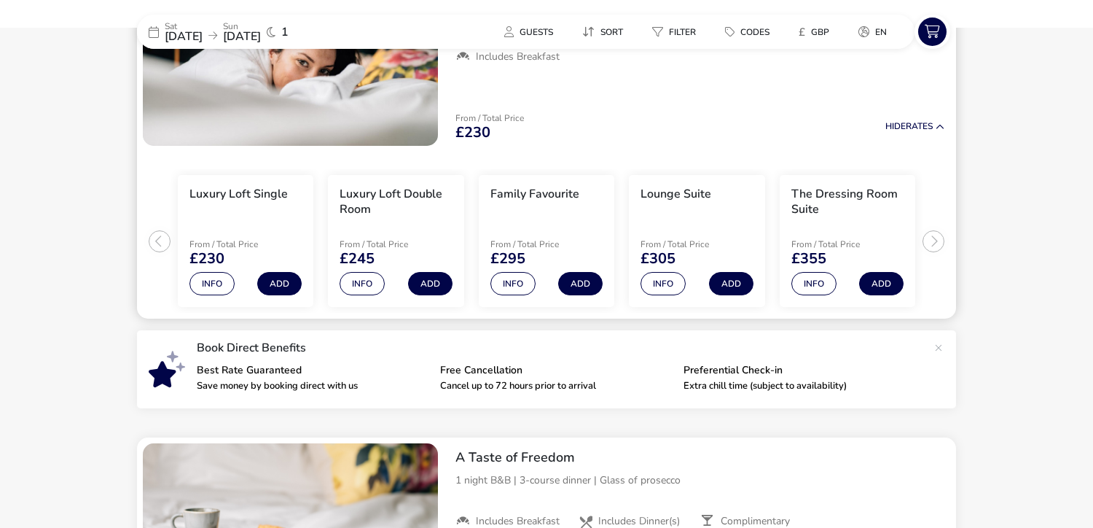
click at [159, 241] on ul "Luxury Loft Single From / Total Price £230 Info Add Luxury Loft Double Room Fro…" at bounding box center [546, 236] width 819 height 168
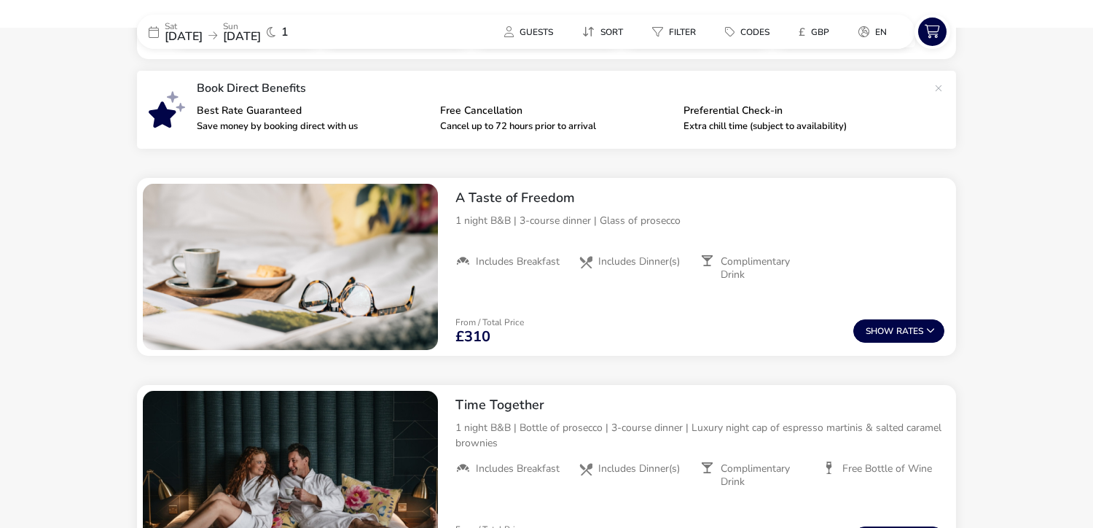
scroll to position [504, 0]
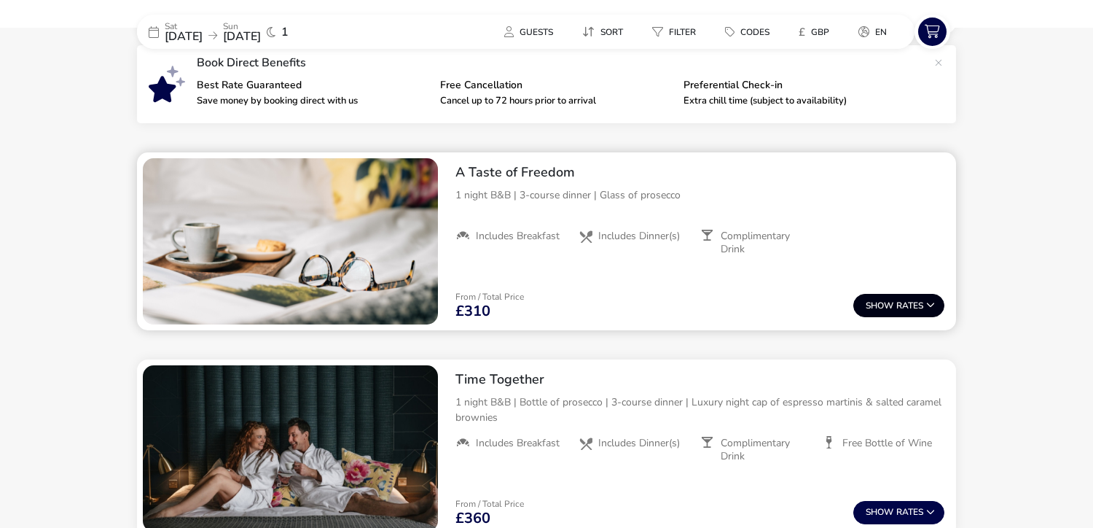
click at [889, 301] on span "Show" at bounding box center [881, 305] width 31 height 9
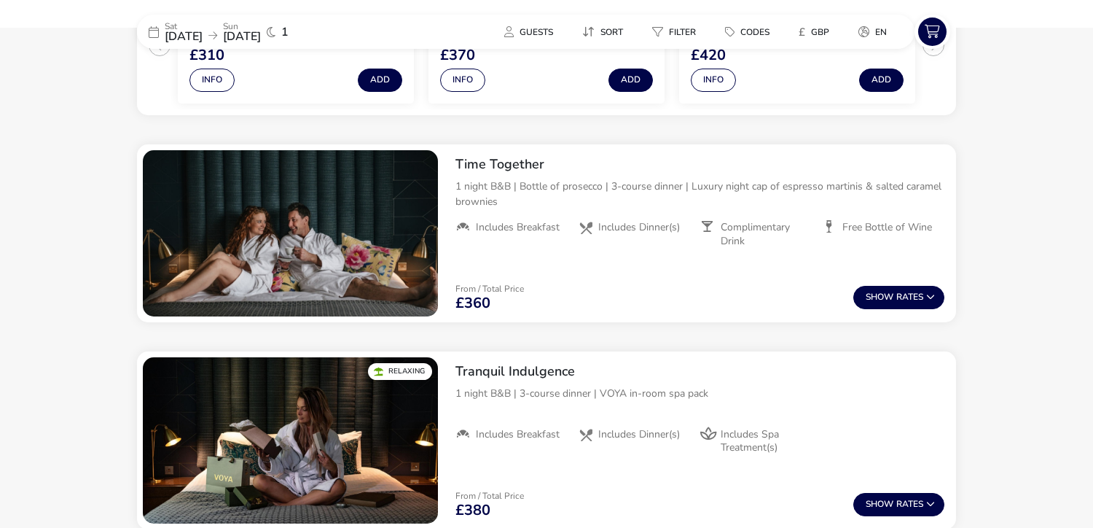
scroll to position [899, 0]
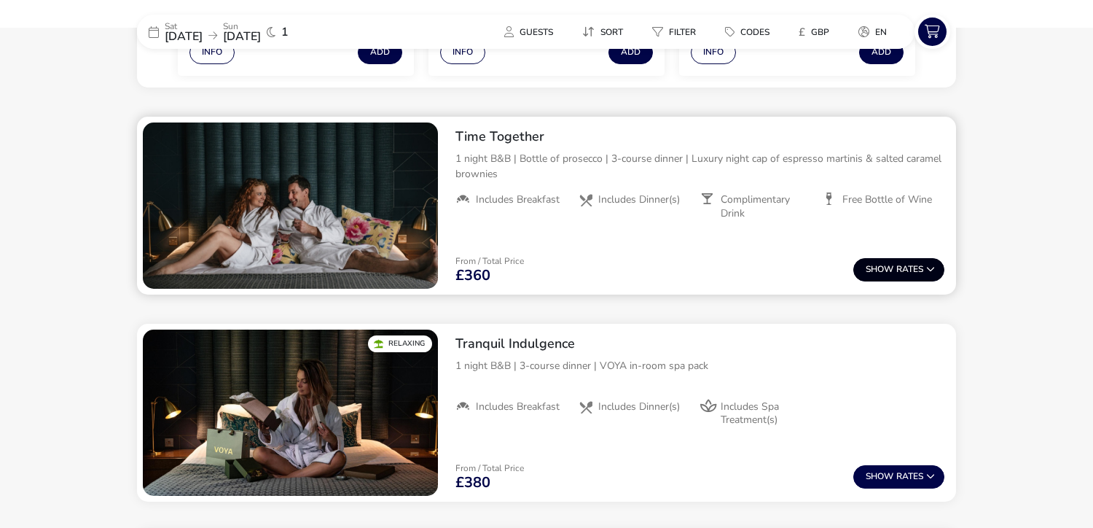
click at [921, 271] on button "Show Rates" at bounding box center [899, 269] width 91 height 23
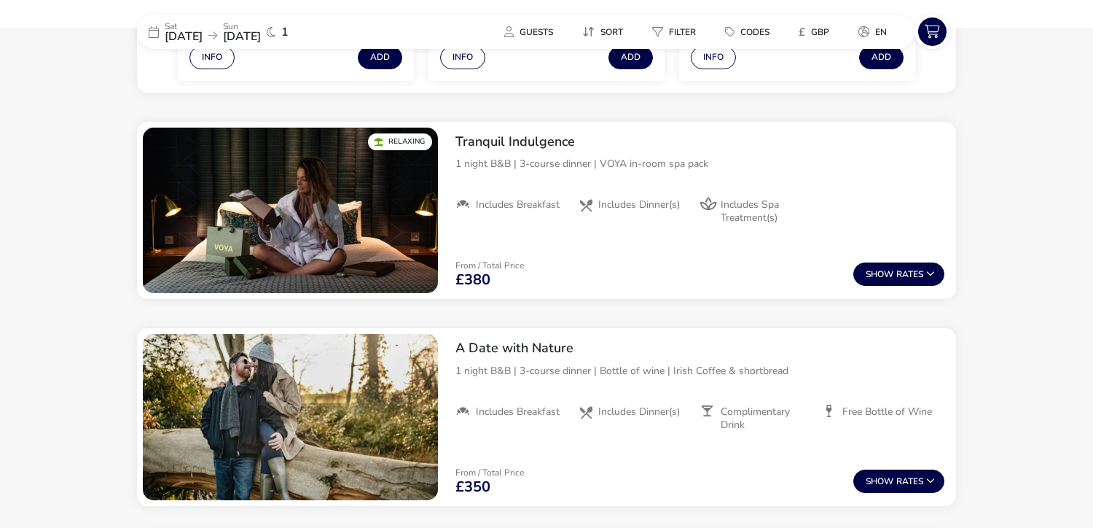
scroll to position [1260, 0]
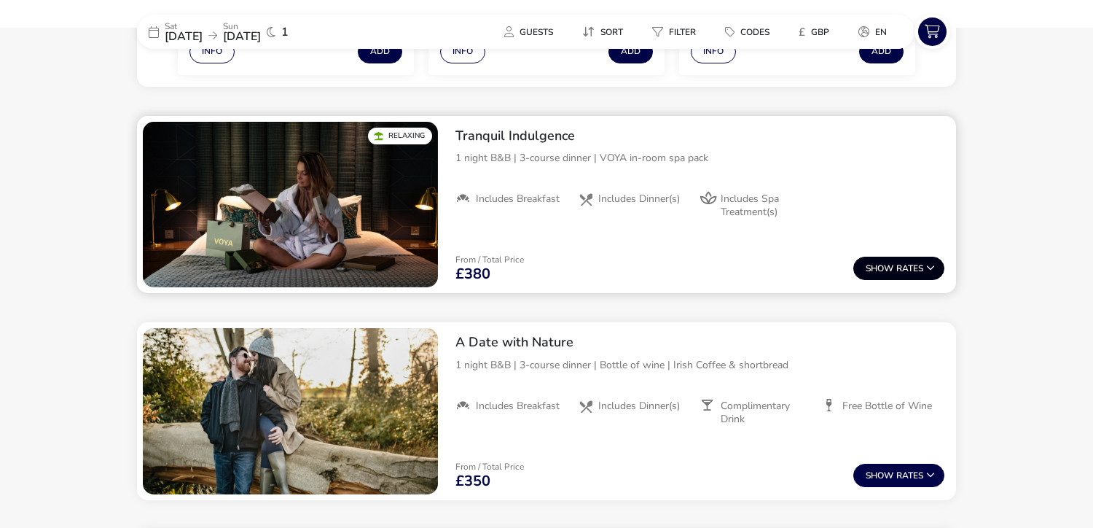
click at [891, 268] on span "Show" at bounding box center [881, 268] width 31 height 9
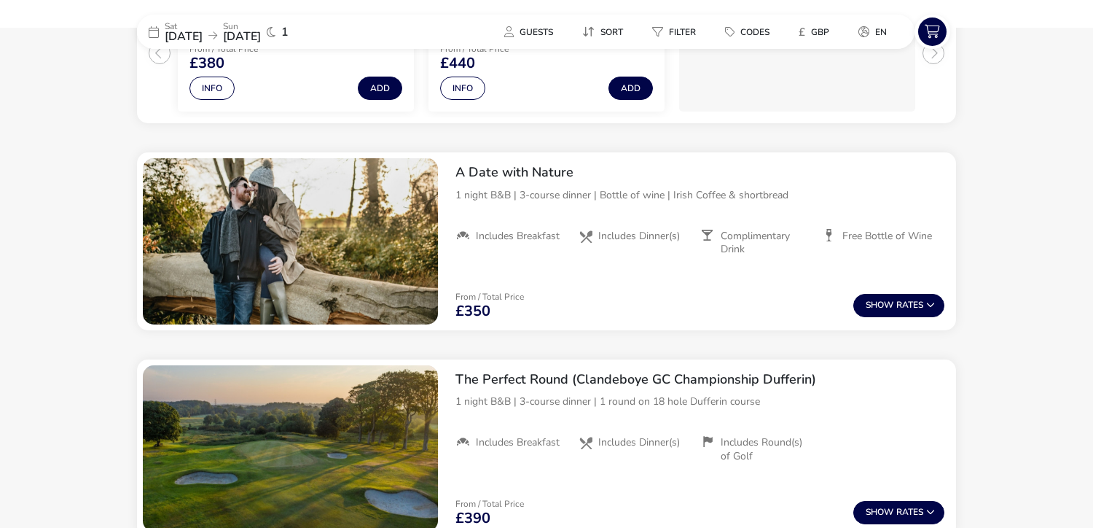
scroll to position [1638, 0]
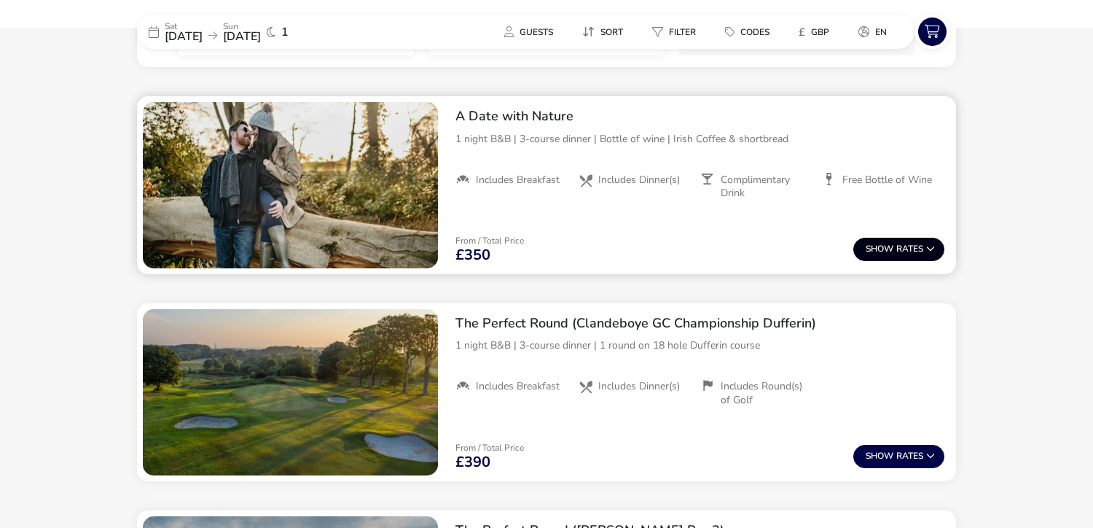
click at [924, 251] on button "Show Rates" at bounding box center [899, 249] width 91 height 23
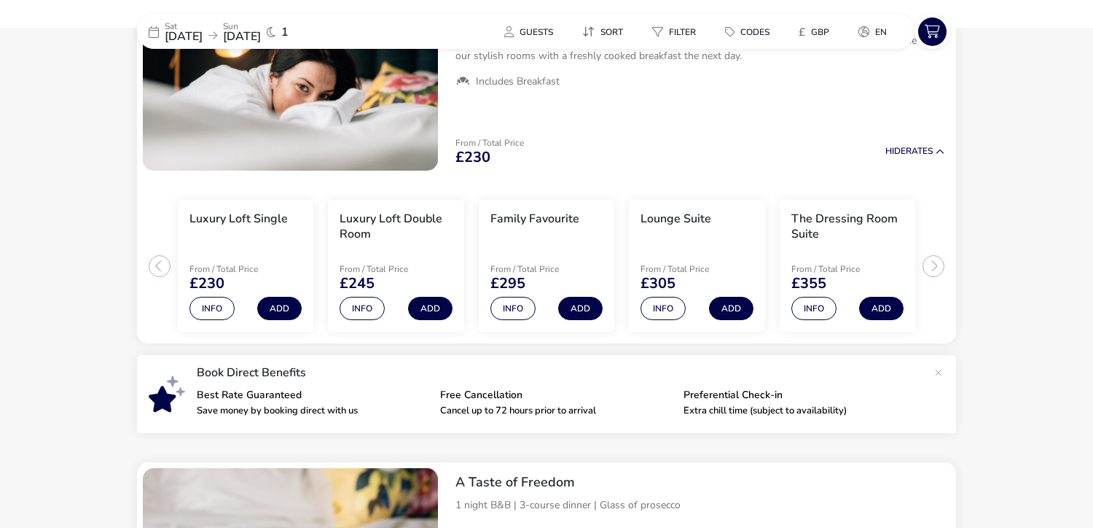
scroll to position [201, 0]
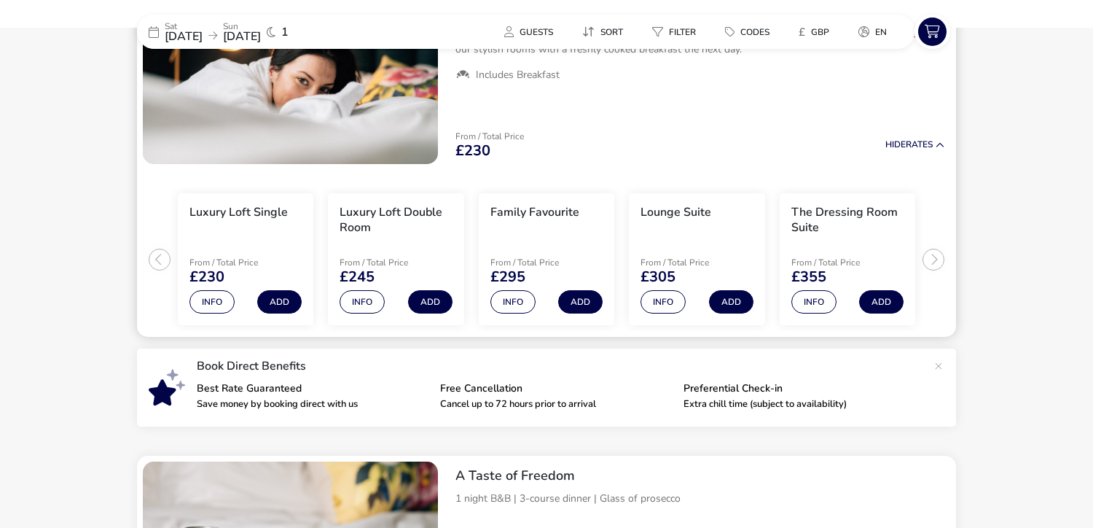
click at [937, 256] on ul "Luxury Loft Single From / Total Price £230 Info Add Luxury Loft Double Room Fro…" at bounding box center [546, 254] width 819 height 168
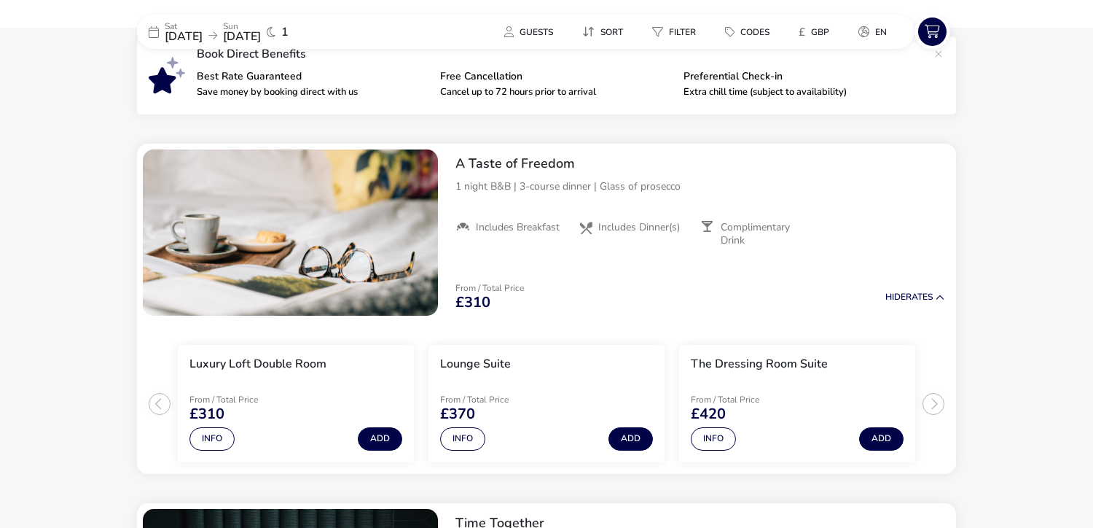
scroll to position [510, 0]
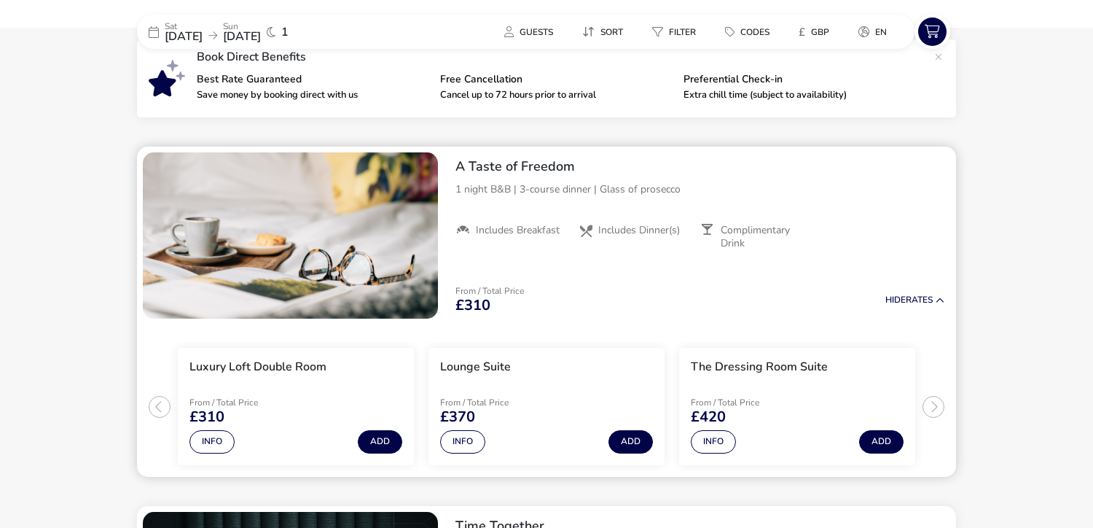
click at [933, 407] on ul "Luxury Loft Double Room From / Total Price £310 Info Add Lounge Suite From / To…" at bounding box center [546, 400] width 819 height 152
